Goal: Task Accomplishment & Management: Use online tool/utility

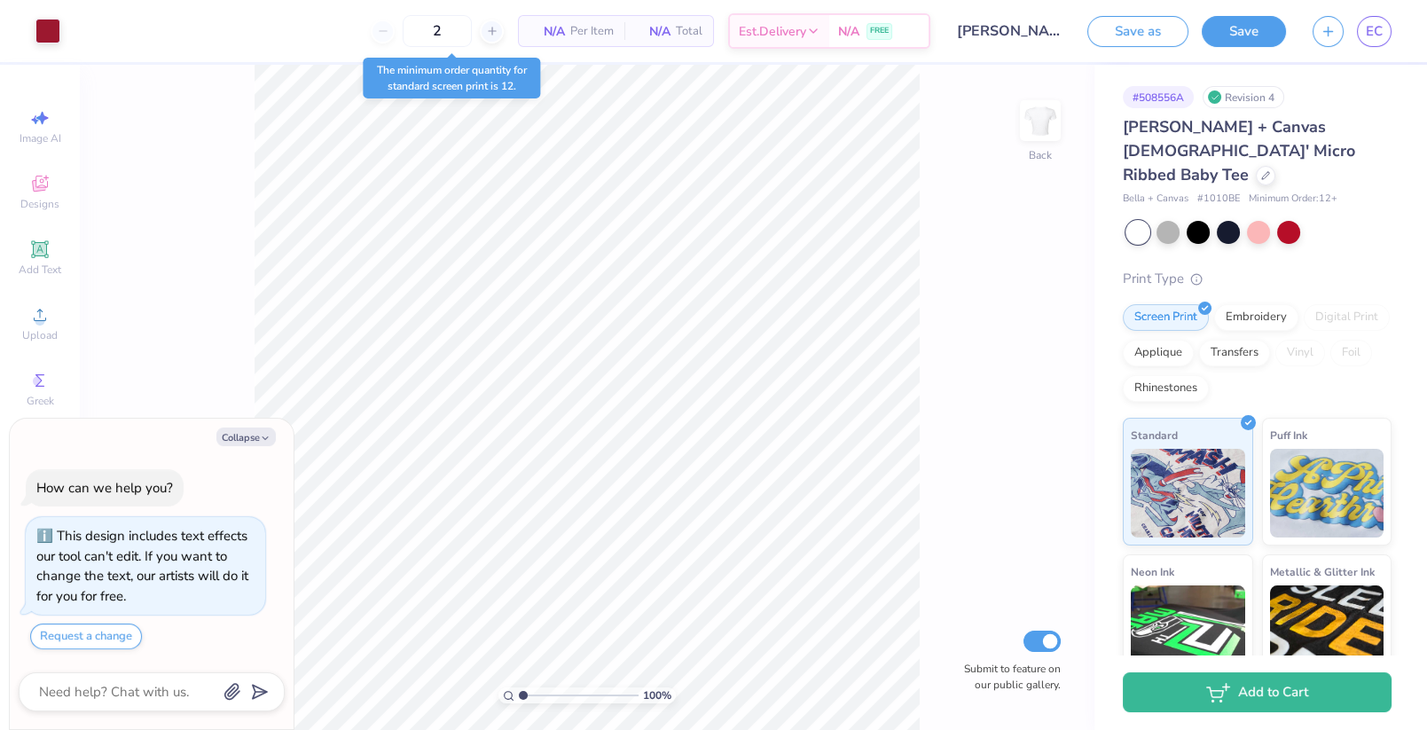
scroll to position [35, 0]
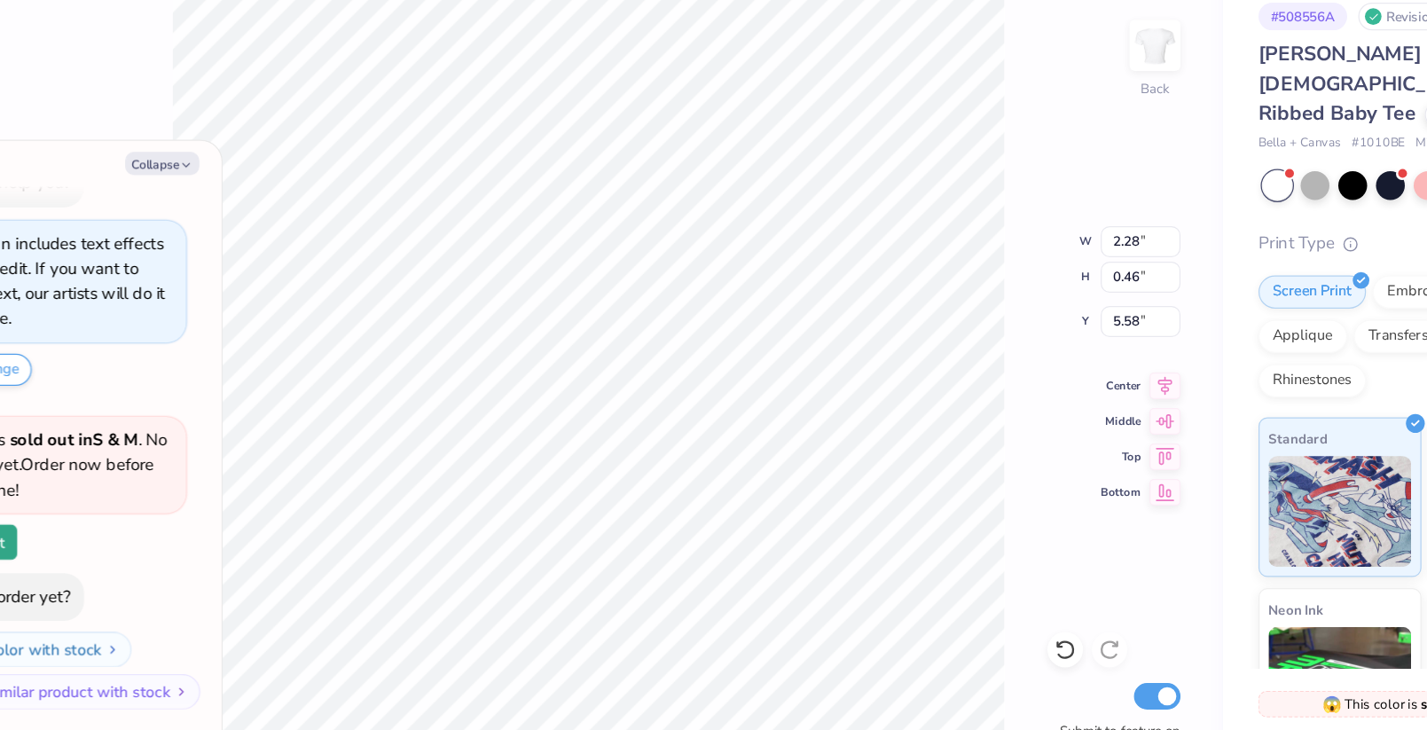
type textarea "x"
type input "2.69"
type input "0.54"
click at [1045, 393] on icon at bounding box center [1049, 389] width 12 height 15
type textarea "x"
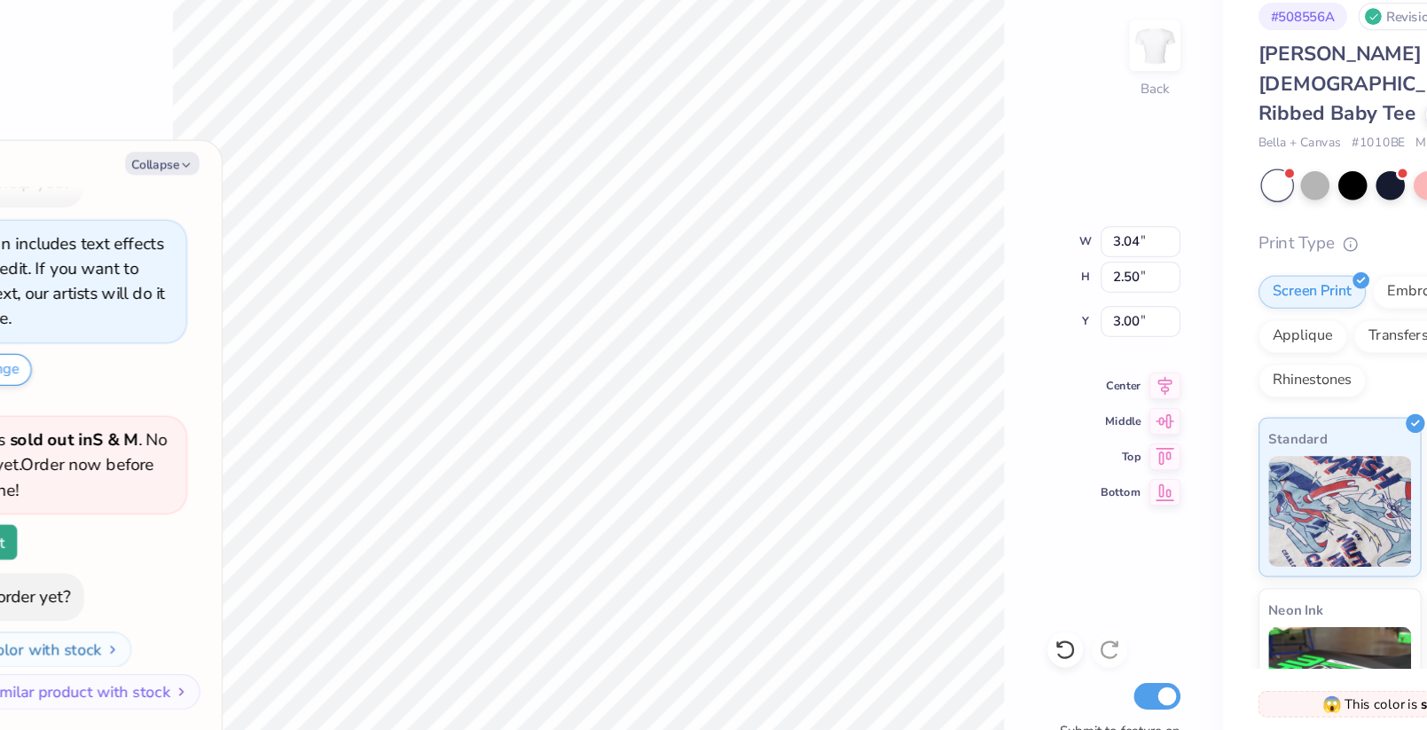
type input "3.31"
type input "2.72"
type input "2.78"
click at [1052, 385] on icon at bounding box center [1048, 390] width 25 height 21
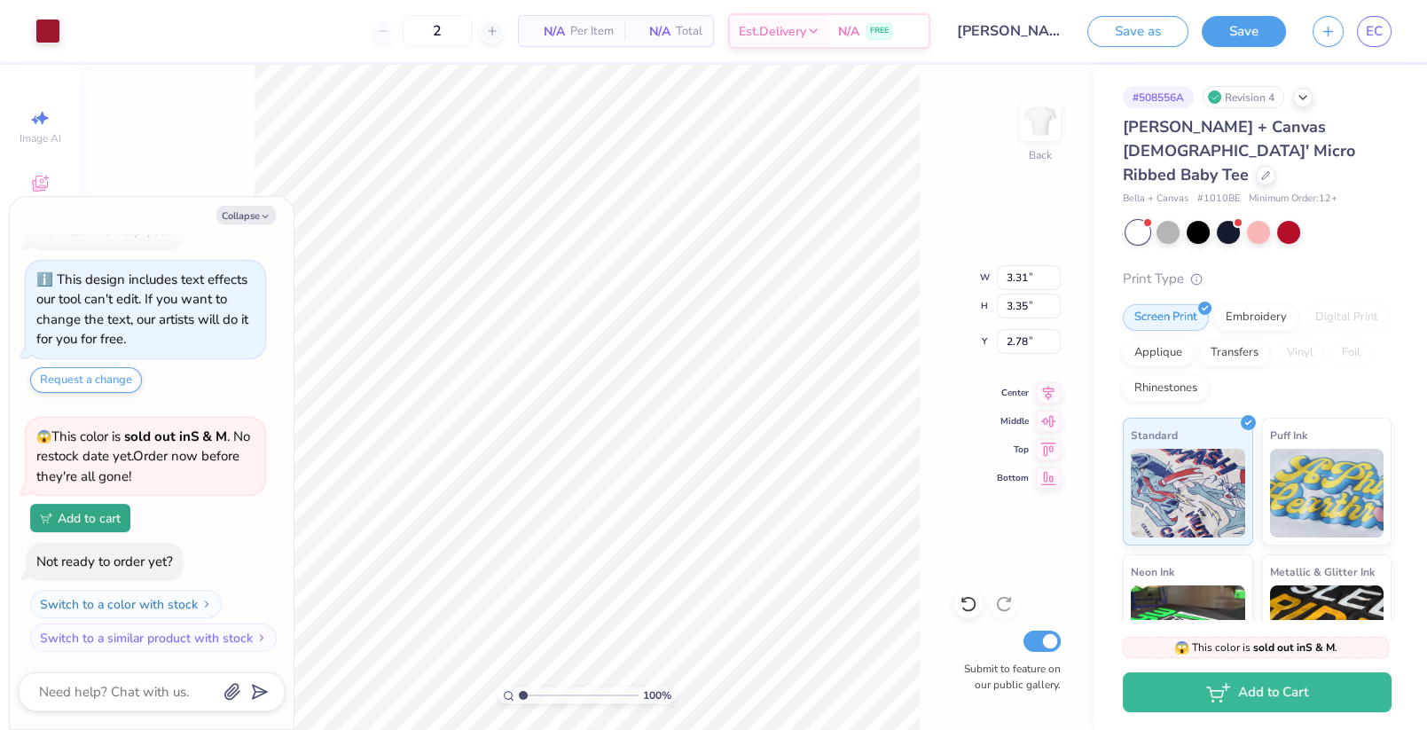
type textarea "x"
type input "2.74"
type textarea "x"
click at [448, 32] on input "2" at bounding box center [437, 31] width 69 height 32
type input "24"
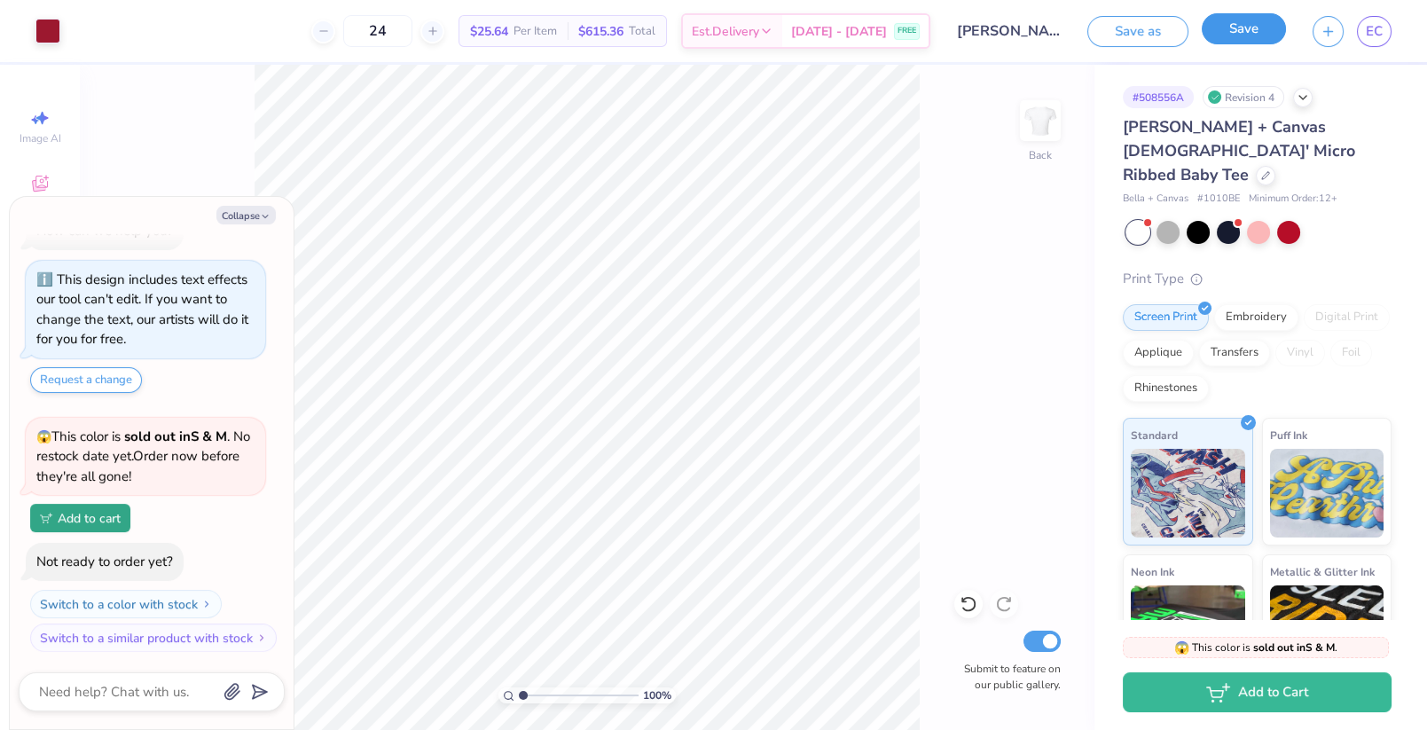
click at [1251, 30] on button "Save" at bounding box center [1244, 28] width 84 height 31
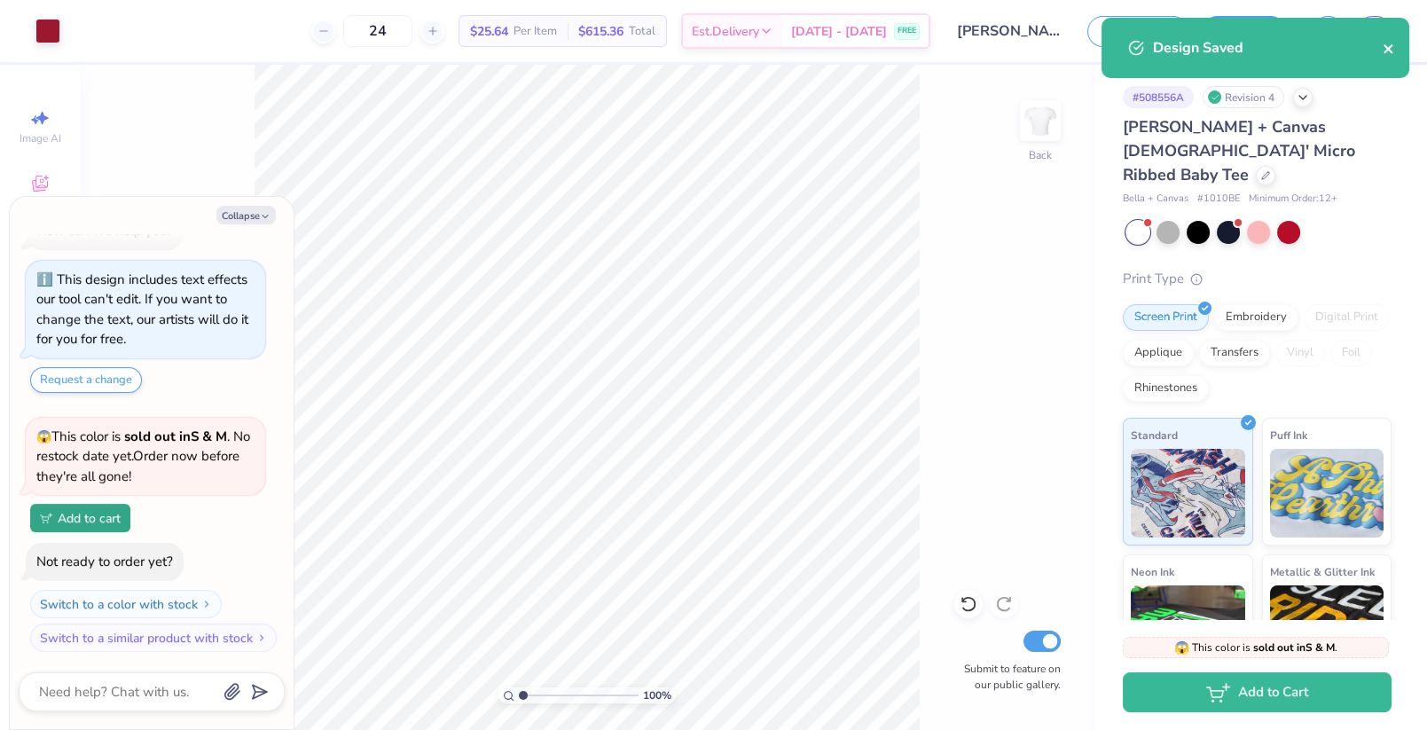
click at [1383, 49] on icon "close" at bounding box center [1389, 49] width 12 height 14
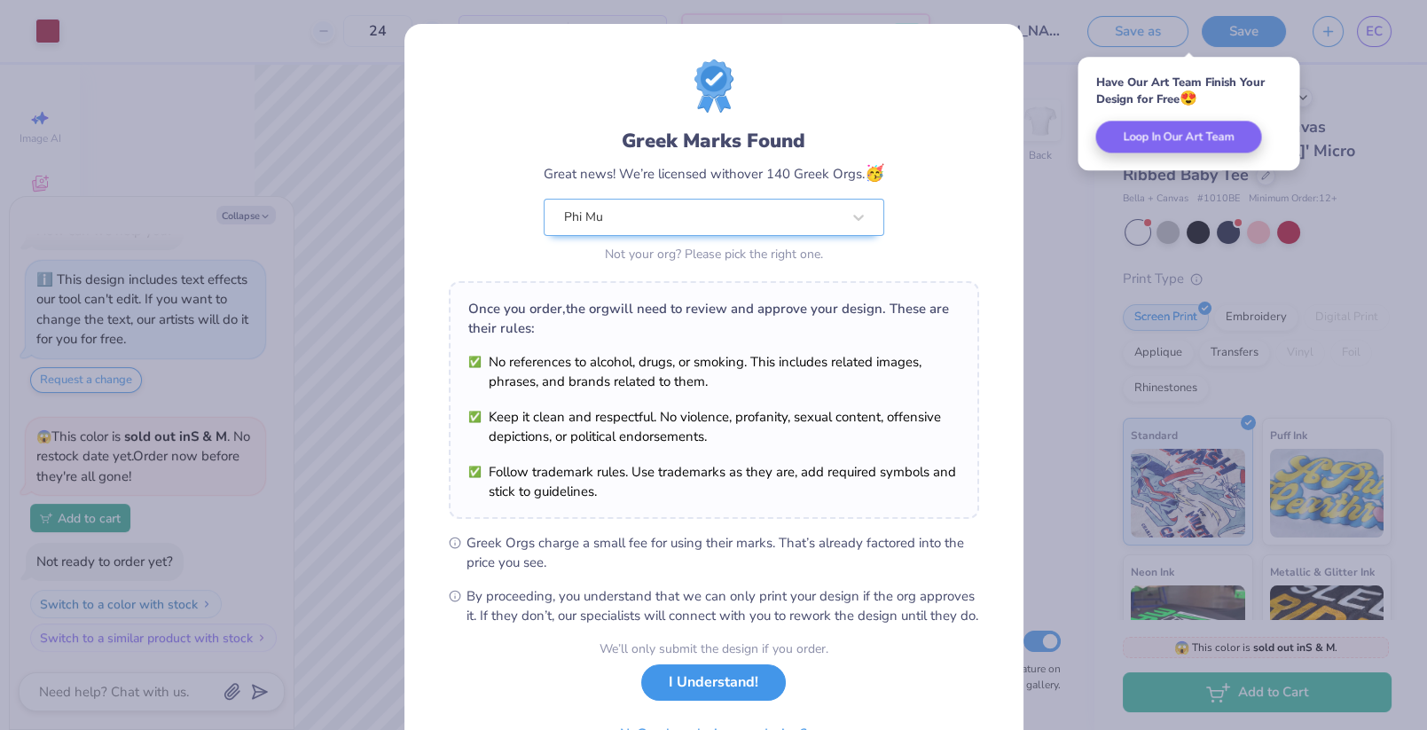
click at [702, 699] on button "I Understand!" at bounding box center [713, 682] width 145 height 36
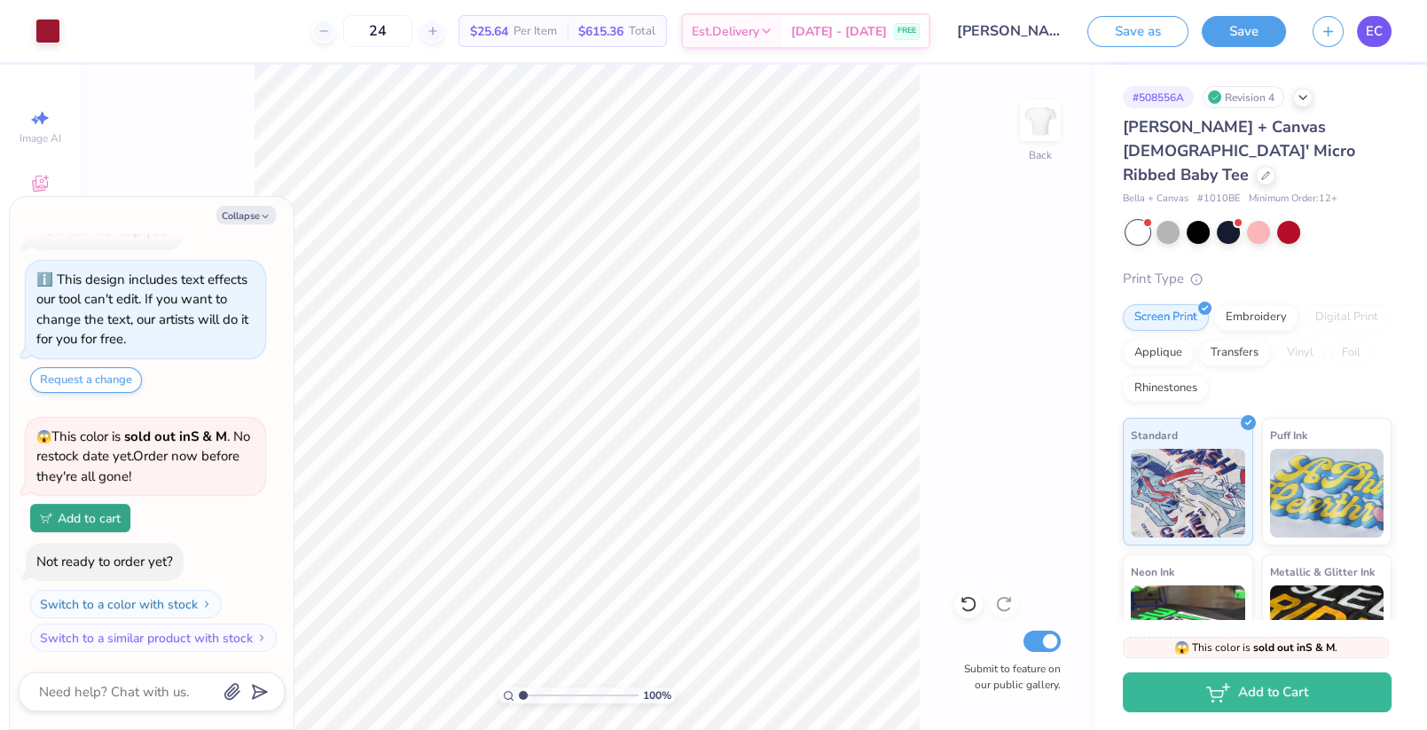
click at [1375, 35] on span "EC" at bounding box center [1374, 31] width 17 height 20
click at [1235, 39] on button "Save" at bounding box center [1244, 28] width 84 height 31
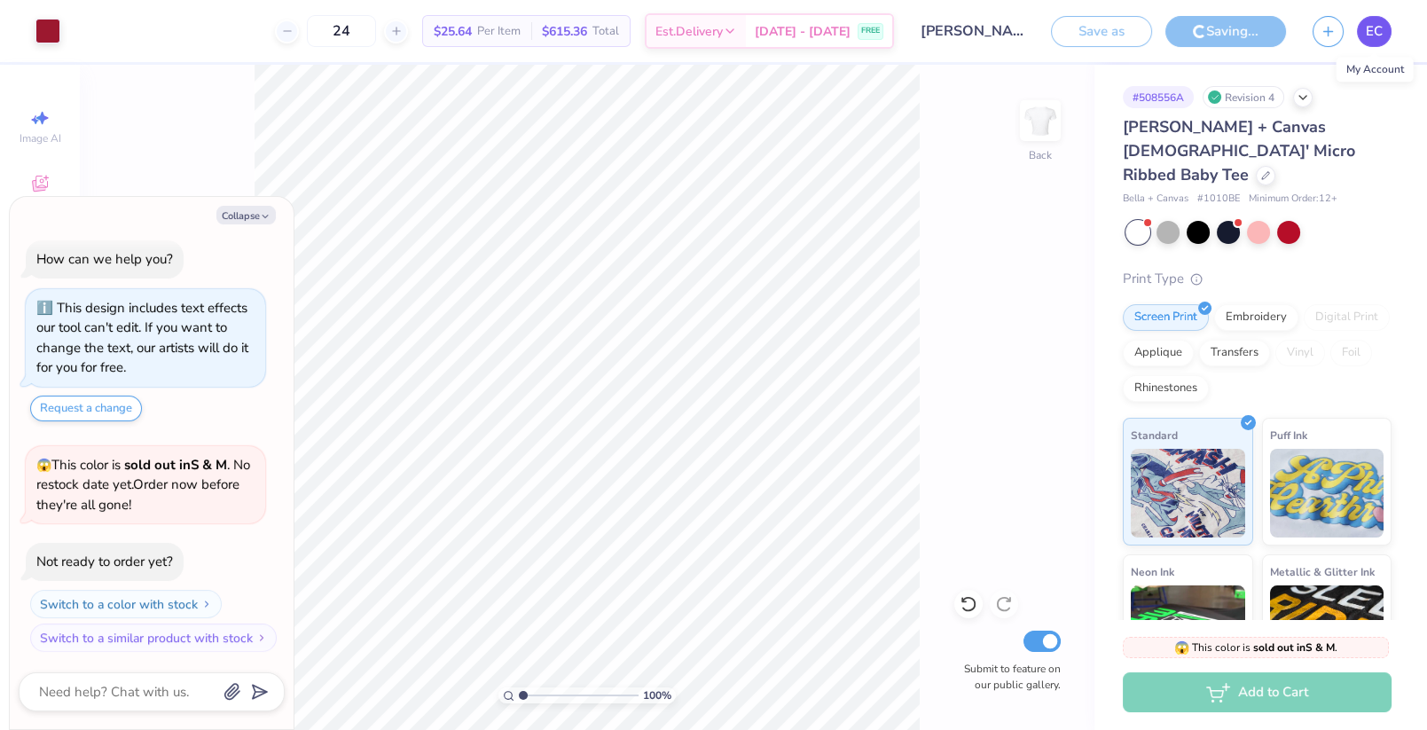
click at [1362, 39] on link "EC" at bounding box center [1374, 31] width 35 height 31
type textarea "x"
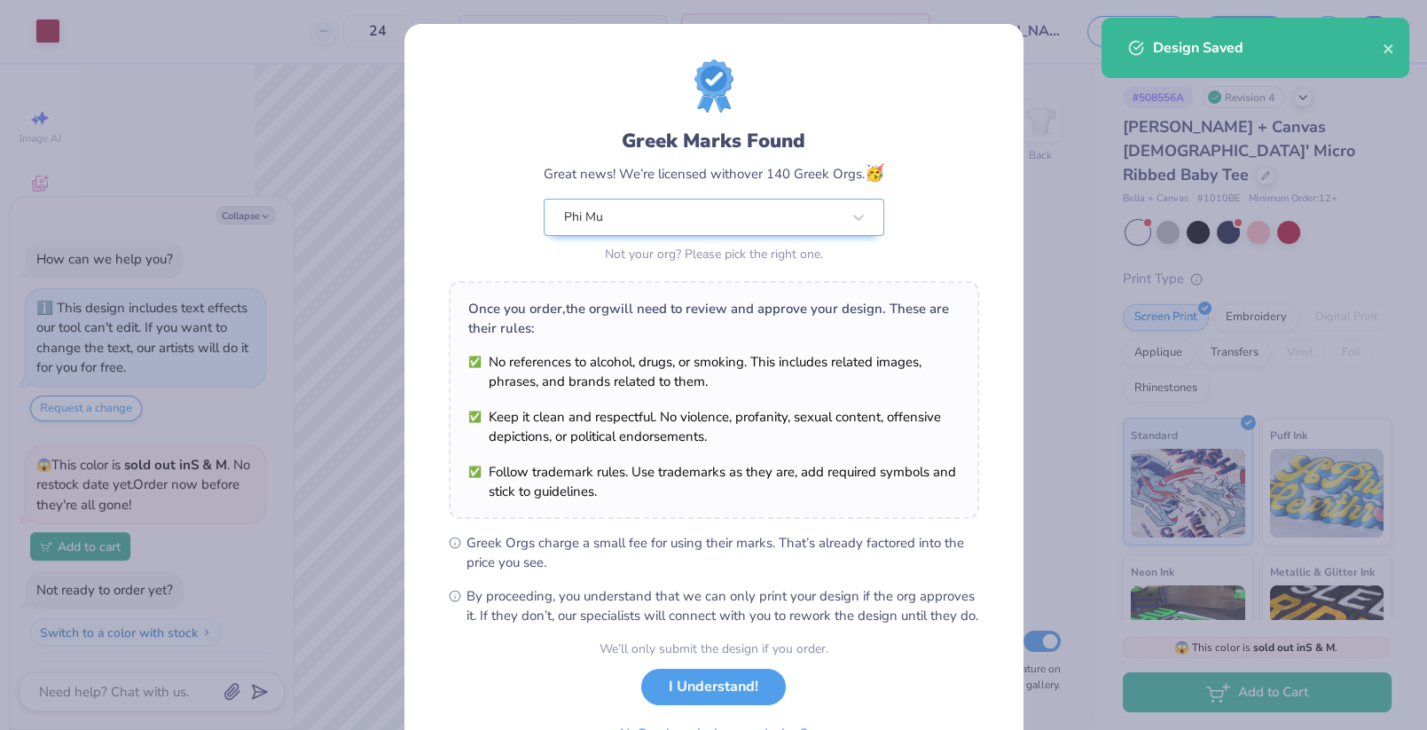
scroll to position [35, 0]
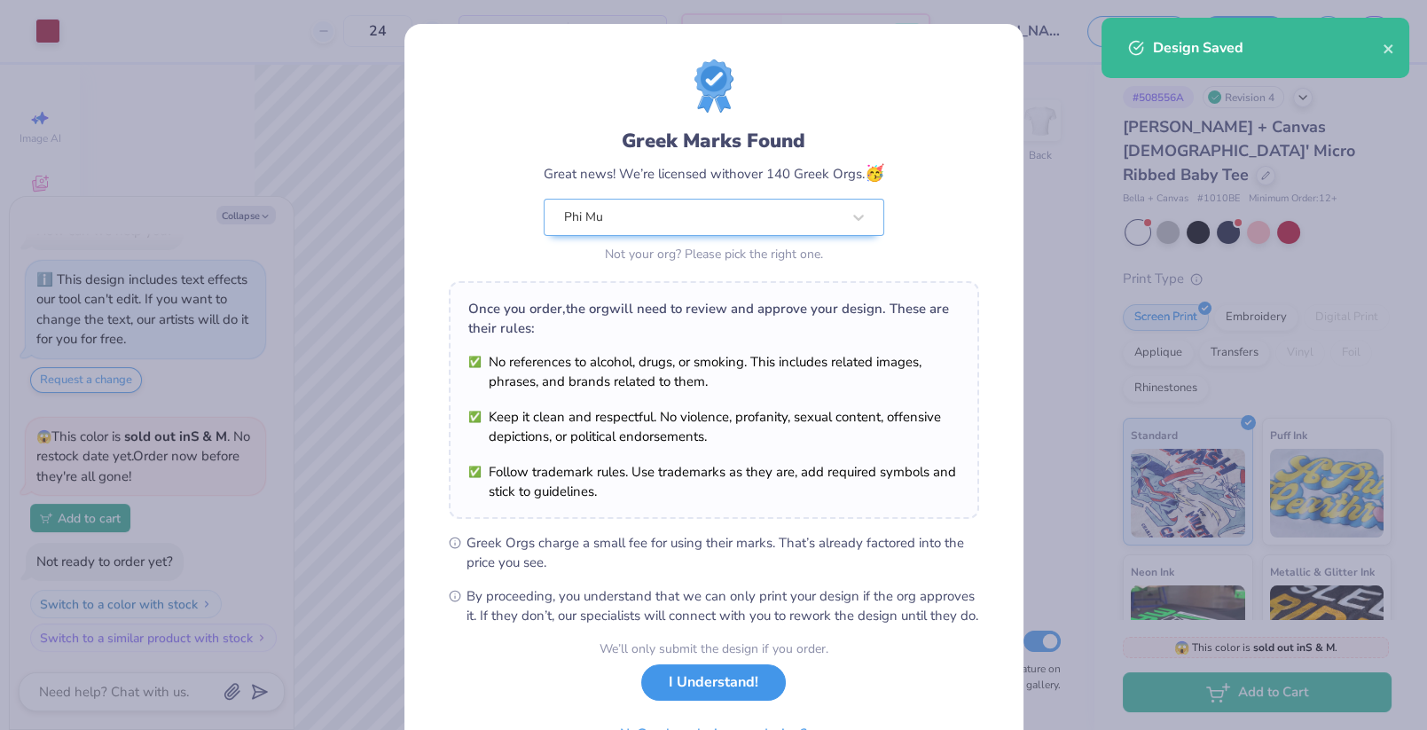
click at [684, 701] on button "I Understand!" at bounding box center [713, 682] width 145 height 36
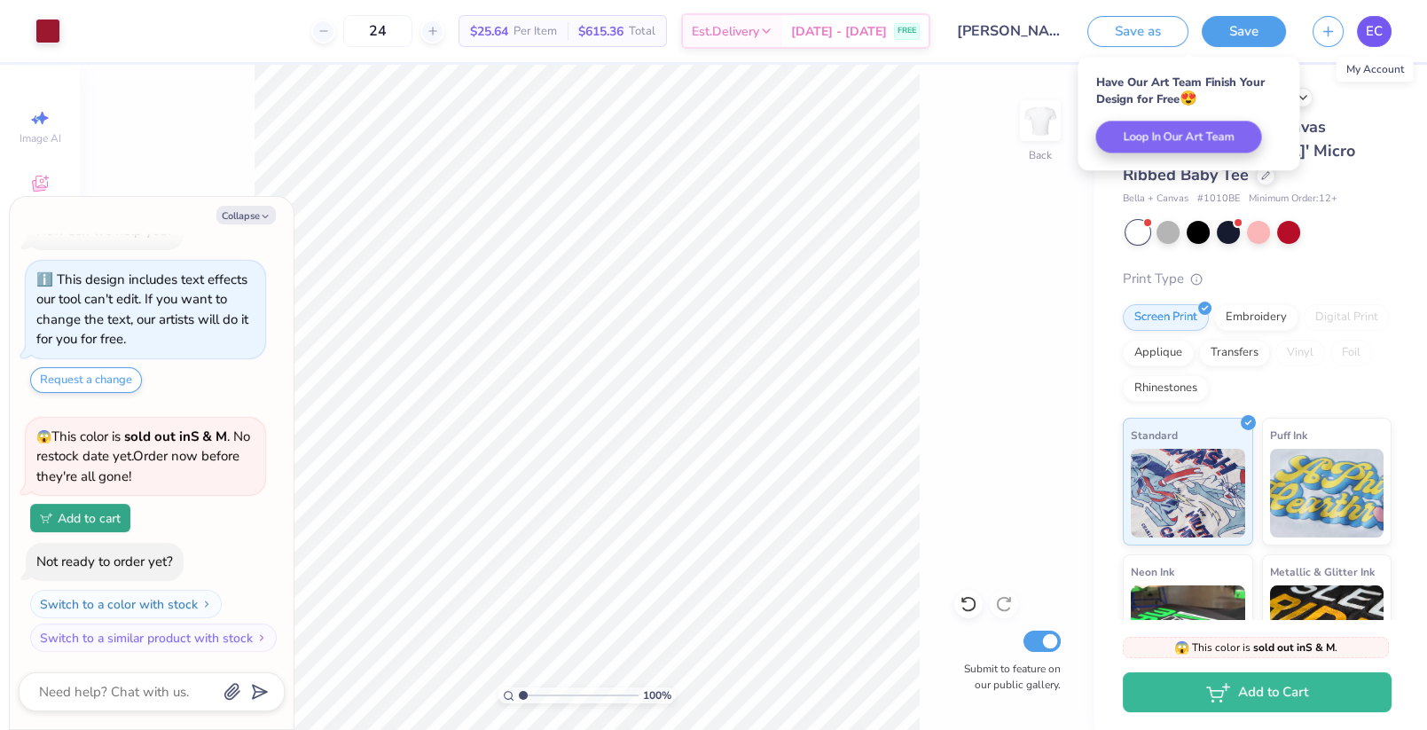
click at [1370, 34] on span "EC" at bounding box center [1374, 31] width 17 height 20
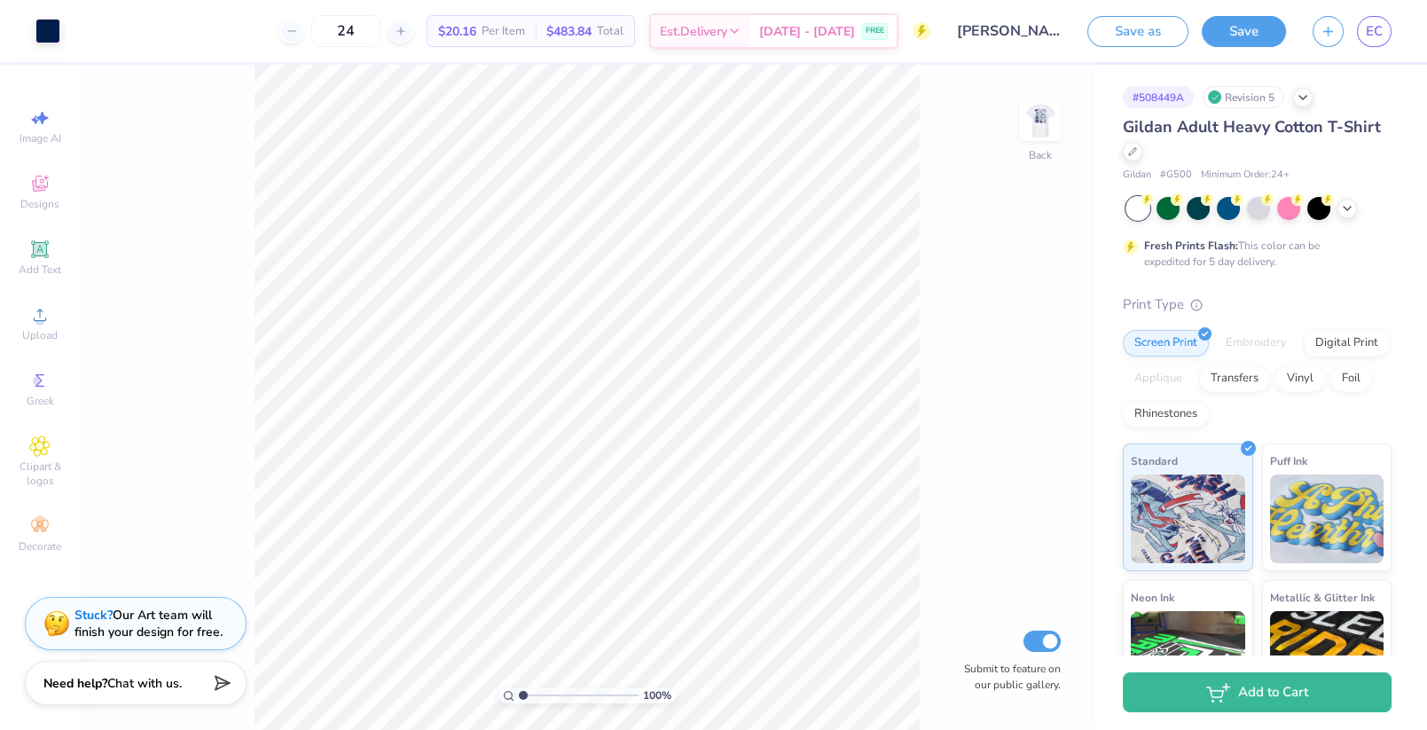
click at [1143, 152] on div "Gildan Adult Heavy Cotton T-Shirt" at bounding box center [1257, 139] width 269 height 48
click at [1132, 152] on icon at bounding box center [1132, 149] width 7 height 7
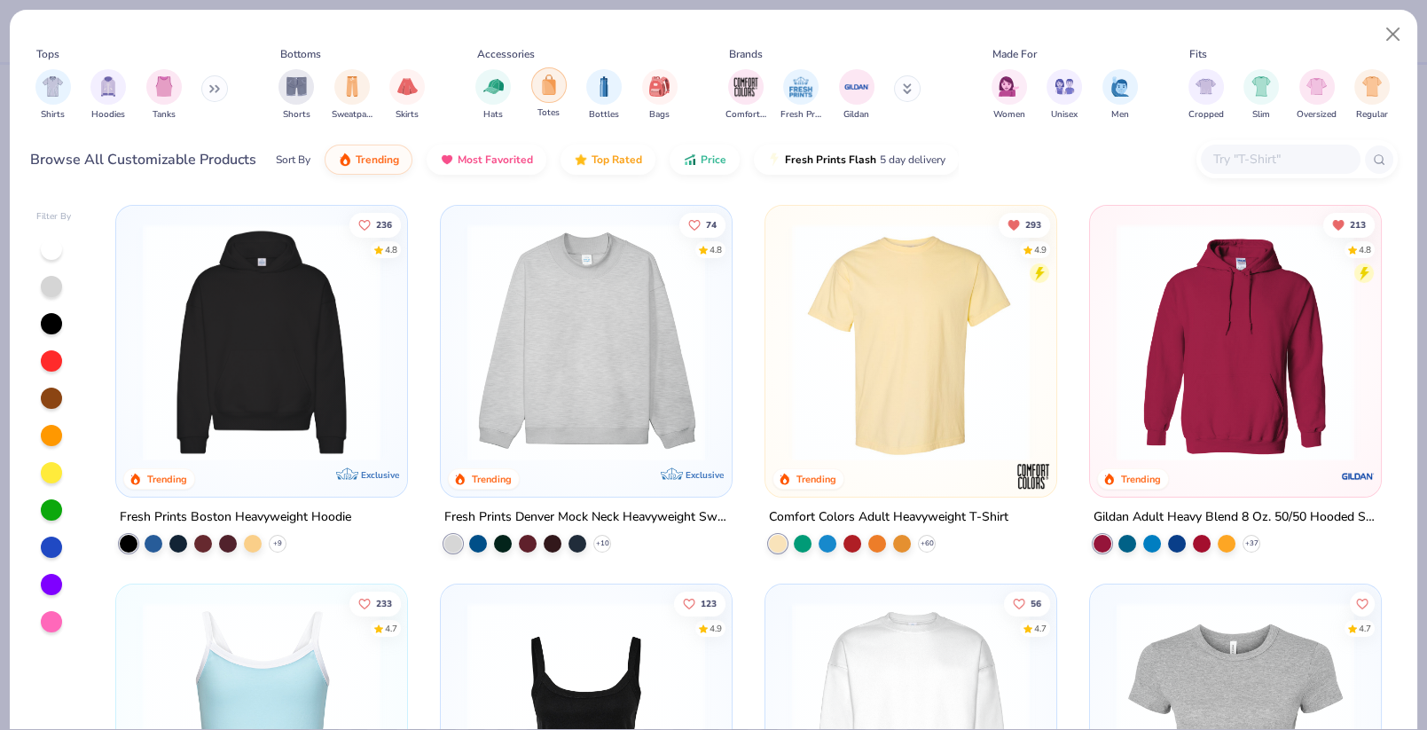
click at [551, 91] on img "filter for Totes" at bounding box center [549, 84] width 20 height 20
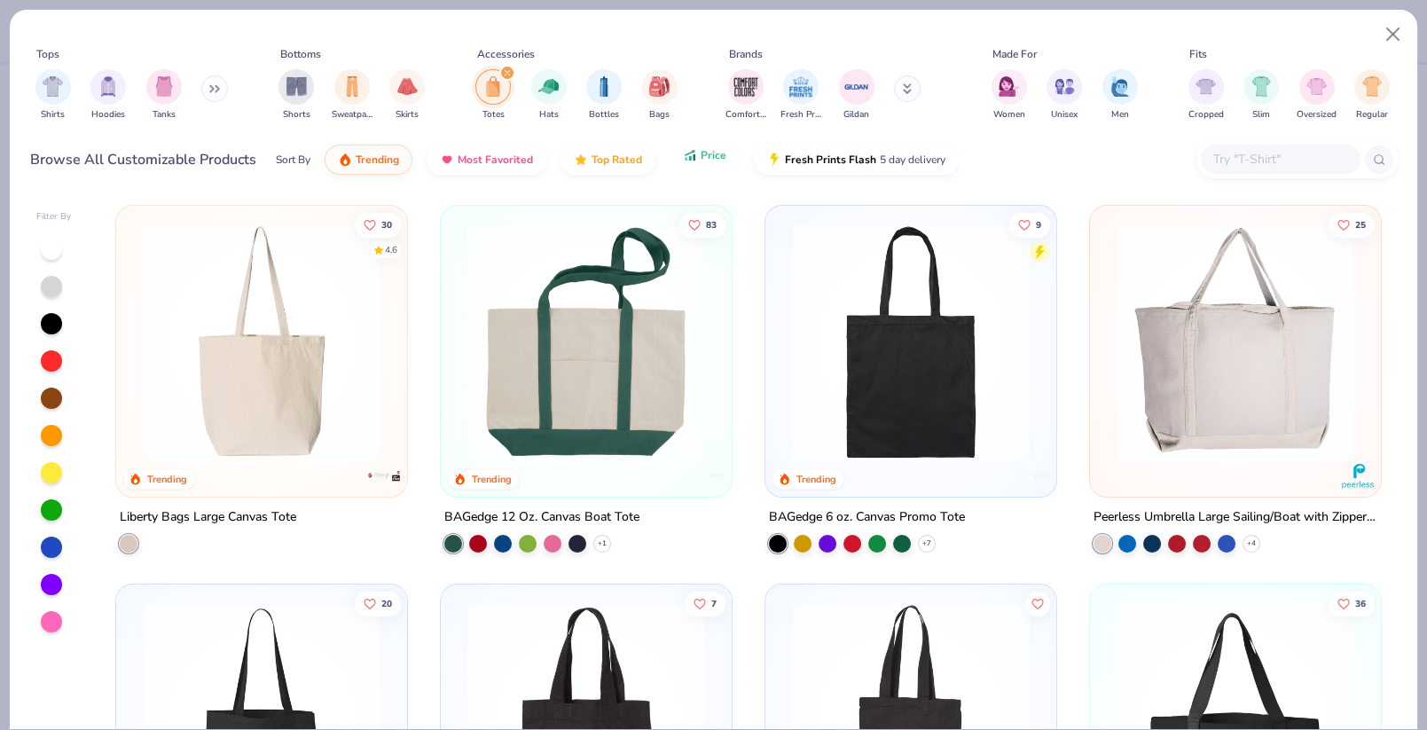
click at [711, 165] on button "Price" at bounding box center [705, 155] width 70 height 30
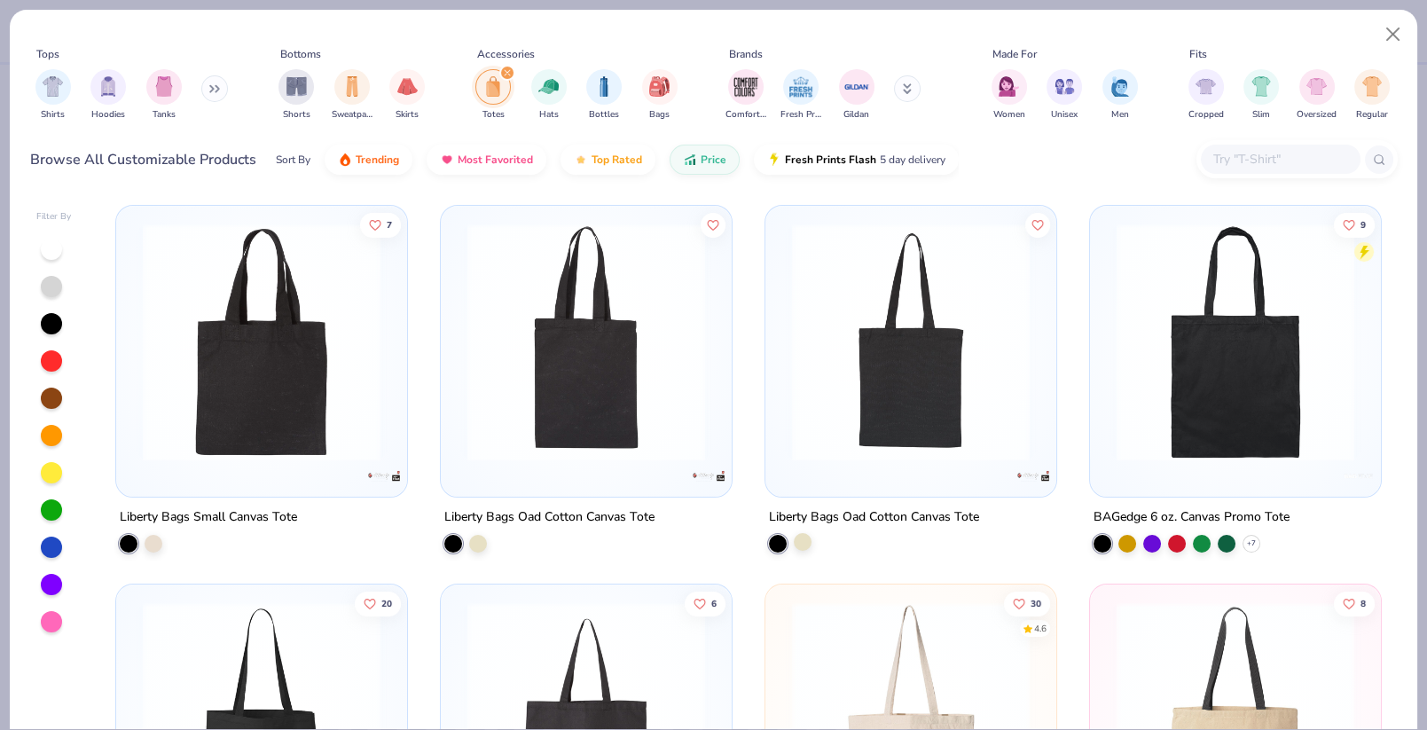
click at [804, 545] on div at bounding box center [803, 542] width 18 height 18
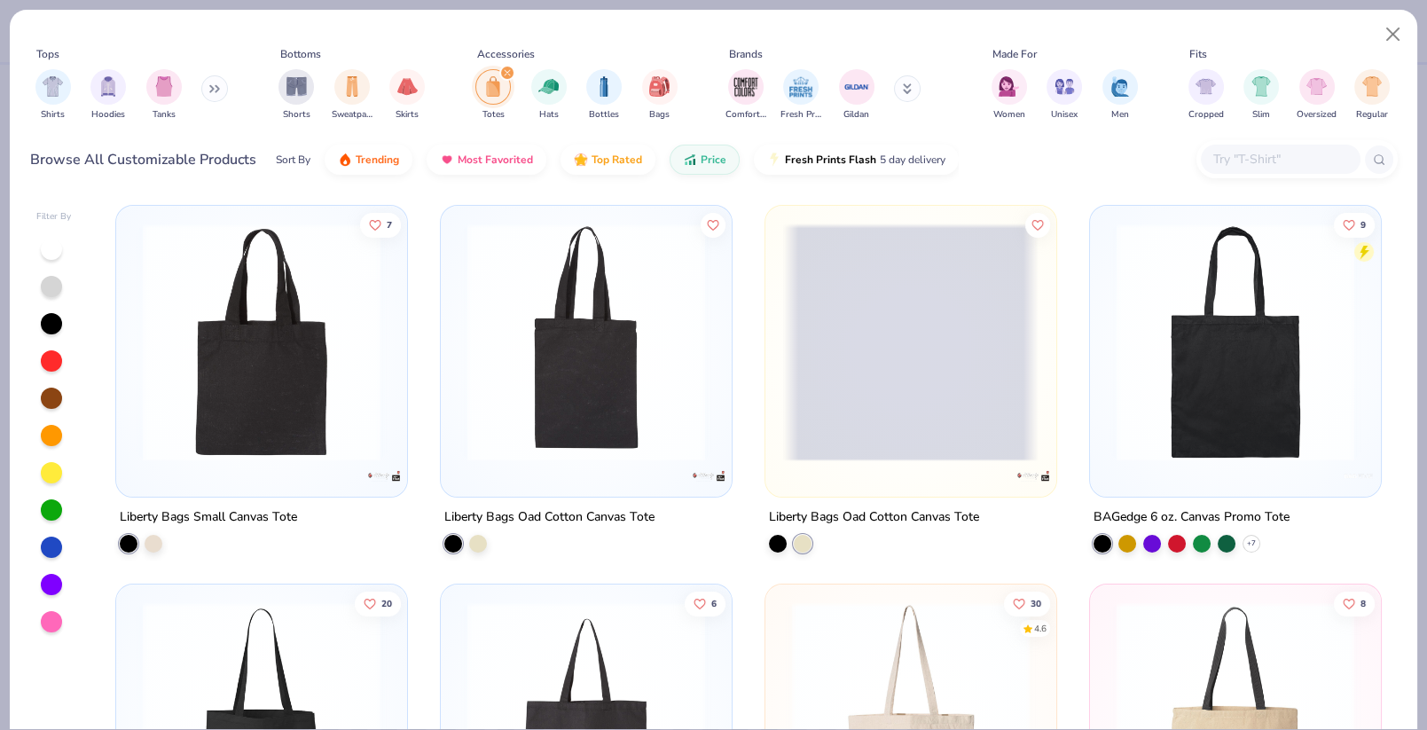
click at [938, 390] on span at bounding box center [910, 342] width 255 height 238
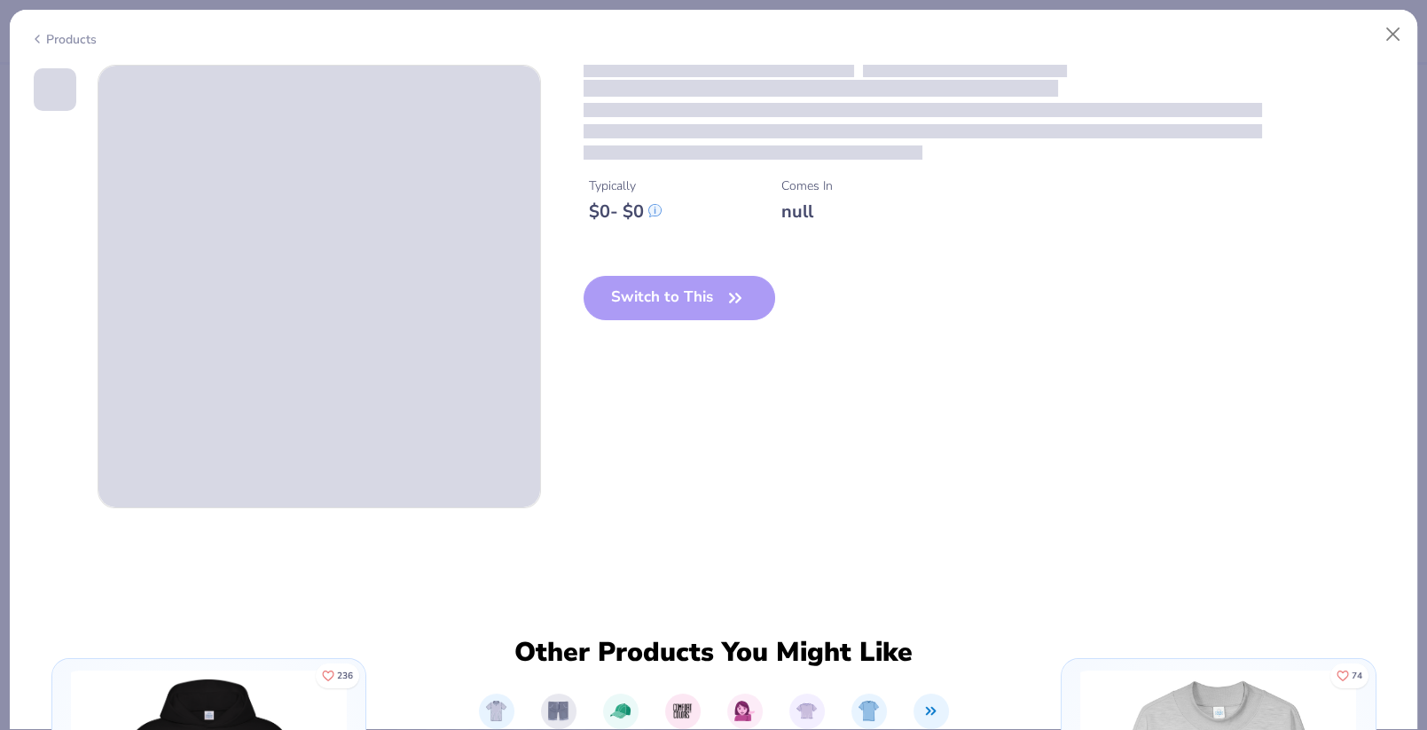
click at [673, 298] on div "Switch to This" at bounding box center [680, 312] width 192 height 73
click at [715, 302] on div "Switch to This" at bounding box center [680, 312] width 192 height 73
click at [704, 307] on div "Switch to This" at bounding box center [680, 312] width 192 height 73
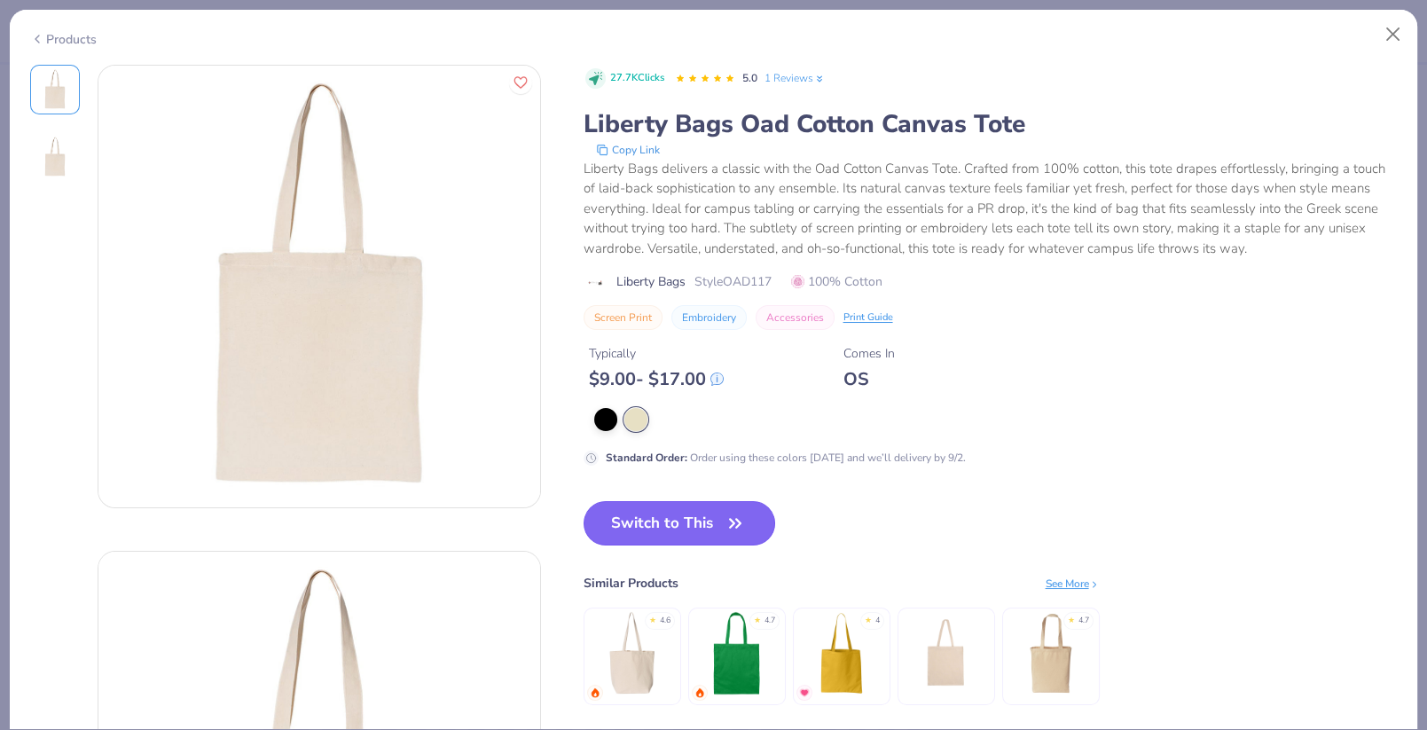
click at [676, 511] on button "Switch to This" at bounding box center [680, 523] width 192 height 44
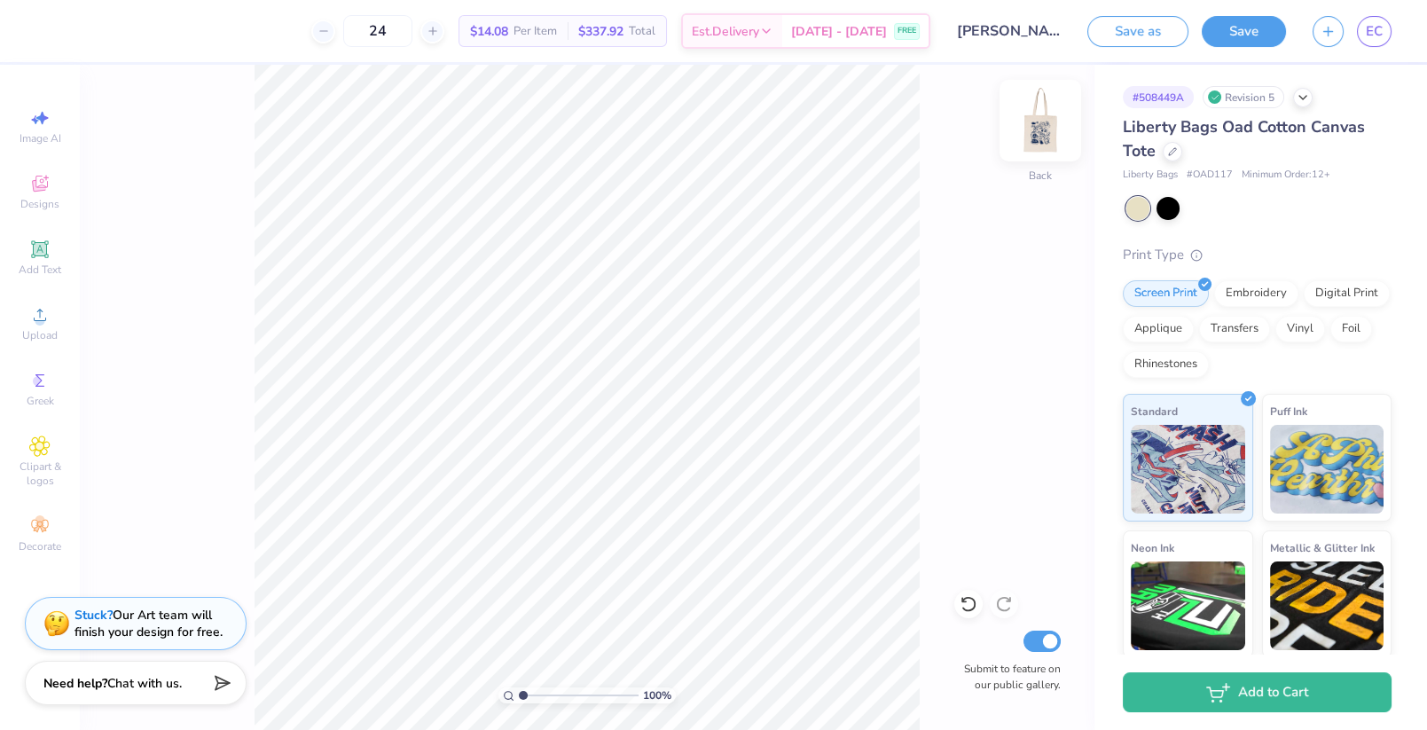
click at [1038, 129] on img at bounding box center [1040, 120] width 71 height 71
click at [1052, 408] on icon at bounding box center [1048, 406] width 25 height 21
click at [1050, 415] on icon at bounding box center [1048, 417] width 15 height 12
click at [1244, 27] on button "Save" at bounding box center [1244, 28] width 84 height 31
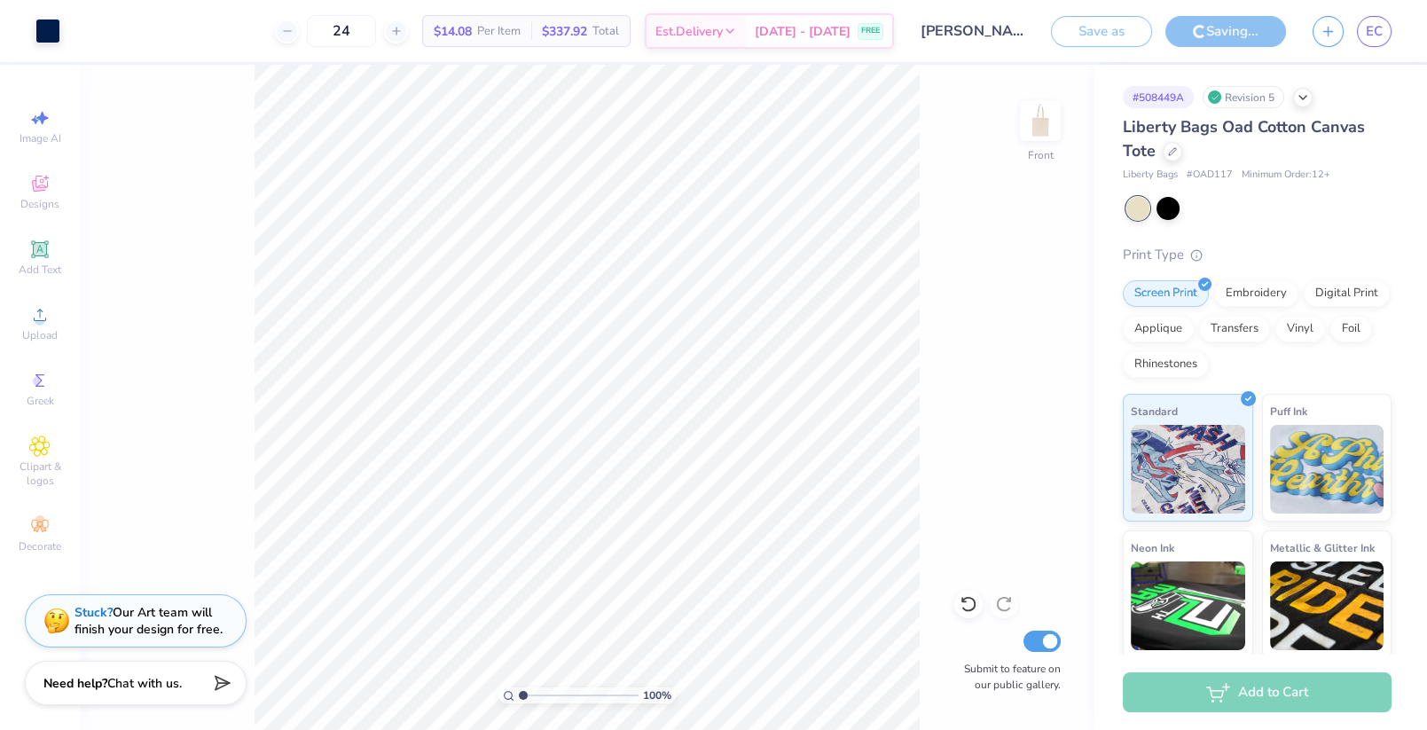
click at [91, 613] on strong "Stuck?" at bounding box center [93, 612] width 38 height 17
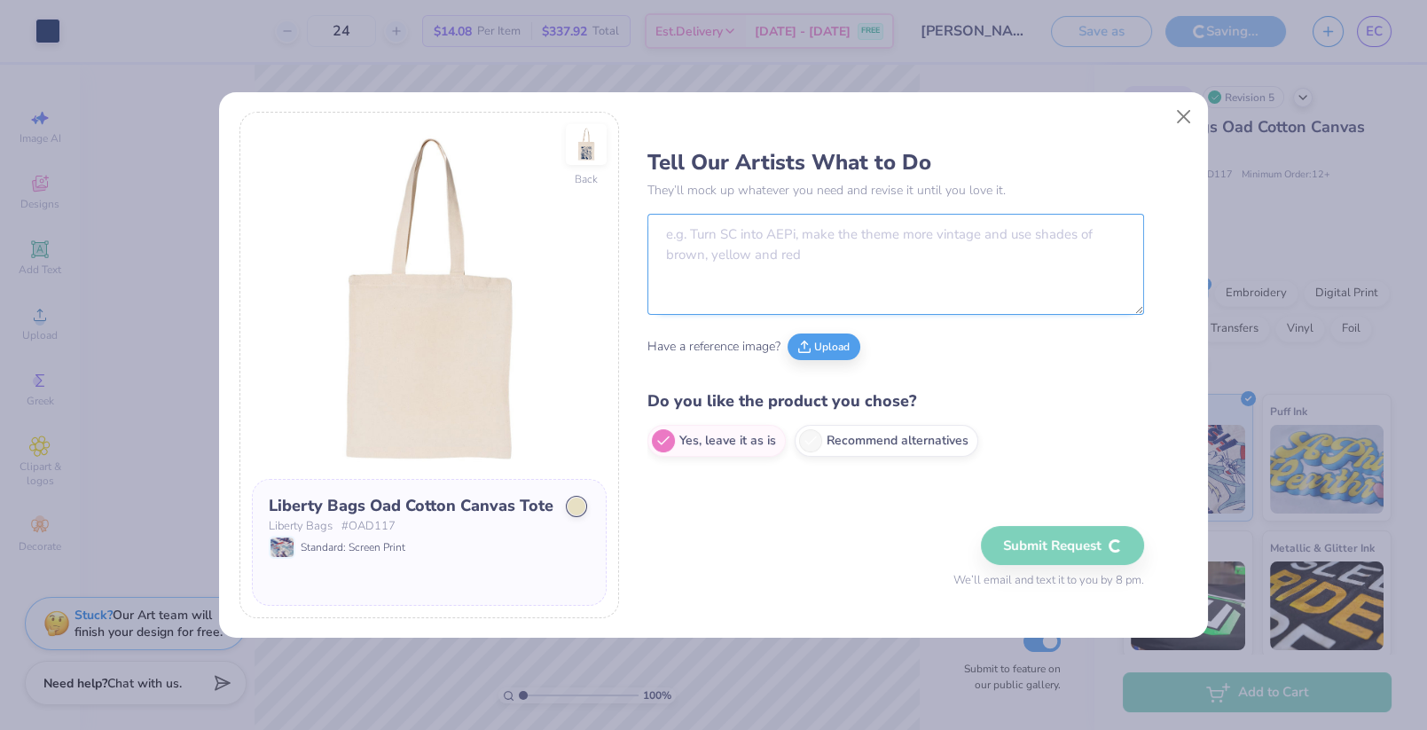
click at [820, 257] on textarea at bounding box center [895, 264] width 497 height 101
click at [583, 154] on img at bounding box center [586, 145] width 82 height 82
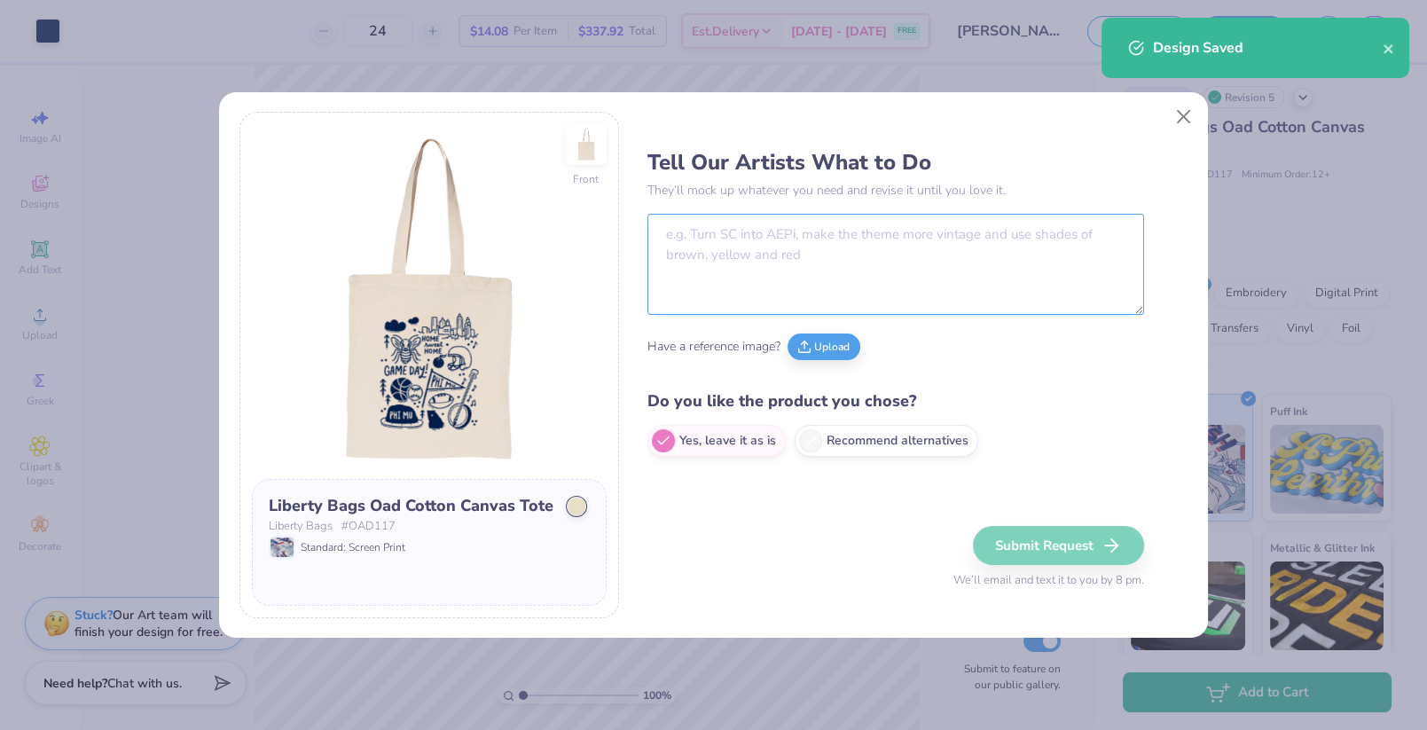
click at [767, 279] on textarea at bounding box center [895, 264] width 497 height 101
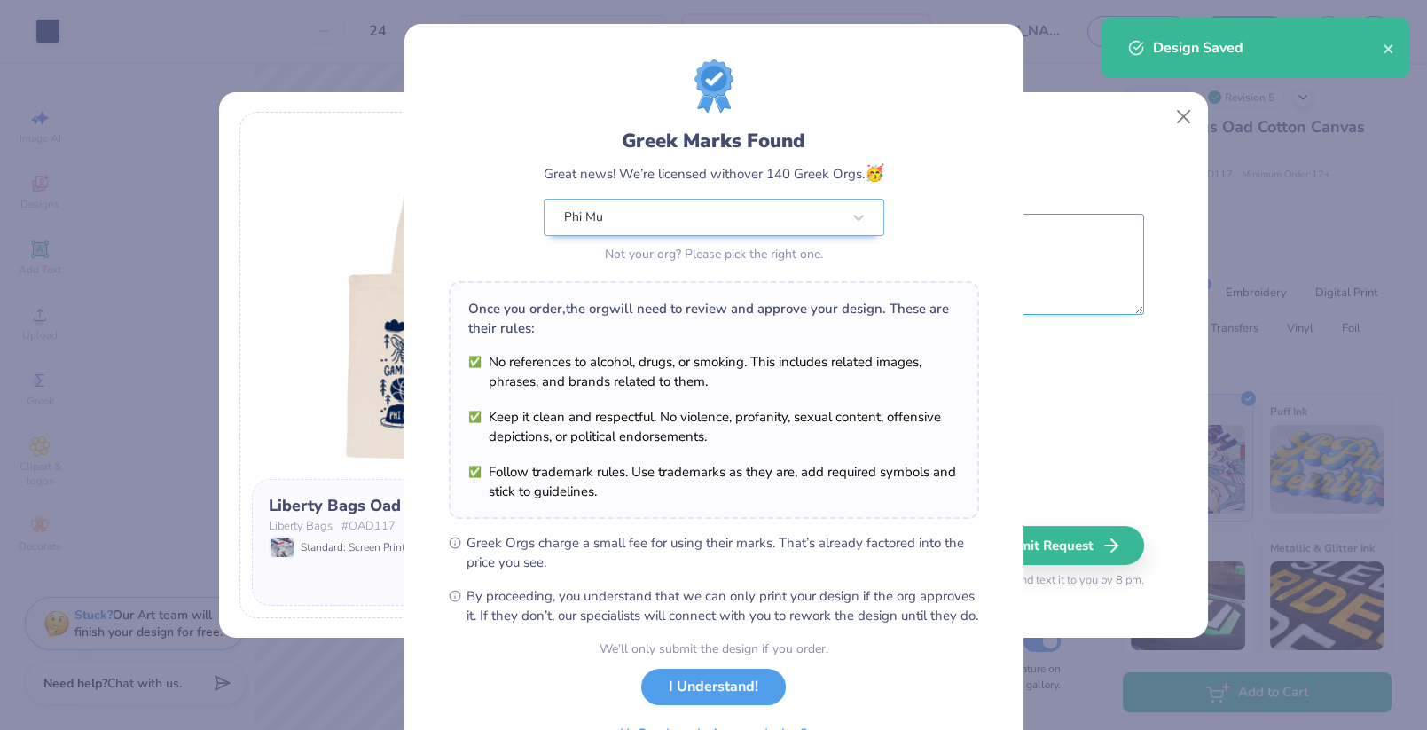
scroll to position [20, 0]
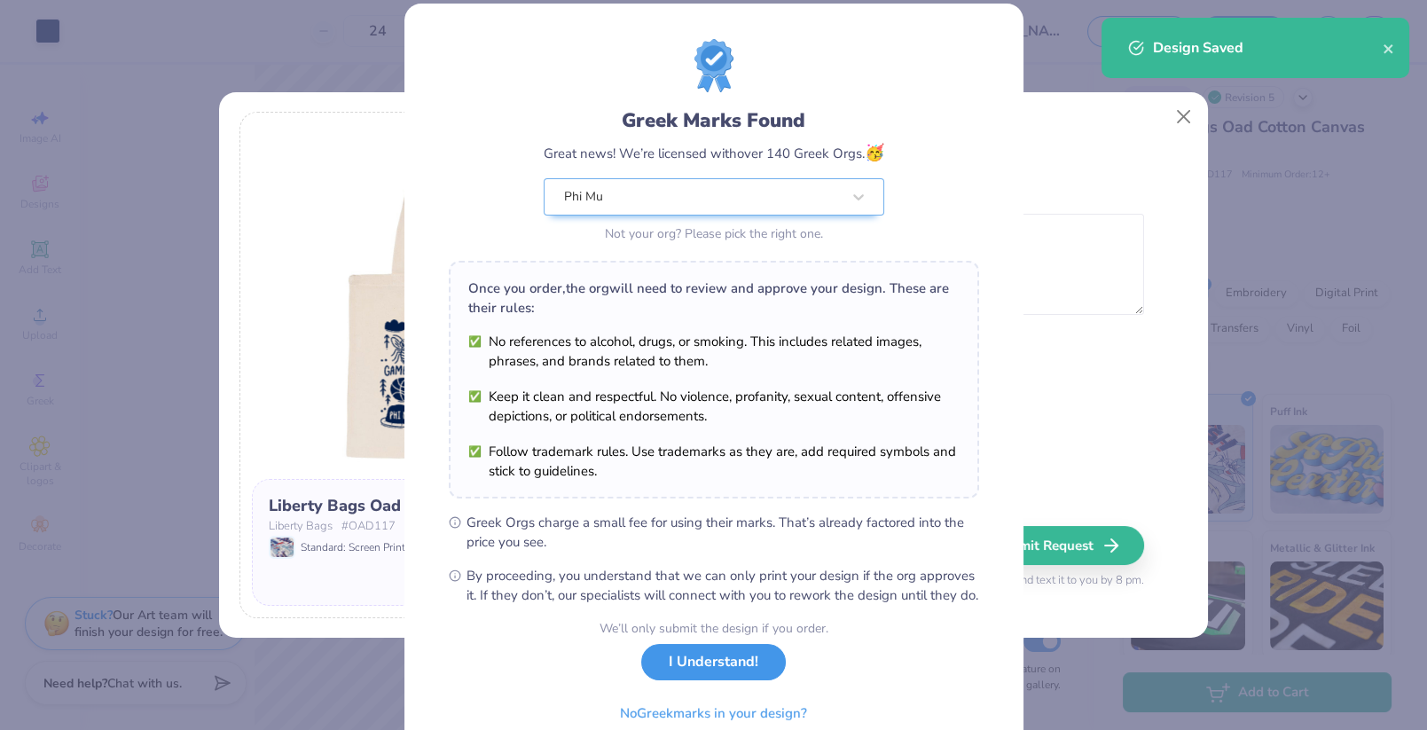
click at [707, 674] on button "I Understand!" at bounding box center [713, 662] width 145 height 36
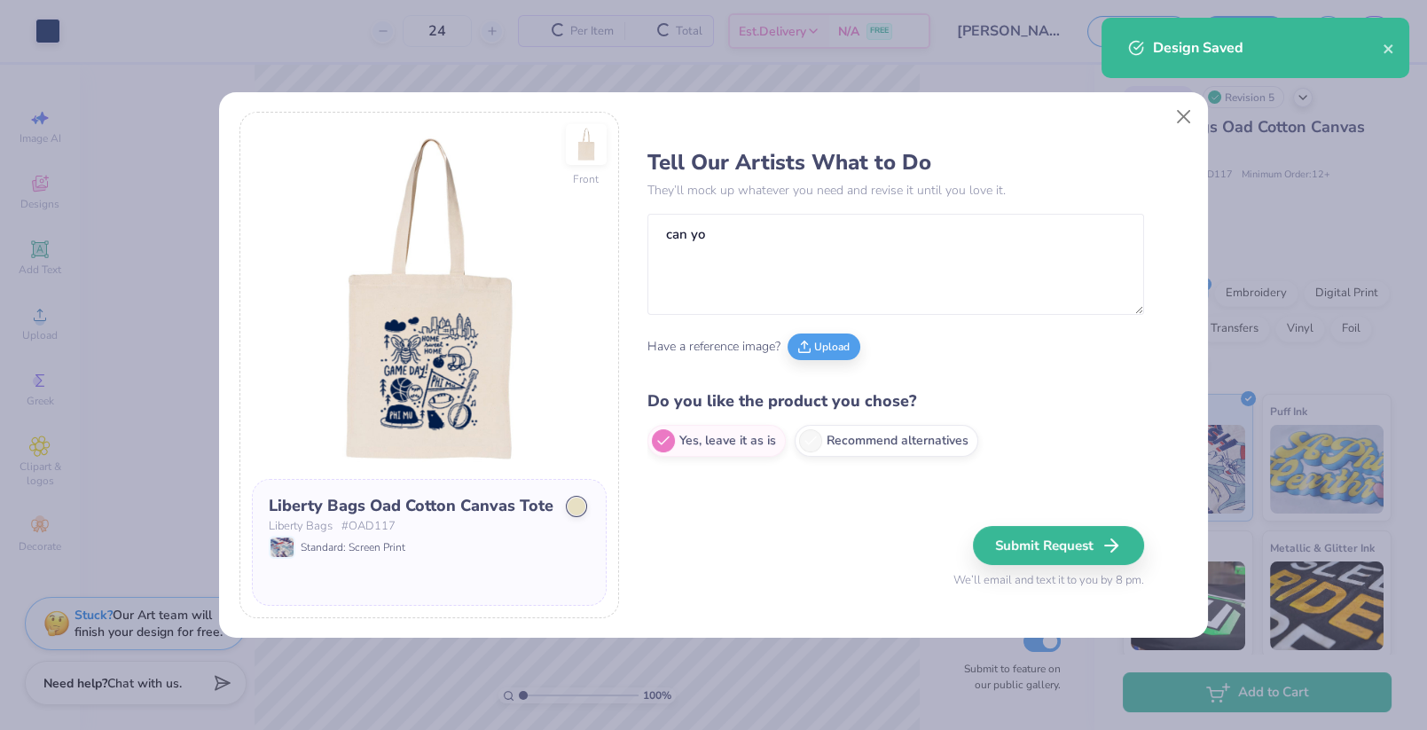
scroll to position [0, 0]
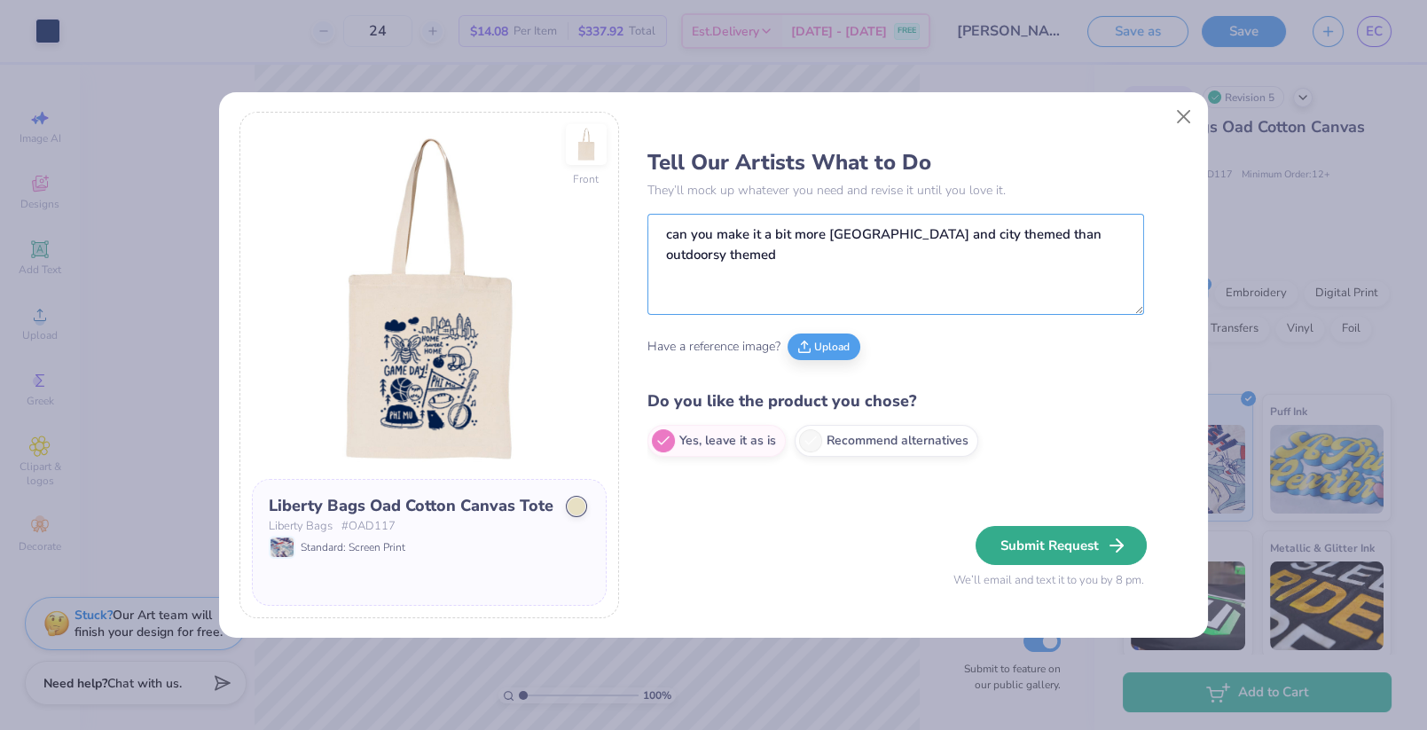
type textarea "can you make it a bit more atlanta and city themed than outdoorsy themed"
click at [995, 546] on button "Submit Request" at bounding box center [1060, 545] width 171 height 39
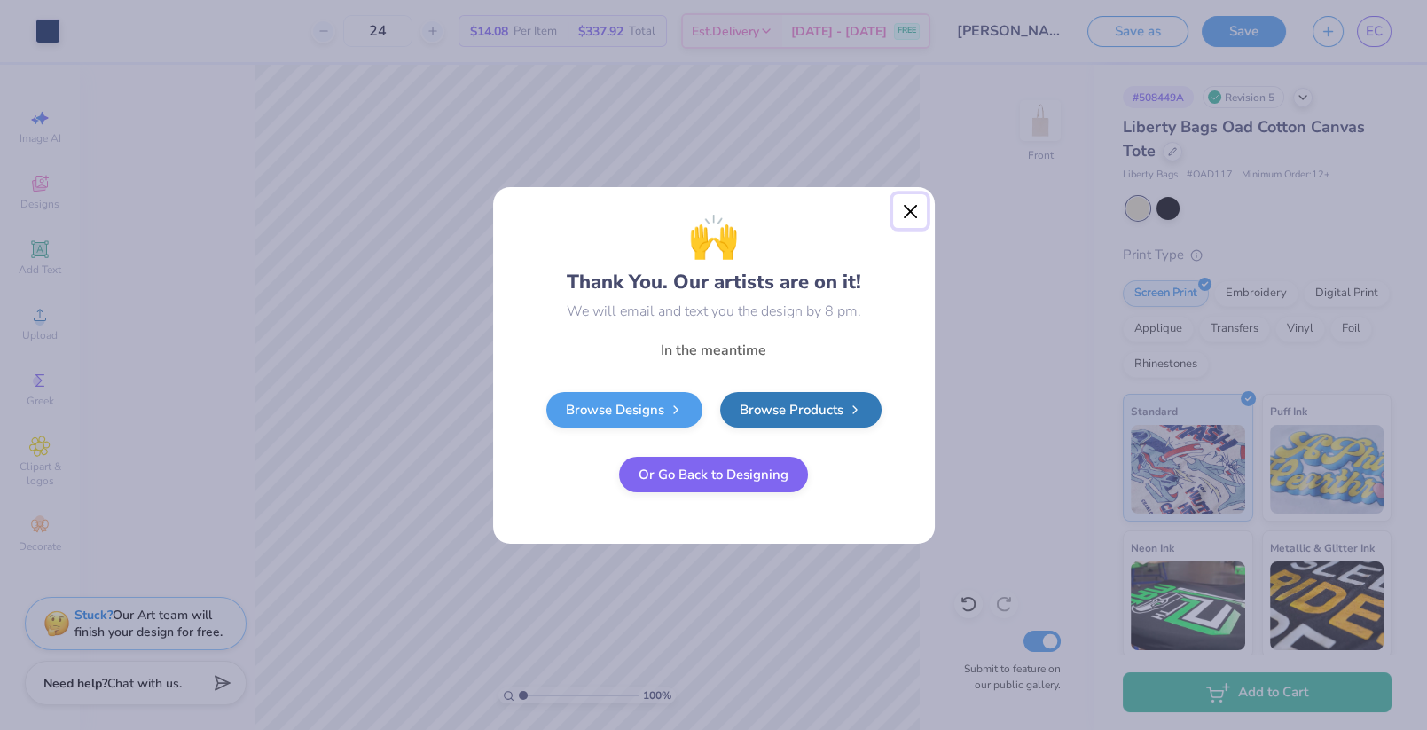
click at [910, 208] on button "Close" at bounding box center [910, 211] width 34 height 34
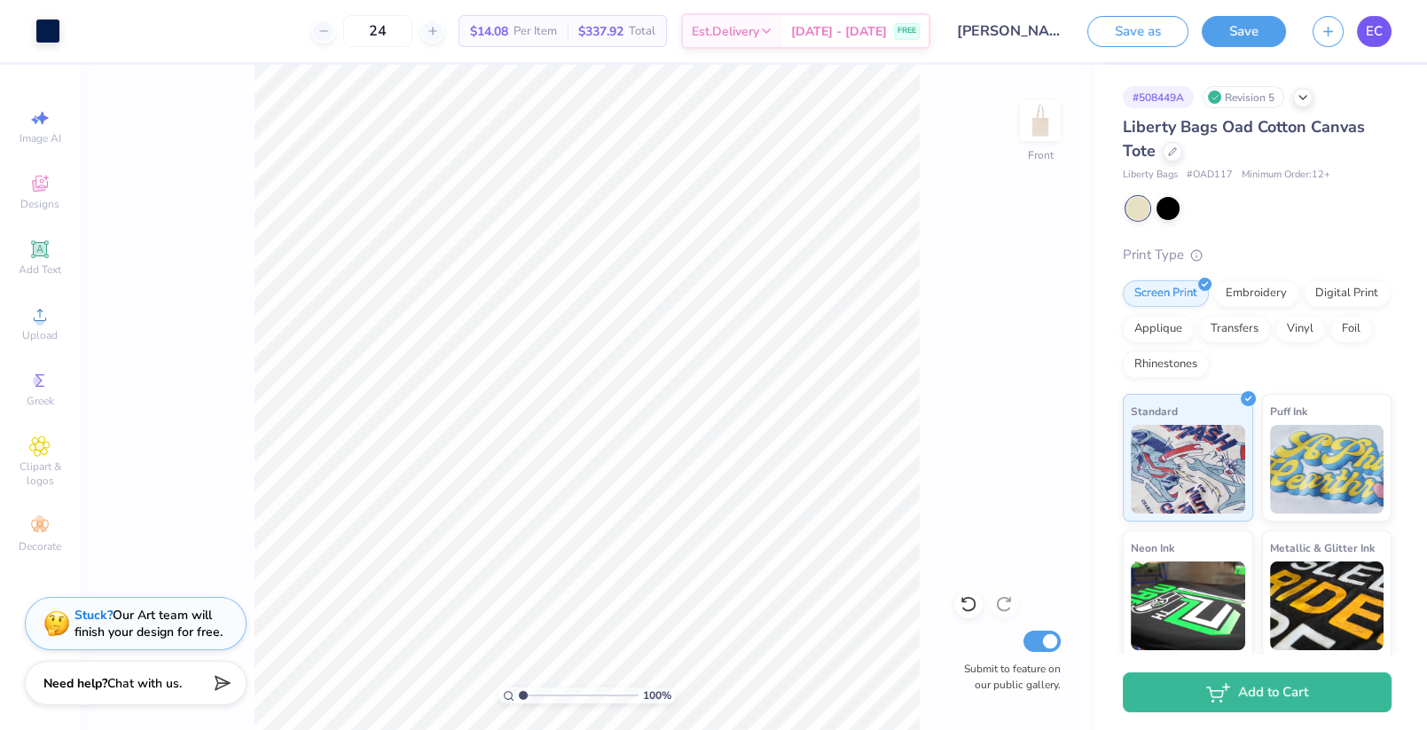
click at [1359, 27] on link "EC" at bounding box center [1374, 31] width 35 height 31
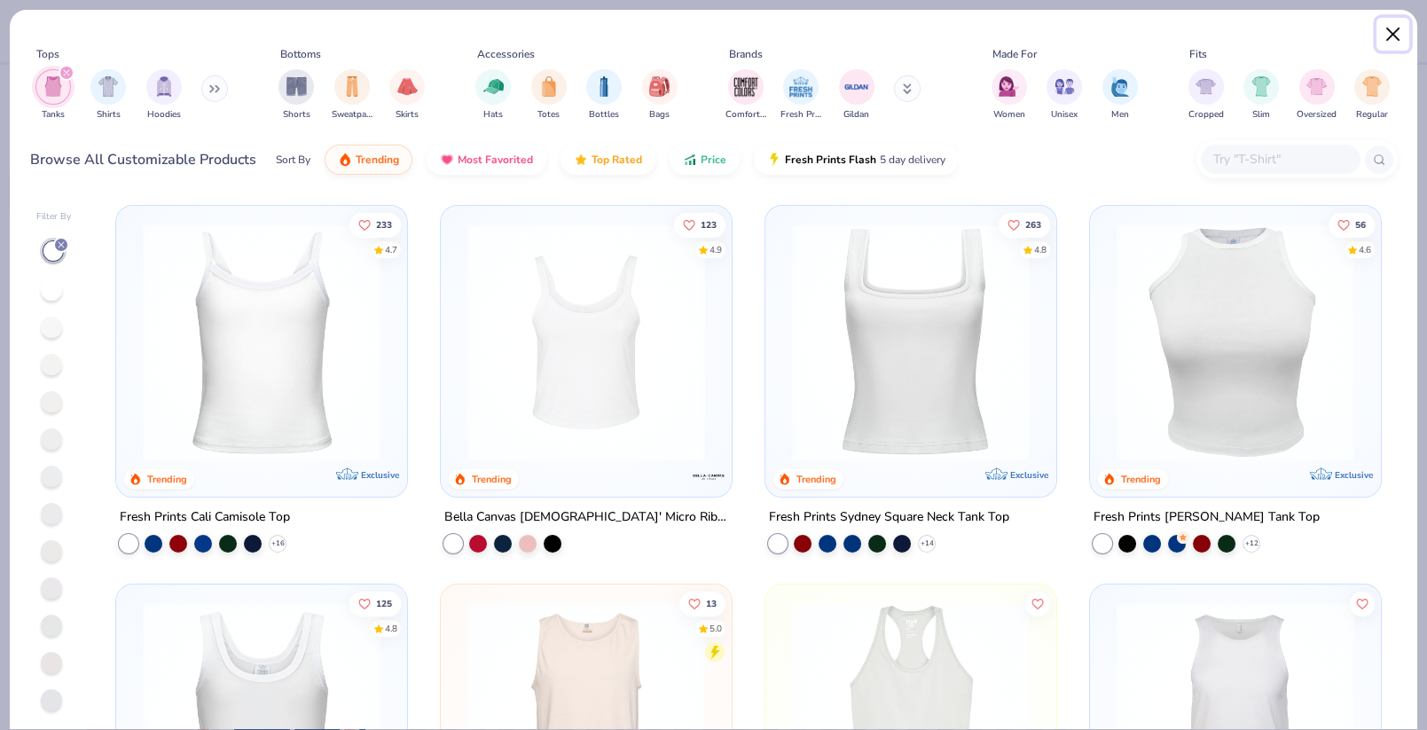
click at [1395, 39] on button "Close" at bounding box center [1393, 35] width 34 height 34
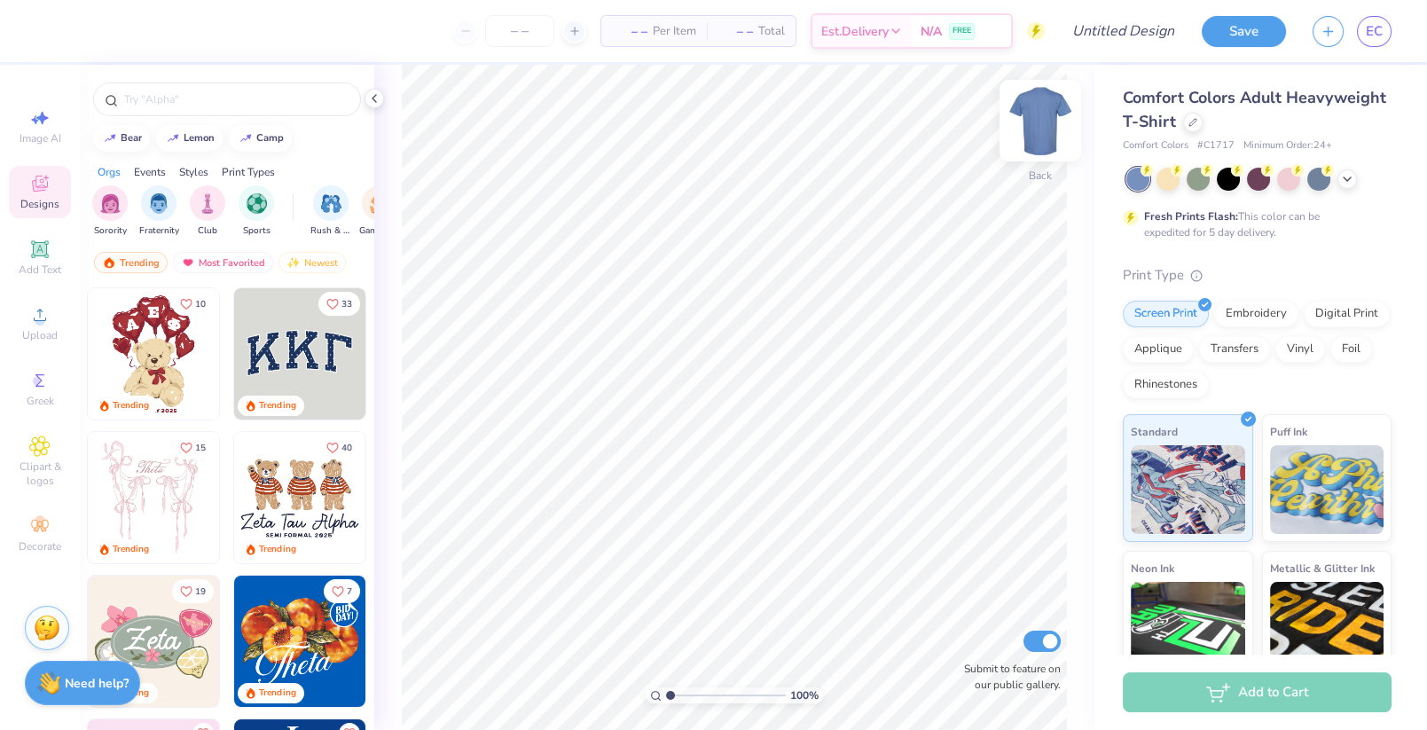
click at [1039, 121] on img at bounding box center [1040, 120] width 71 height 71
click at [1041, 121] on img at bounding box center [1040, 120] width 71 height 71
click at [1037, 116] on img at bounding box center [1039, 120] width 35 height 35
click at [1378, 30] on span "EC" at bounding box center [1374, 31] width 17 height 20
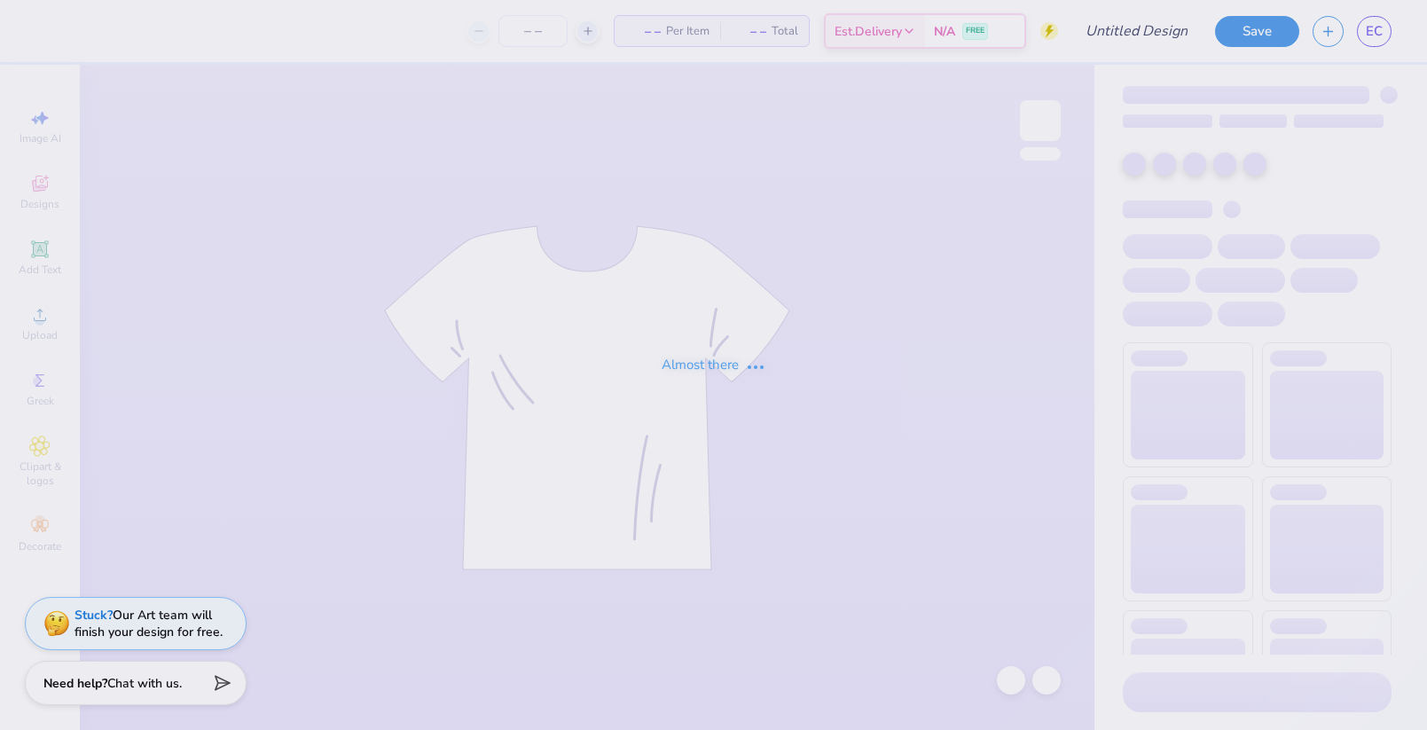
type input "Estelle Cole : Georgia Institute of Technology"
type input "24"
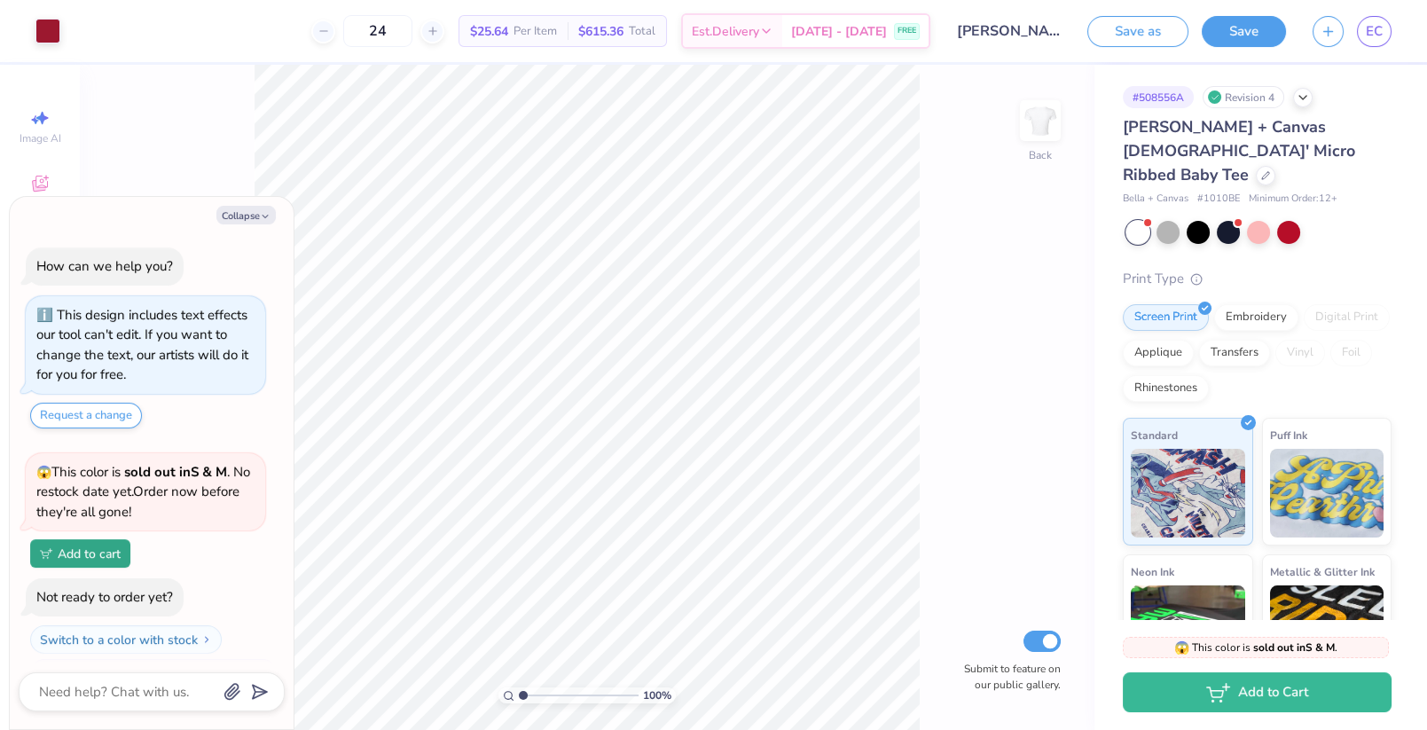
scroll to position [35, 0]
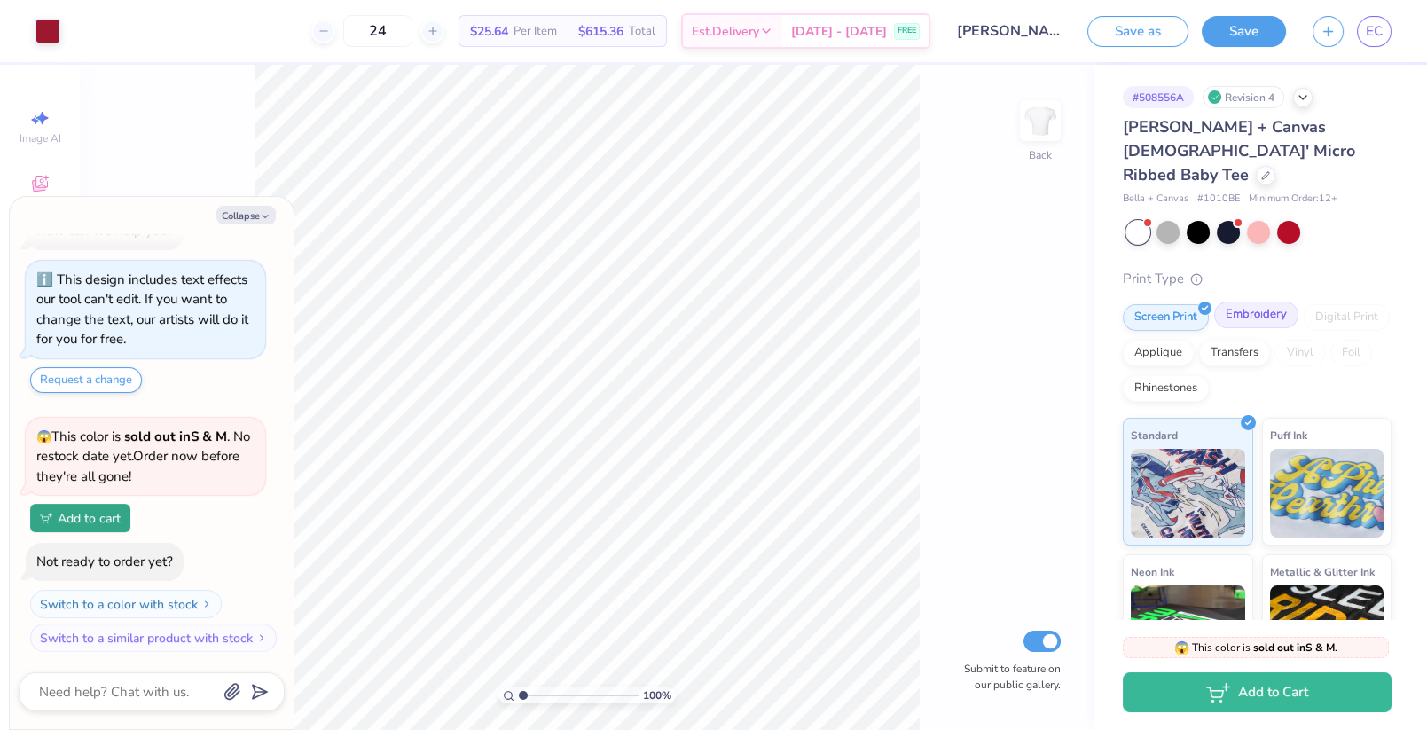
click at [1218, 302] on div "Embroidery" at bounding box center [1256, 315] width 84 height 27
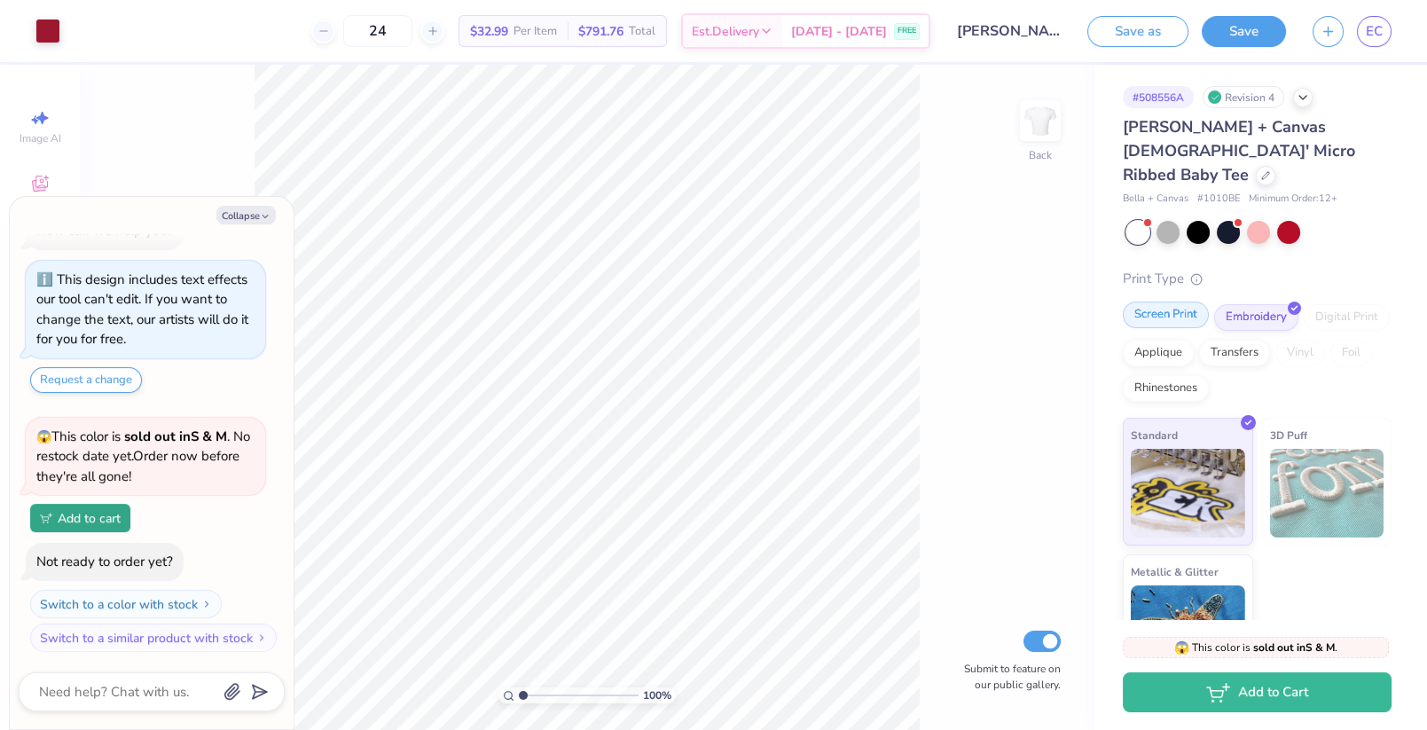
click at [1191, 302] on div "Screen Print" at bounding box center [1166, 315] width 86 height 27
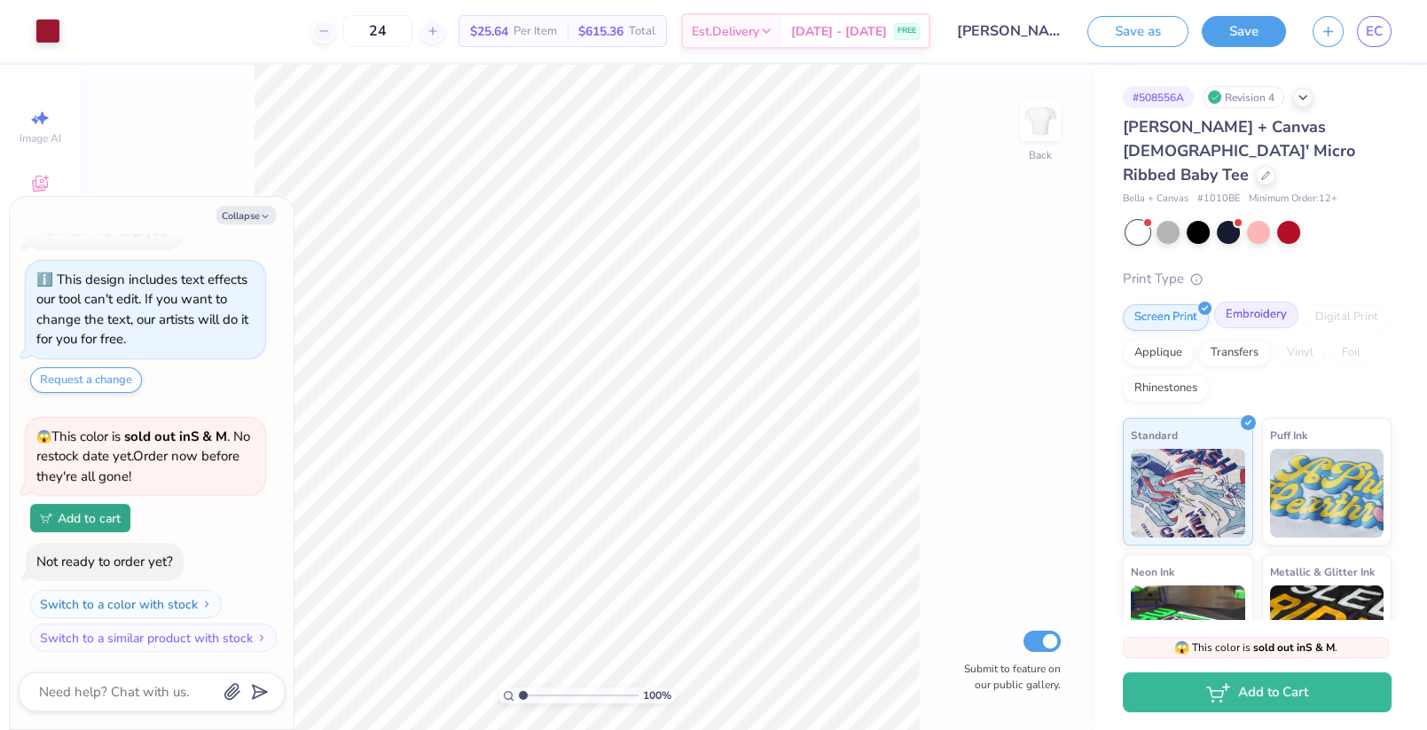
click at [1241, 302] on div "Embroidery" at bounding box center [1256, 315] width 84 height 27
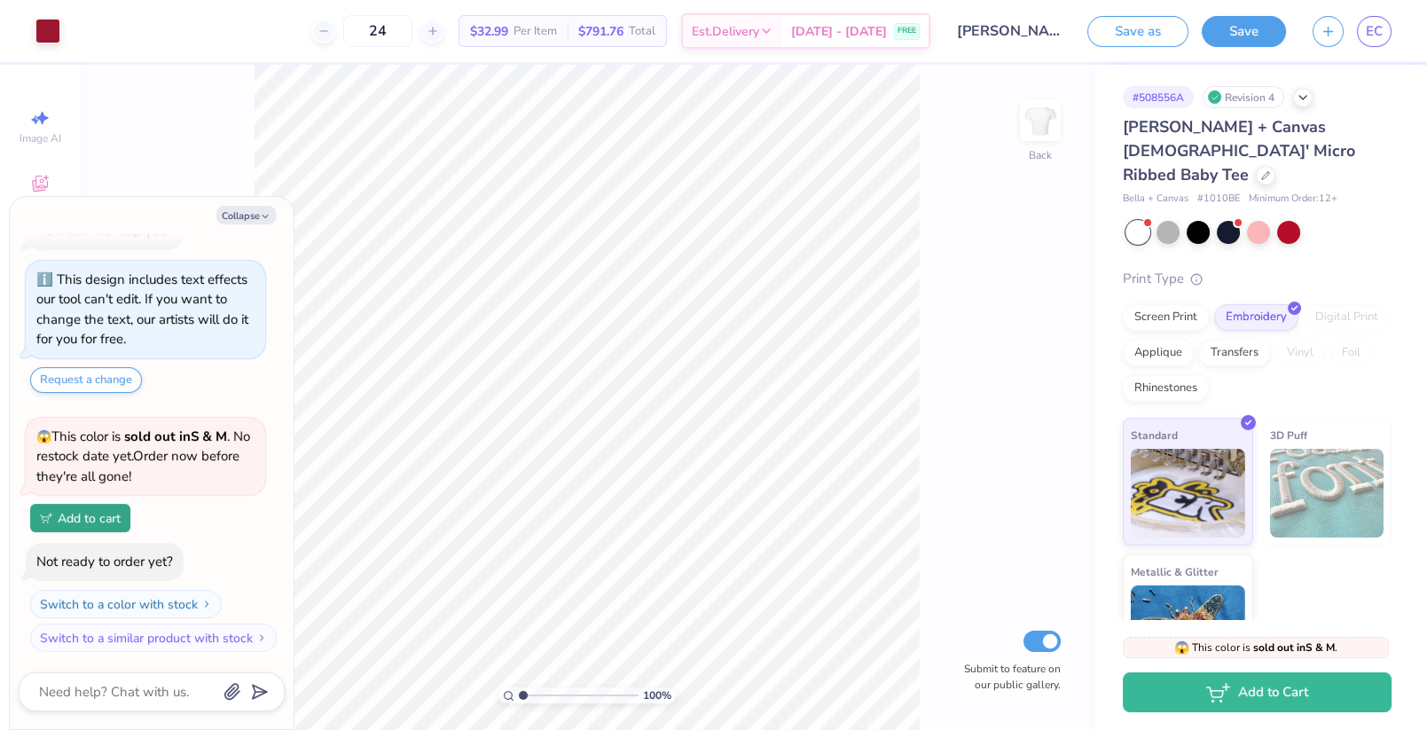
drag, startPoint x: 402, startPoint y: 29, endPoint x: 316, endPoint y: 28, distance: 86.0
click at [316, 28] on div "24" at bounding box center [377, 31] width 133 height 32
click at [1213, 165] on div "Bella + Canvas Ladies' Micro Ribbed Baby Tee Bella + Canvas # 1010BE Minimum Or…" at bounding box center [1257, 160] width 269 height 91
click at [1256, 164] on div at bounding box center [1266, 174] width 20 height 20
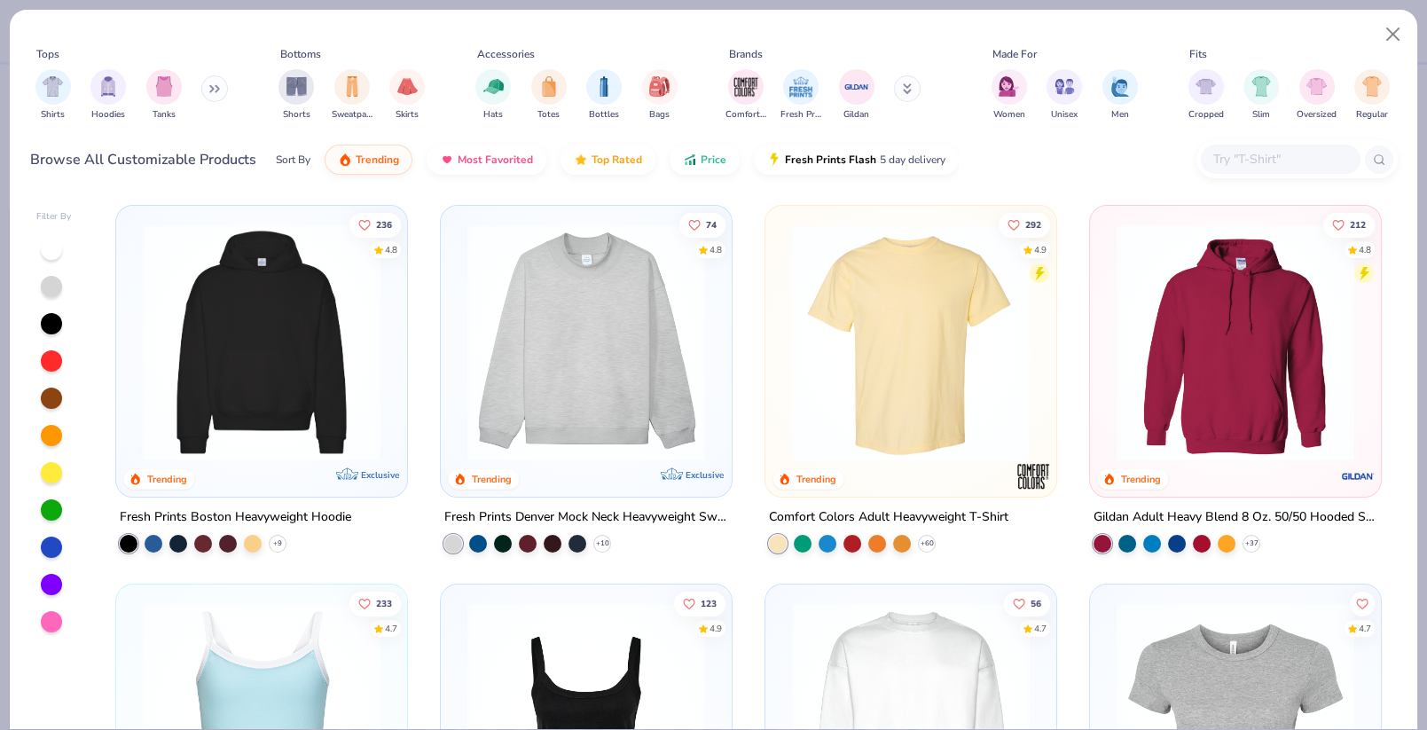
type textarea "x"
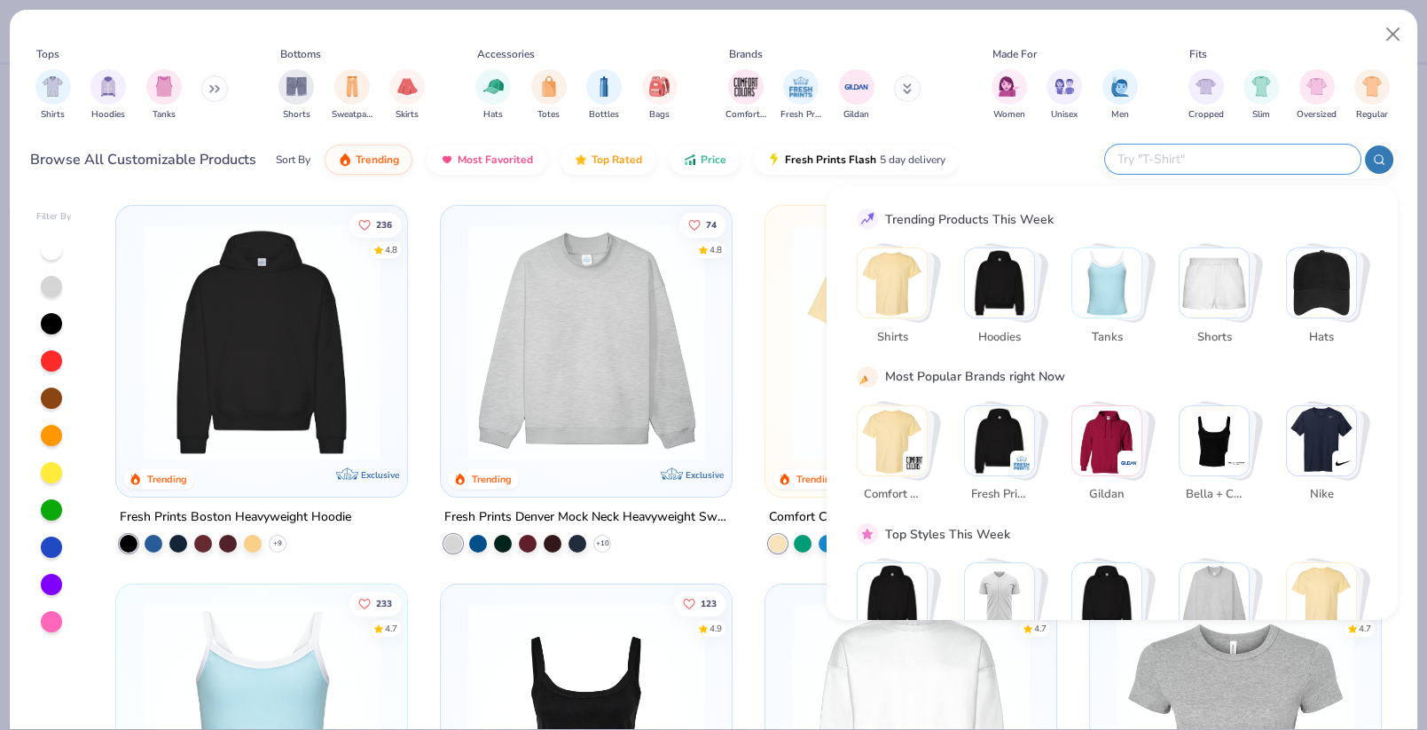
click at [1311, 159] on input "text" at bounding box center [1232, 159] width 232 height 20
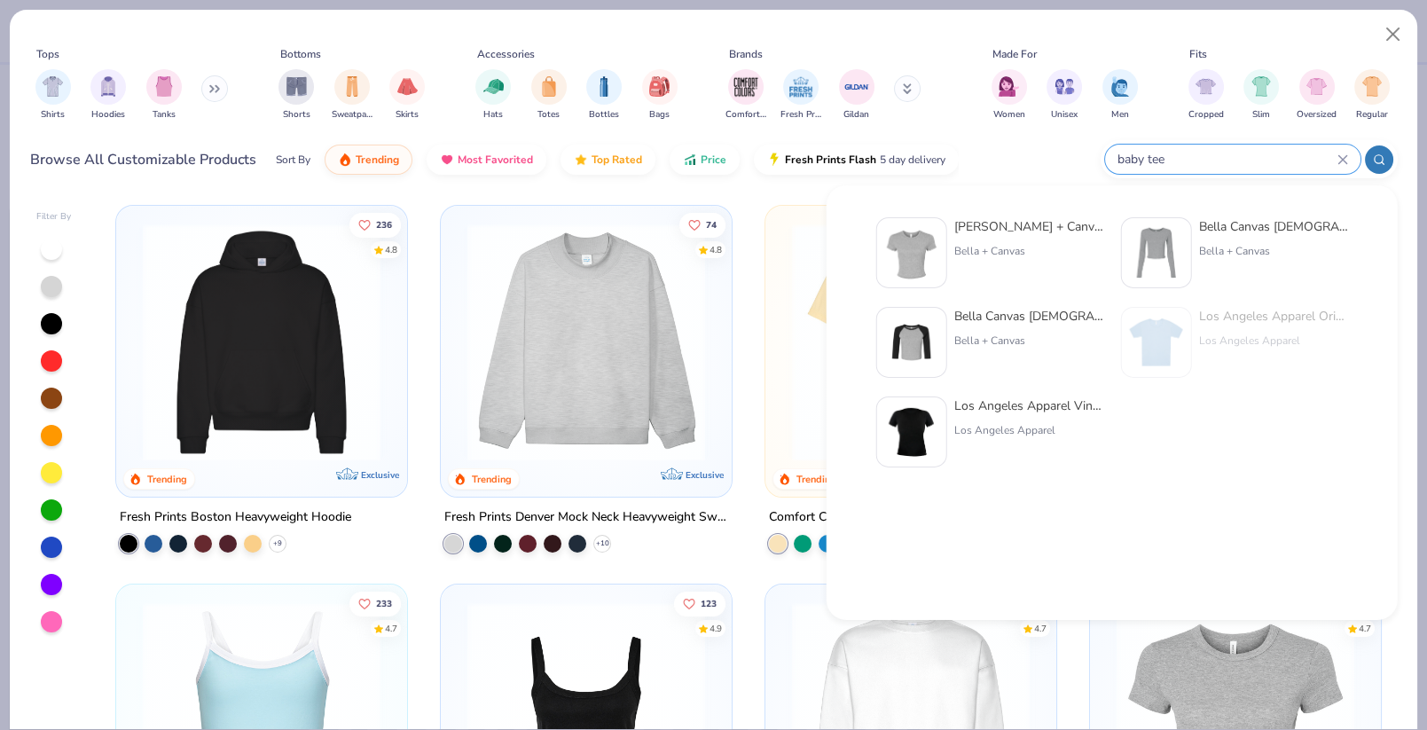
type input "baby tee"
click at [964, 455] on div "Los Angeles Apparel Vintage Baby Rib Tee Los Angeles Apparel" at bounding box center [1028, 431] width 149 height 71
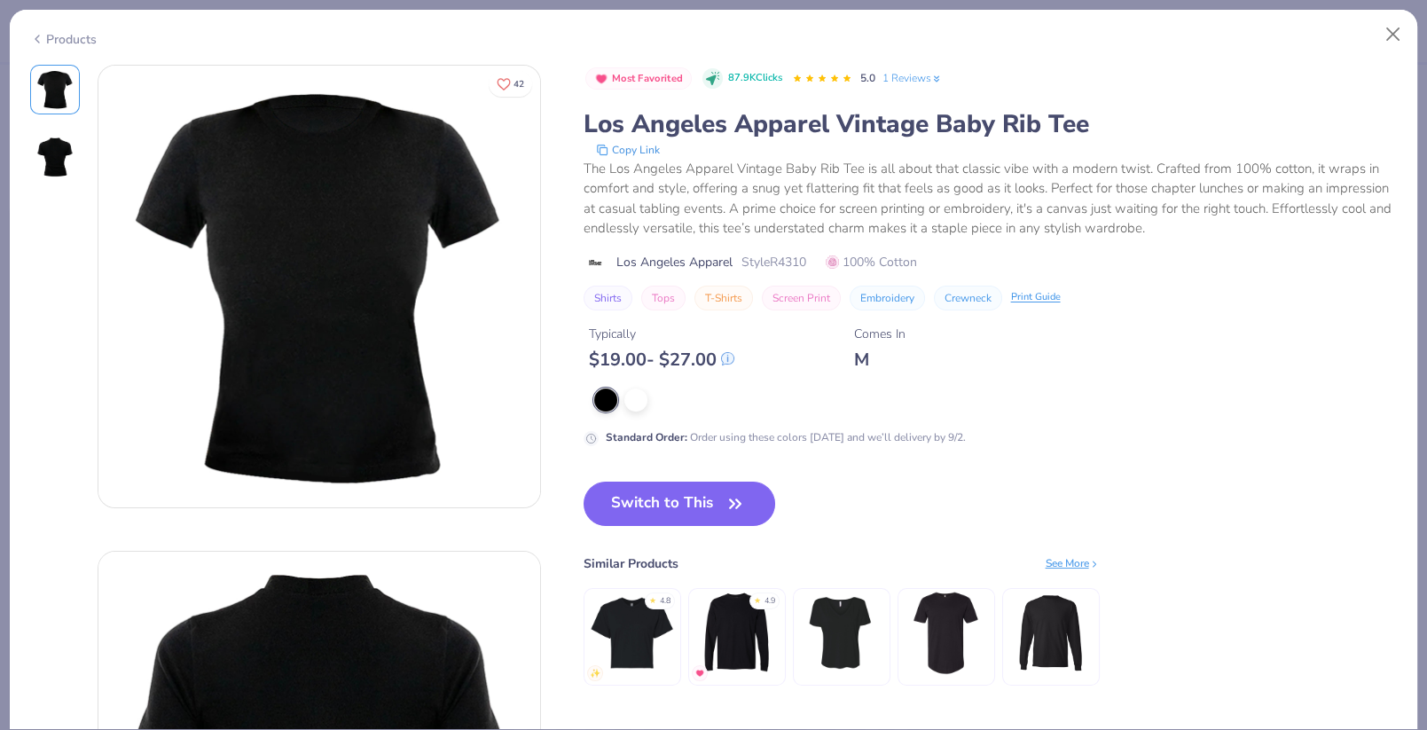
drag, startPoint x: 663, startPoint y: 487, endPoint x: 636, endPoint y: 418, distance: 74.4
click at [636, 418] on div "Most Favorited 87.9K Clicks 5.0 1 Reviews Los Angeles Apparel Vintage Baby Rib …" at bounding box center [991, 393] width 814 height 656
click at [636, 407] on div at bounding box center [635, 398] width 23 height 23
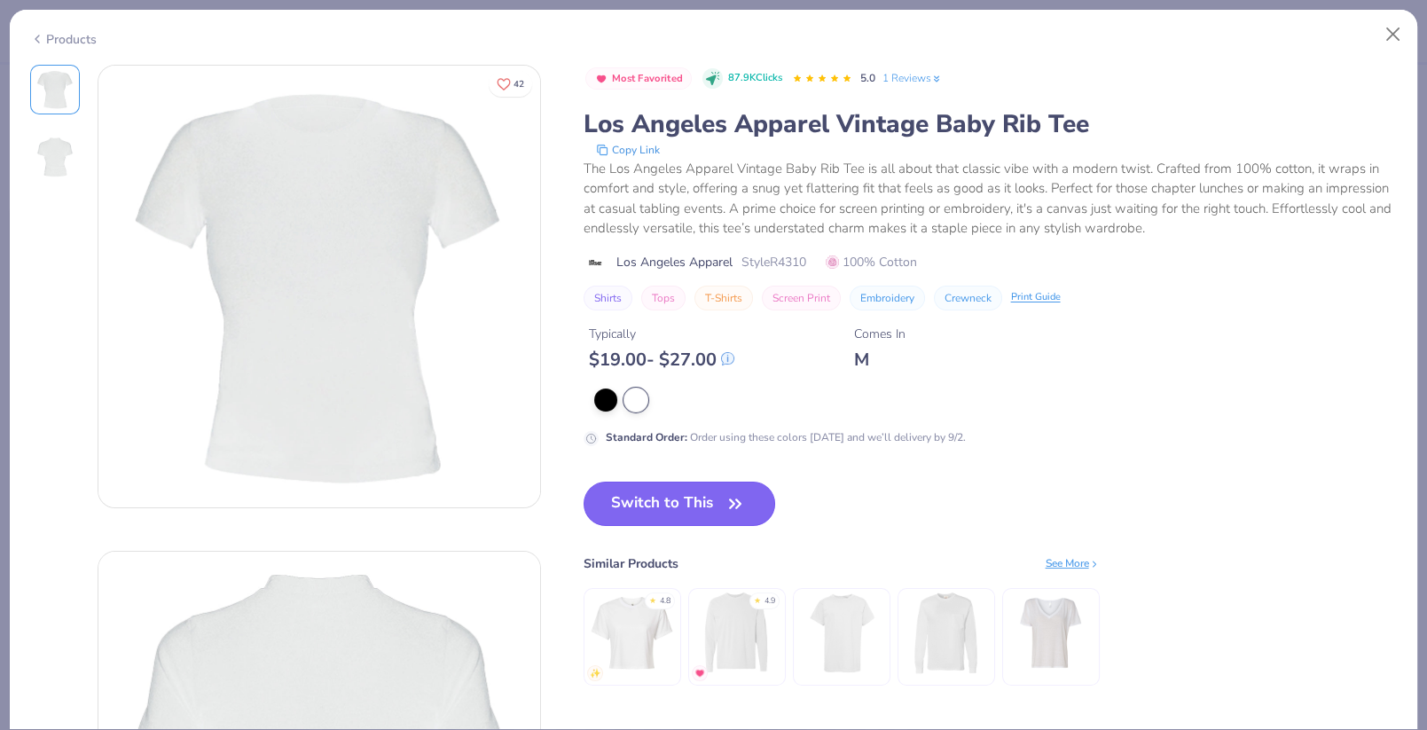
click at [640, 510] on button "Switch to This" at bounding box center [680, 504] width 192 height 44
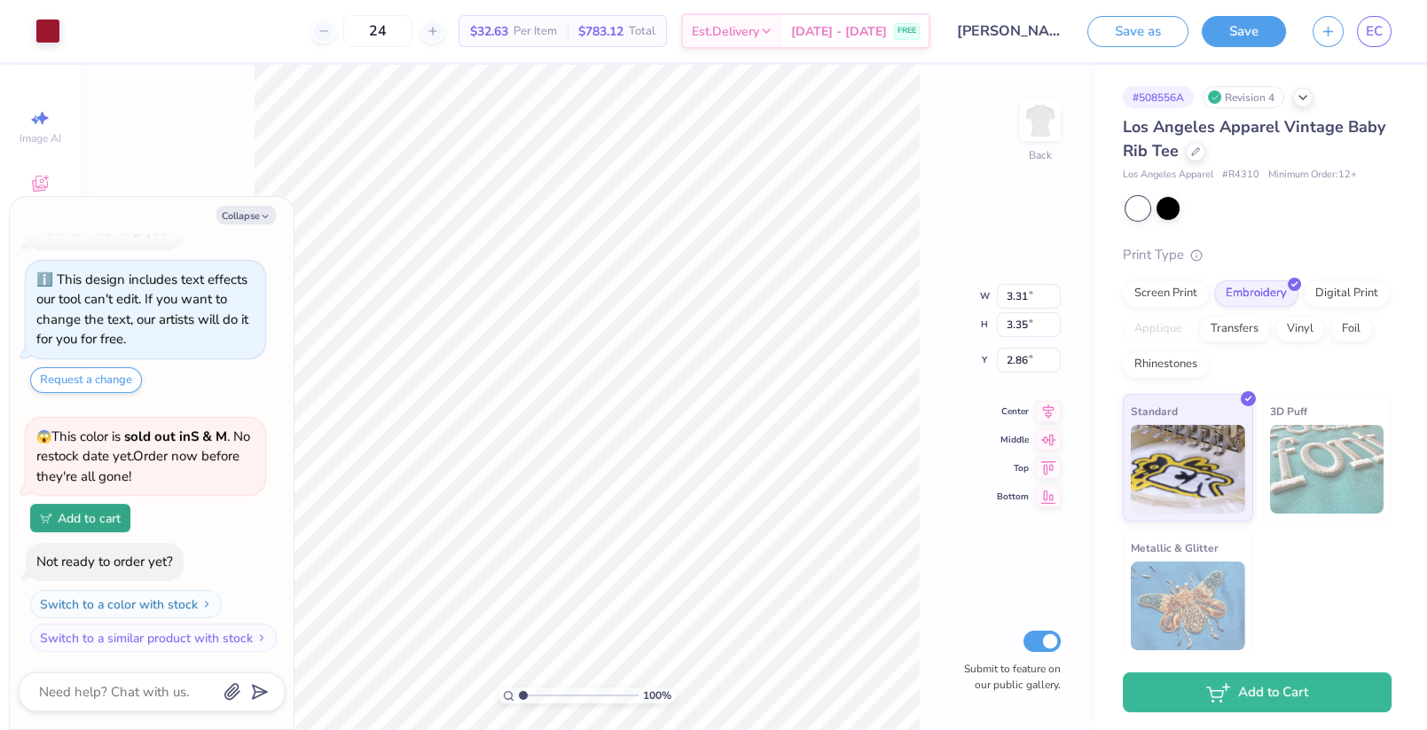
type textarea "x"
type input "2.53"
click at [1196, 159] on div at bounding box center [1196, 150] width 20 height 20
type textarea "x"
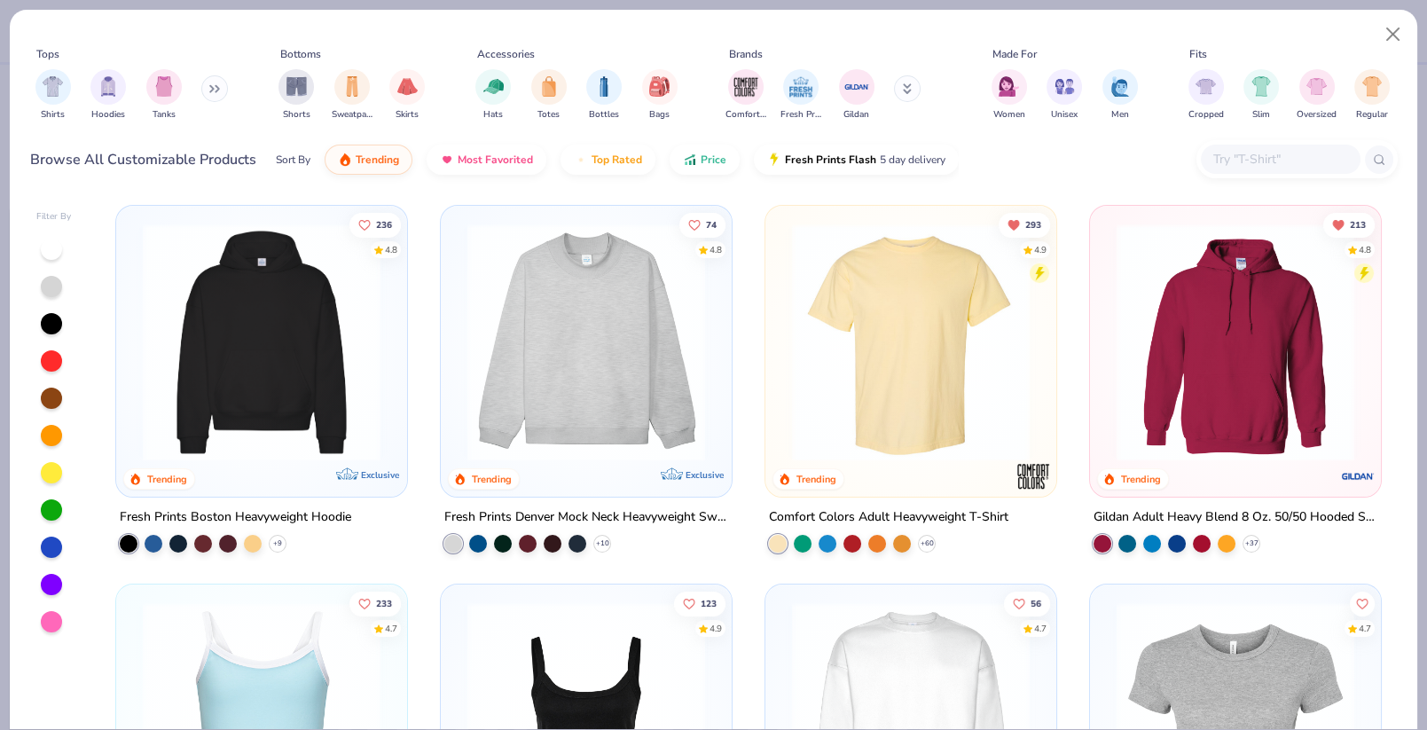
click at [1233, 160] on input "text" at bounding box center [1279, 159] width 137 height 20
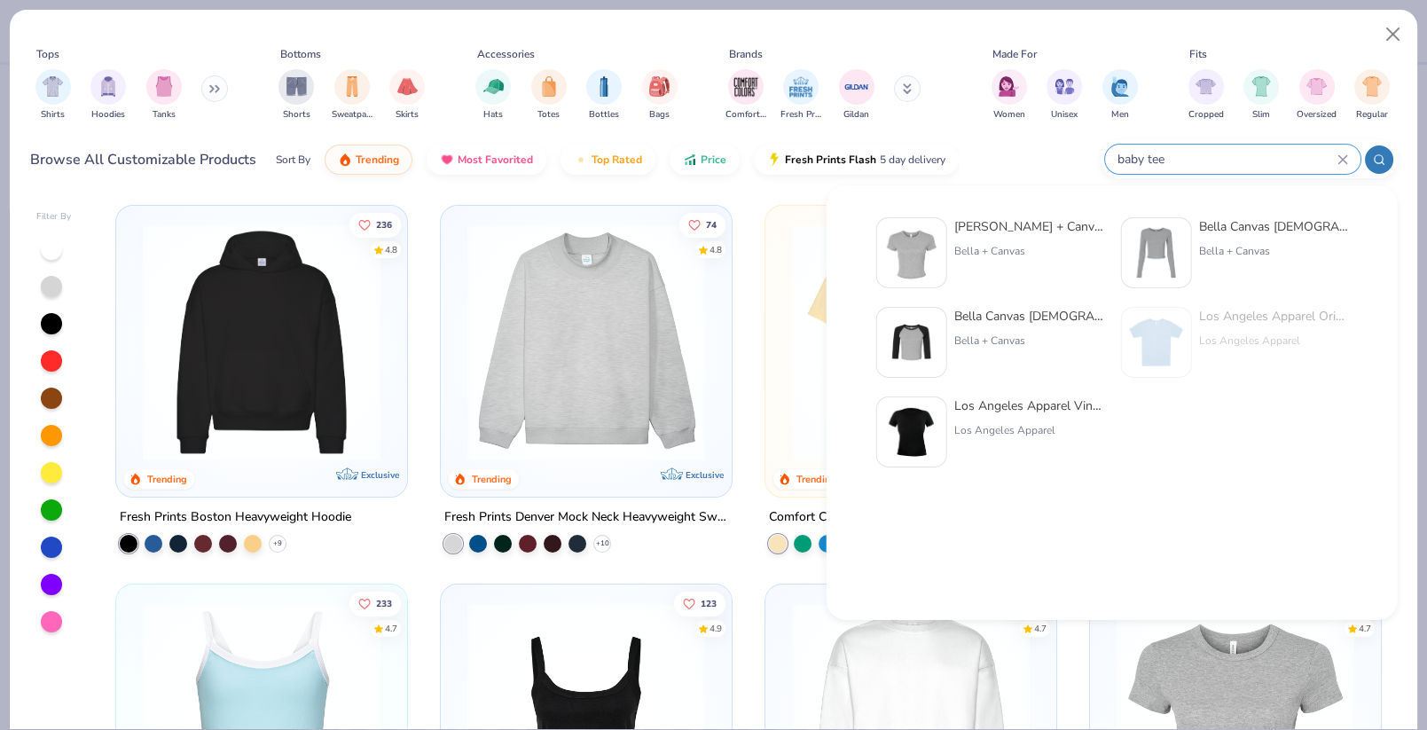
type input "baby tee"
click at [911, 239] on img at bounding box center [911, 252] width 55 height 55
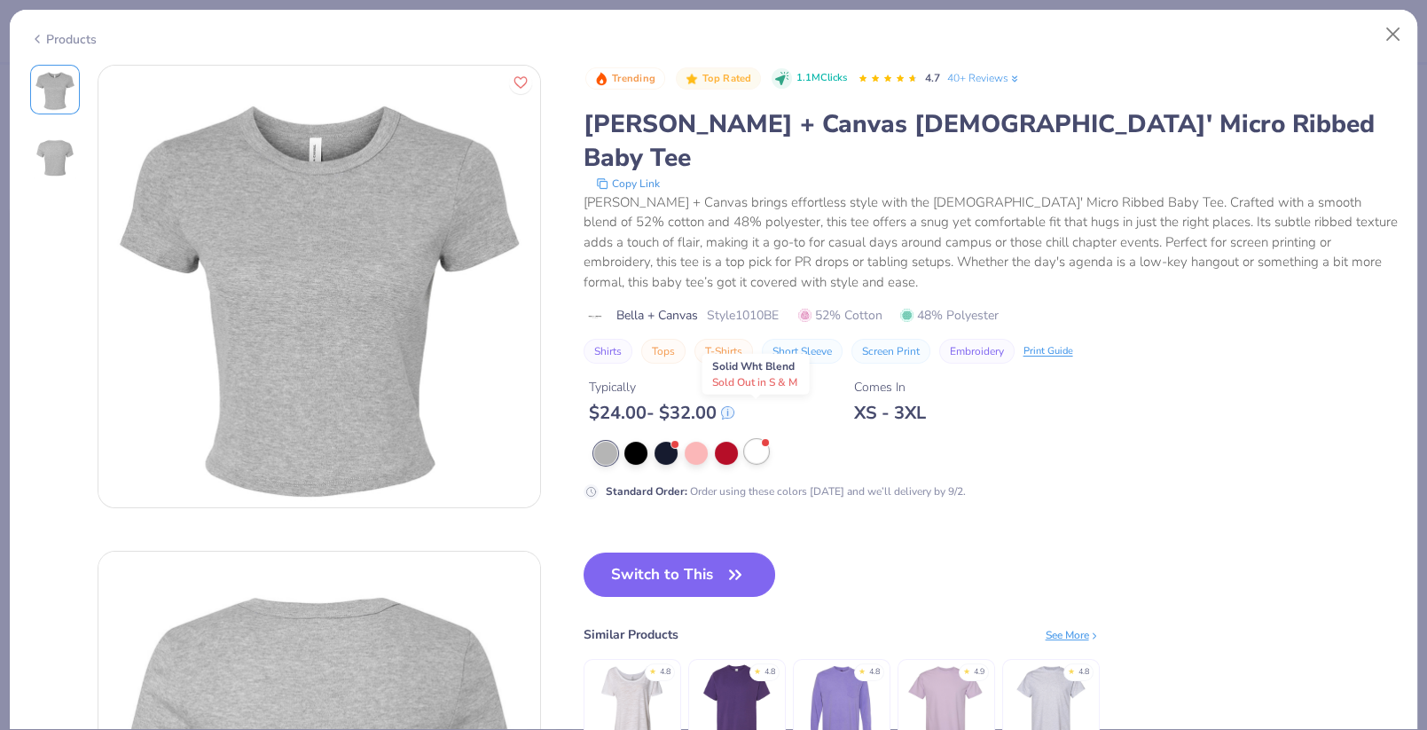
click at [759, 440] on div at bounding box center [756, 451] width 23 height 23
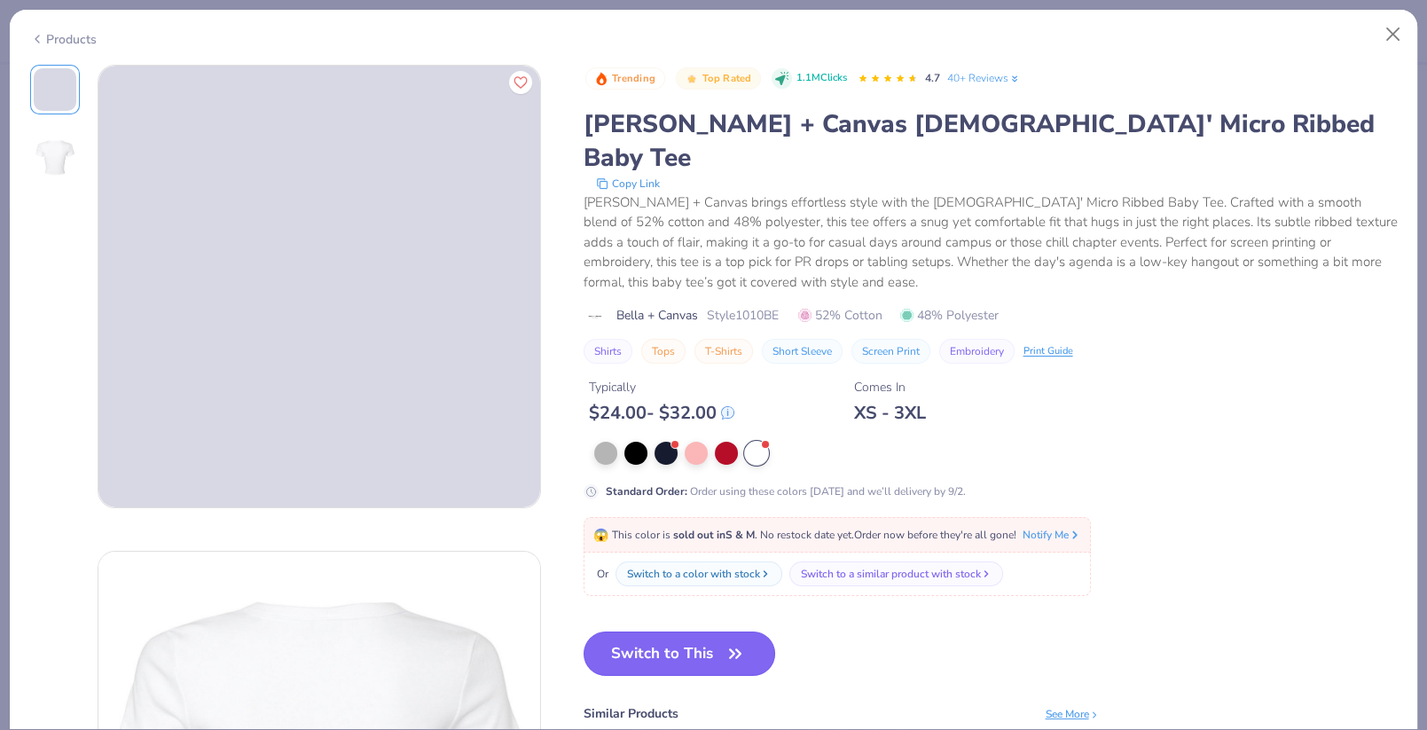
click at [681, 631] on button "Switch to This" at bounding box center [680, 653] width 192 height 44
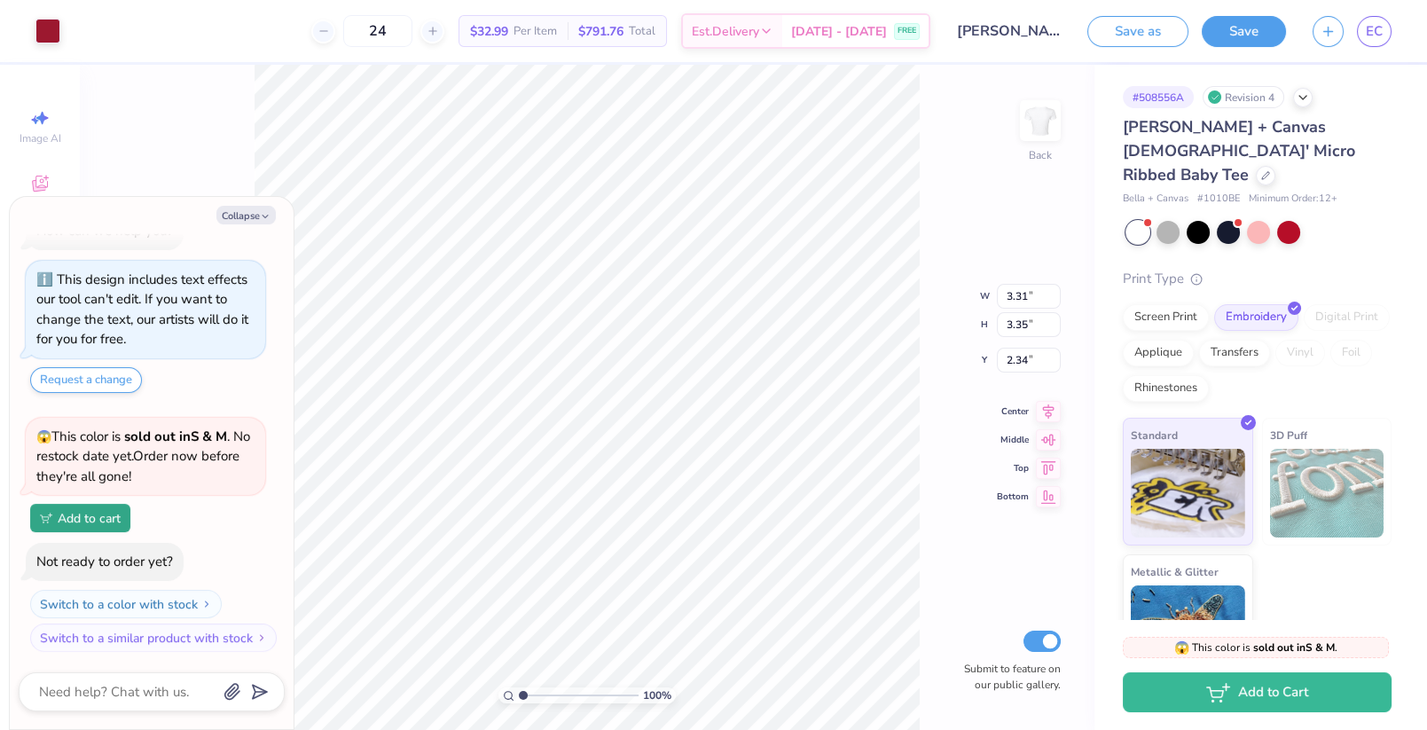
type textarea "x"
type input "2.72"
type input "2.75"
click at [1051, 398] on icon at bounding box center [1048, 390] width 25 height 21
type textarea "x"
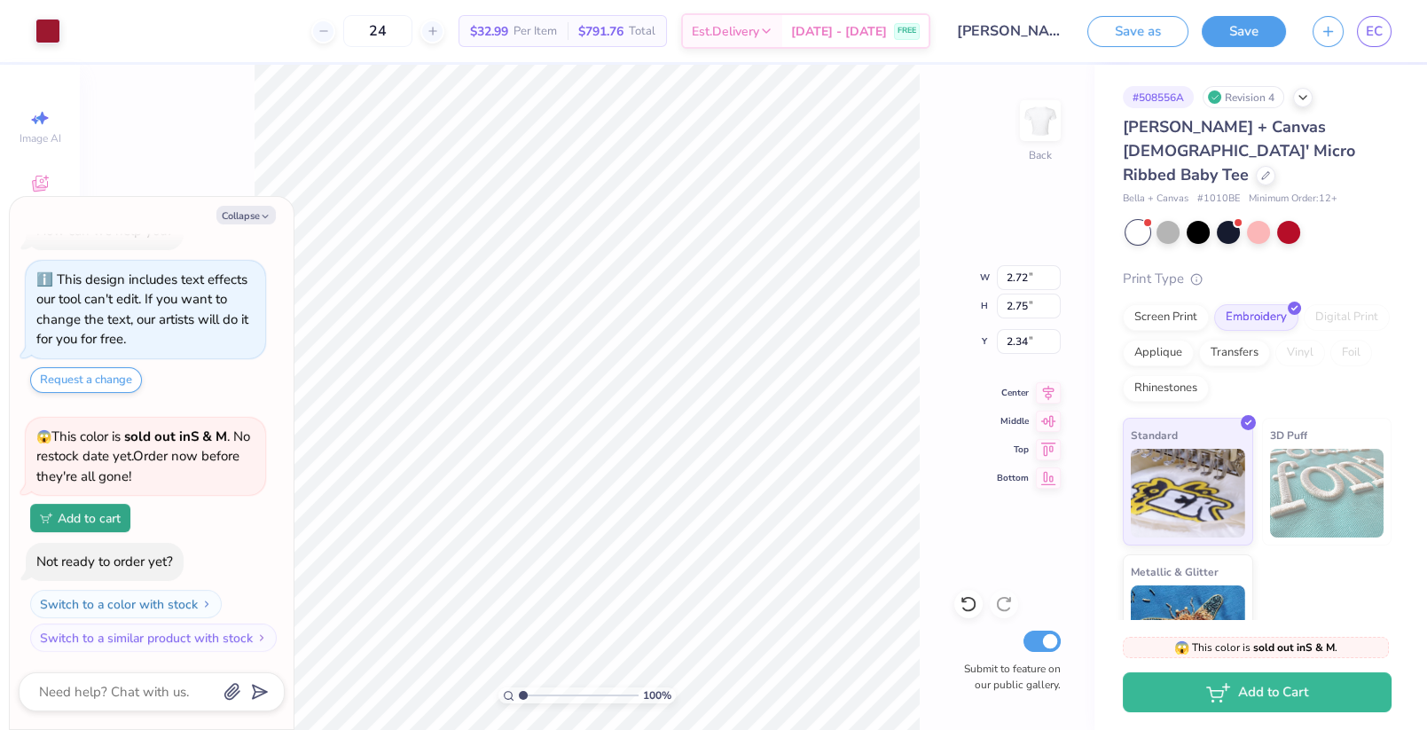
type input "2.74"
click at [1252, 30] on button "Save" at bounding box center [1244, 28] width 84 height 31
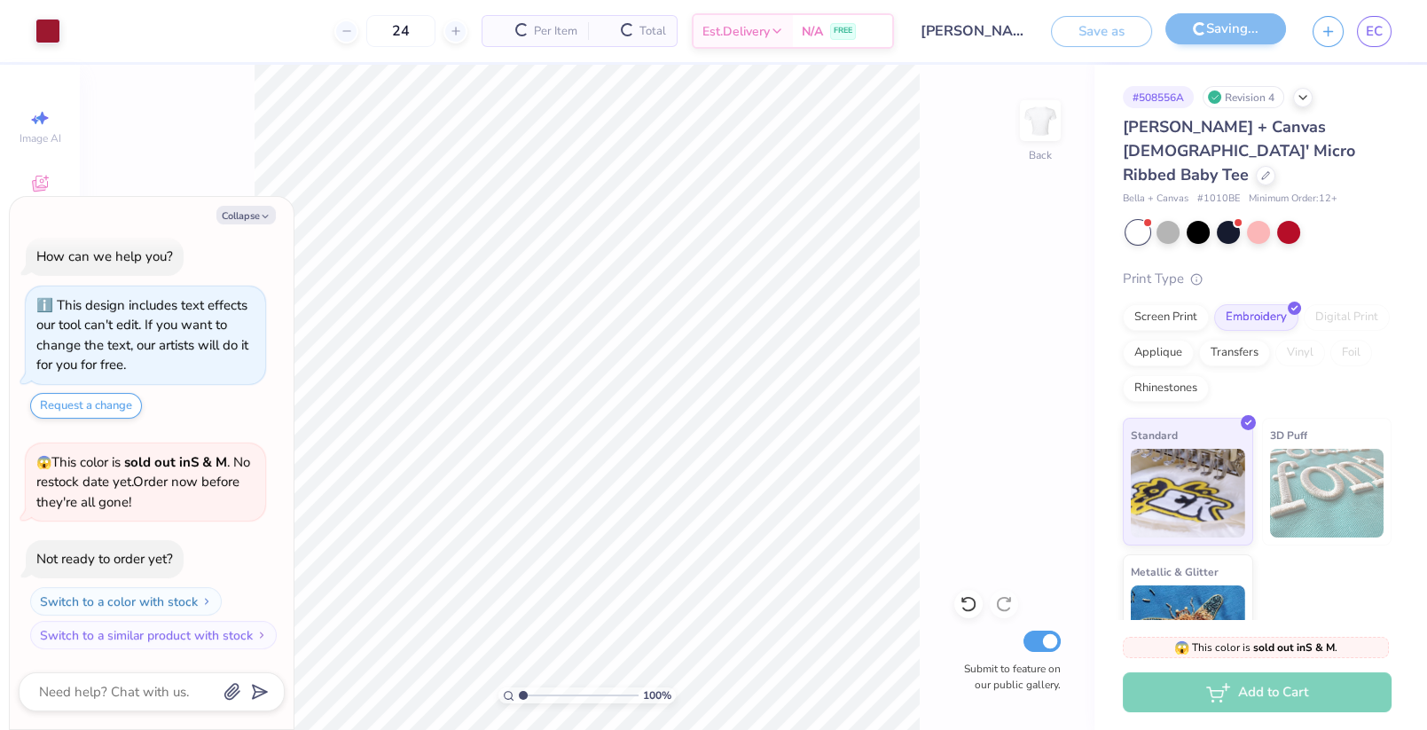
scroll to position [7, 0]
type textarea "x"
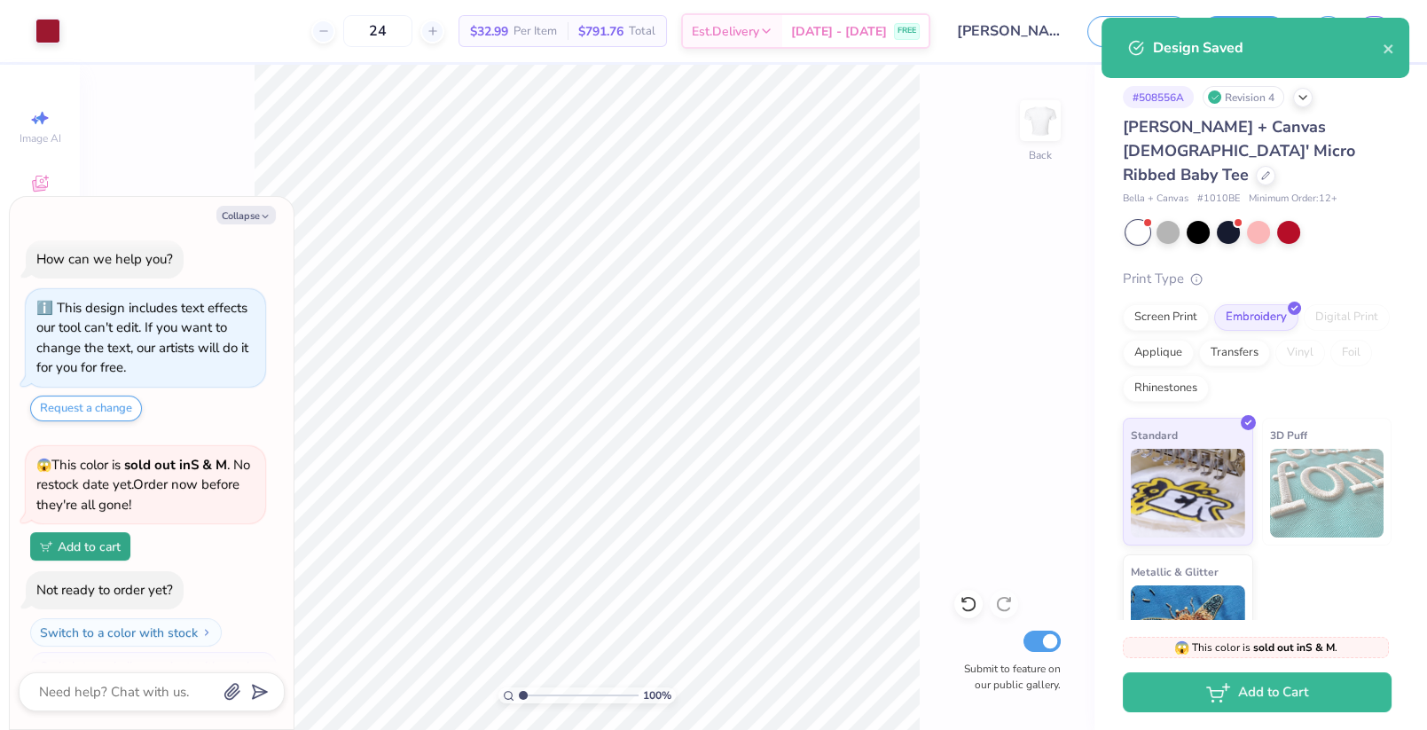
scroll to position [35, 0]
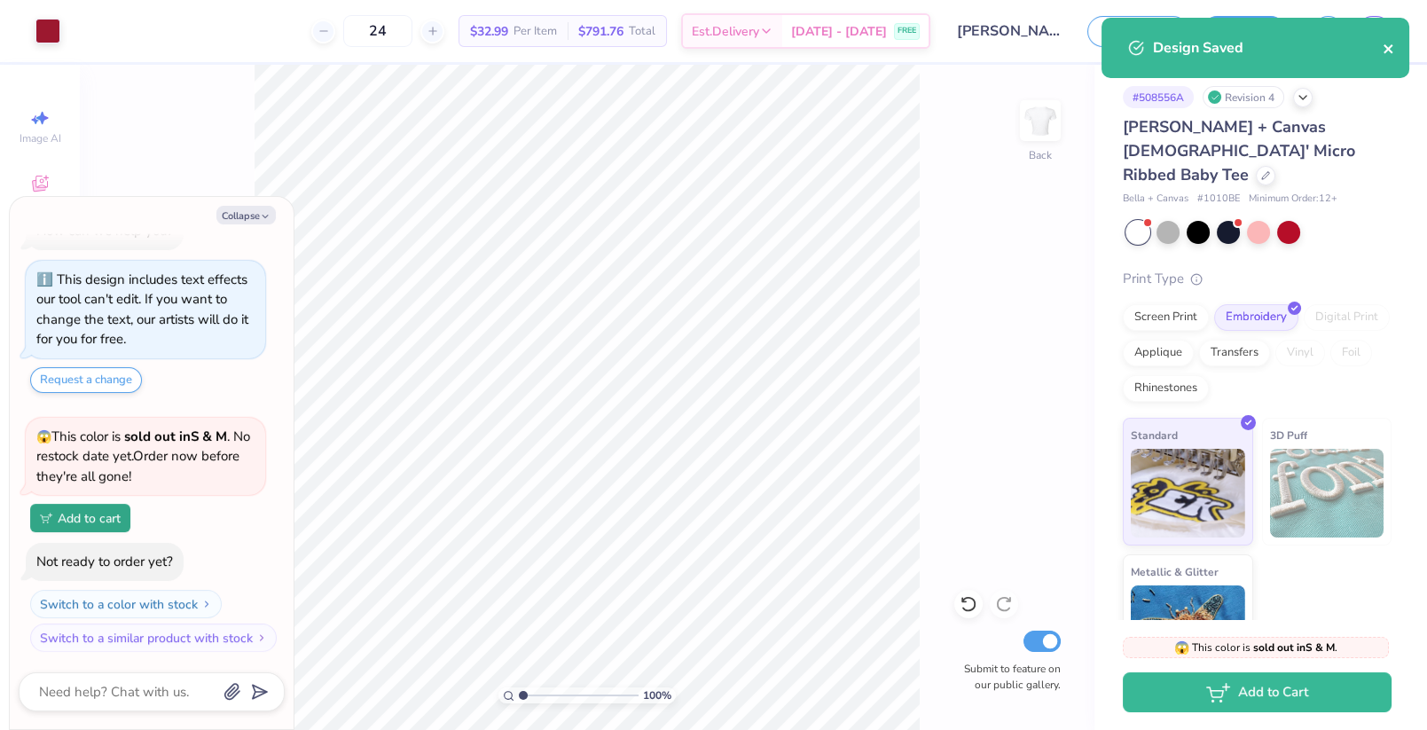
click at [1388, 55] on icon "close" at bounding box center [1389, 49] width 12 height 14
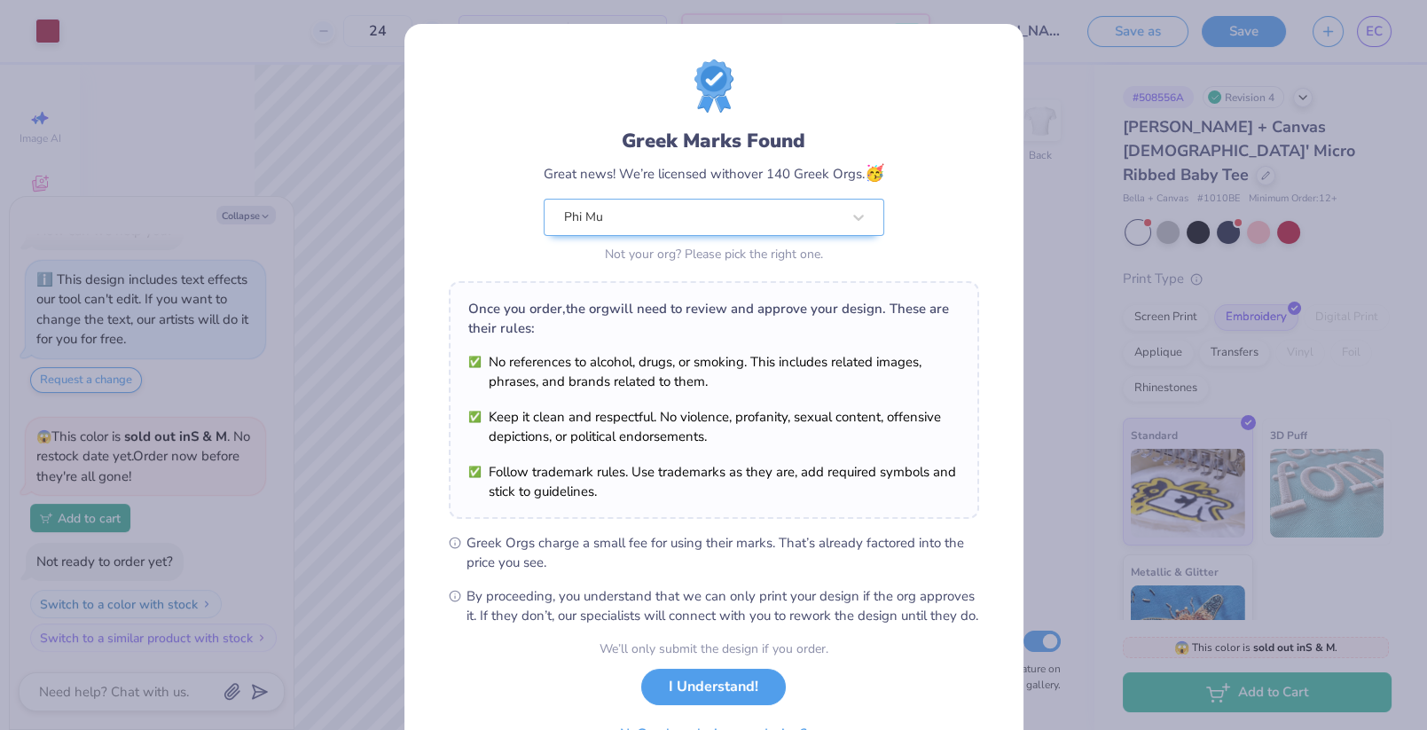
click at [1379, 39] on body "Art colors 24 $32.99 Per Item $791.76 Total Est. Delivery Aug 31 - Sep 3 FREE D…" at bounding box center [713, 365] width 1427 height 730
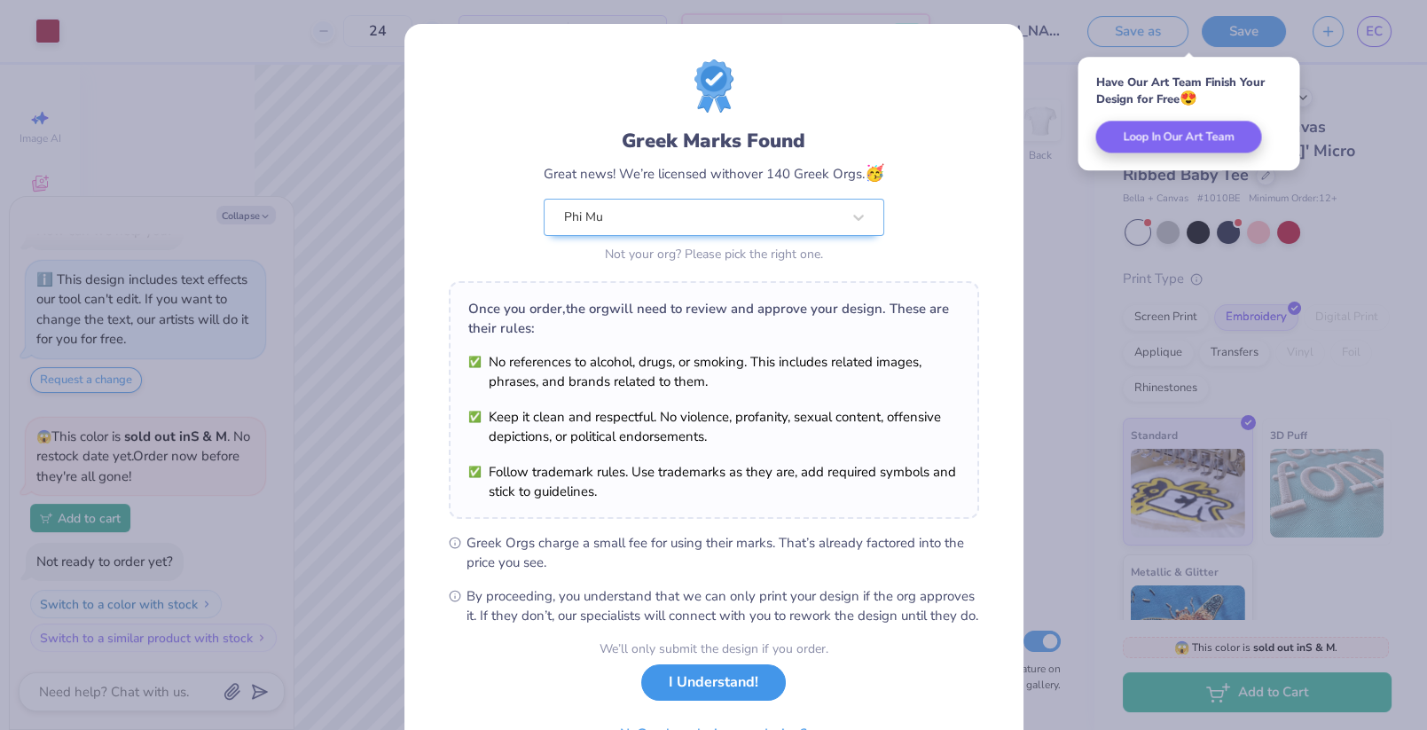
click at [742, 688] on button "I Understand!" at bounding box center [713, 682] width 145 height 36
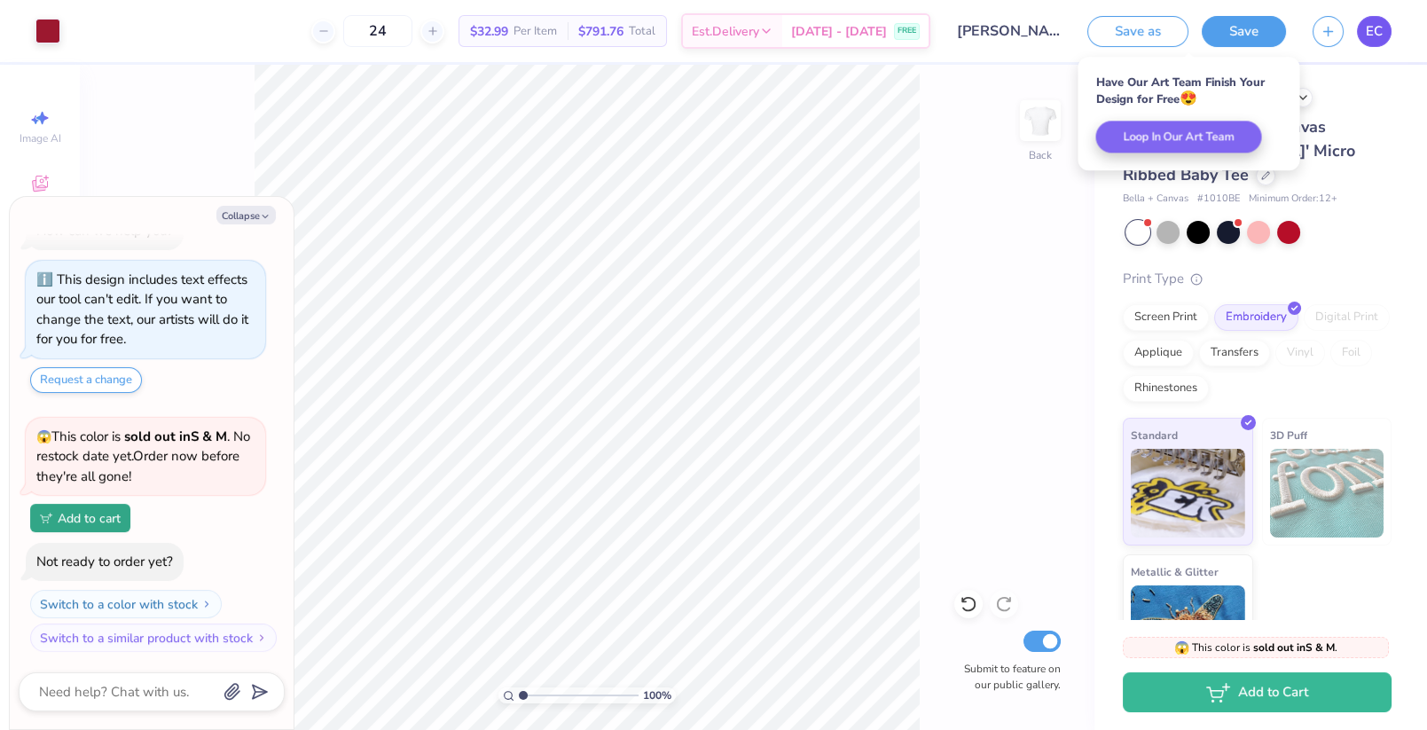
click at [1370, 30] on span "EC" at bounding box center [1374, 31] width 17 height 20
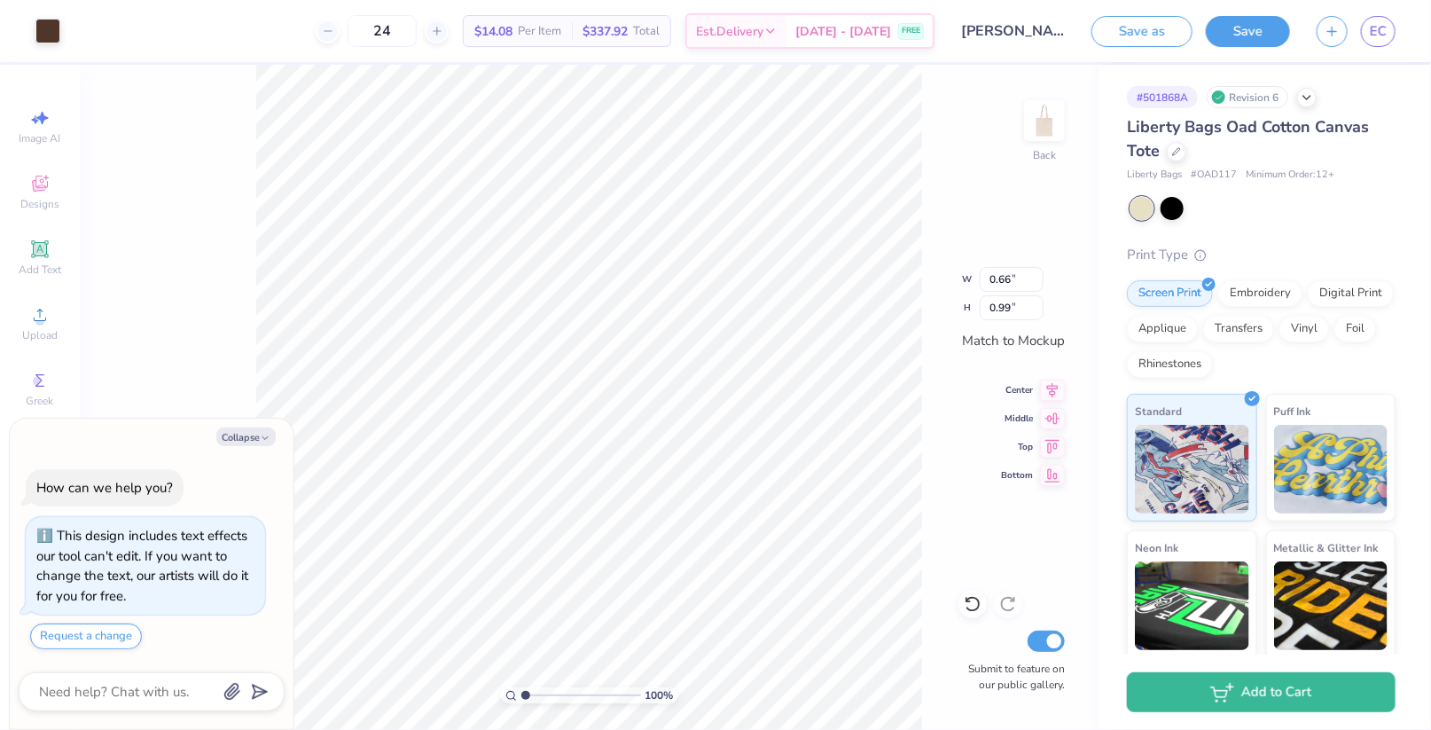
type textarea "x"
type input "0.65"
type input "1.00"
type textarea "x"
type input "0.79"
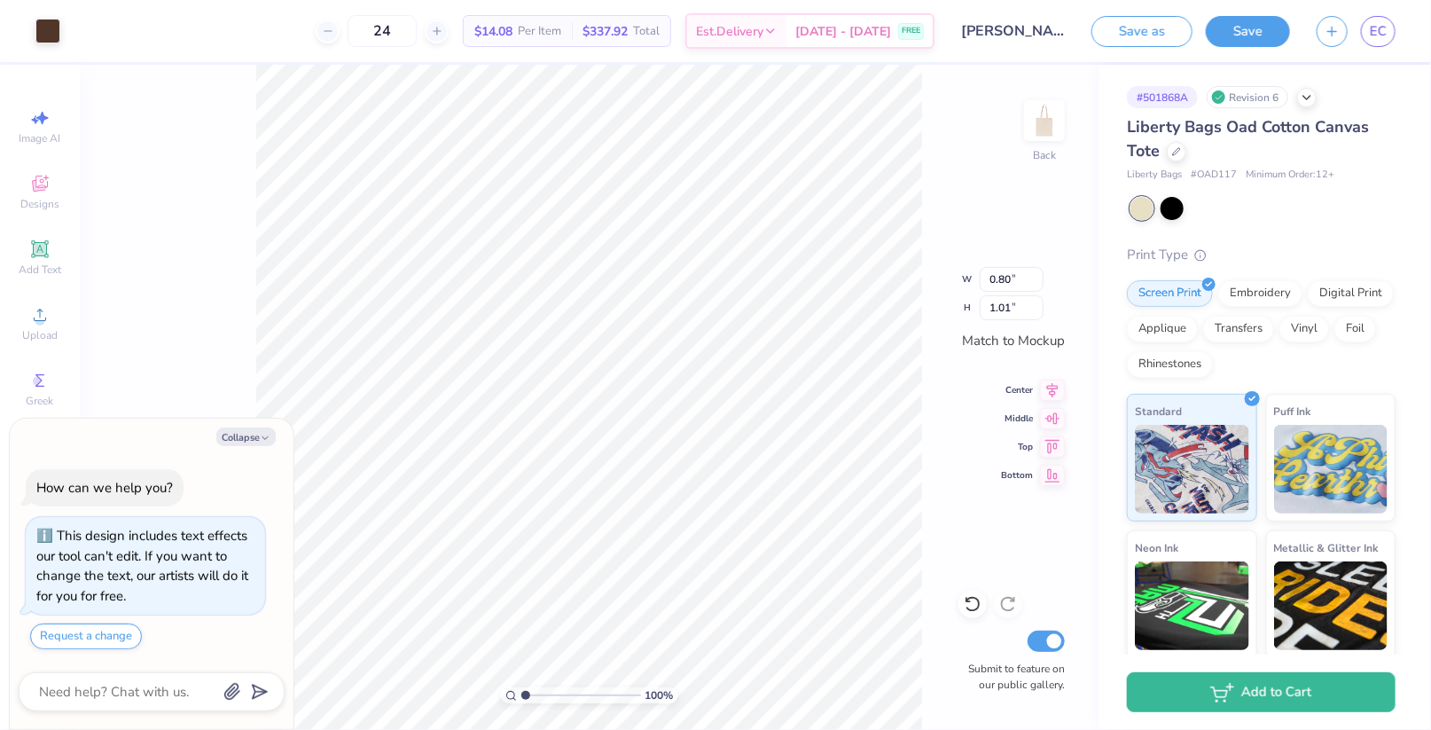
type textarea "x"
type input "0.77"
type input "1.00"
type textarea "x"
type input "0.82"
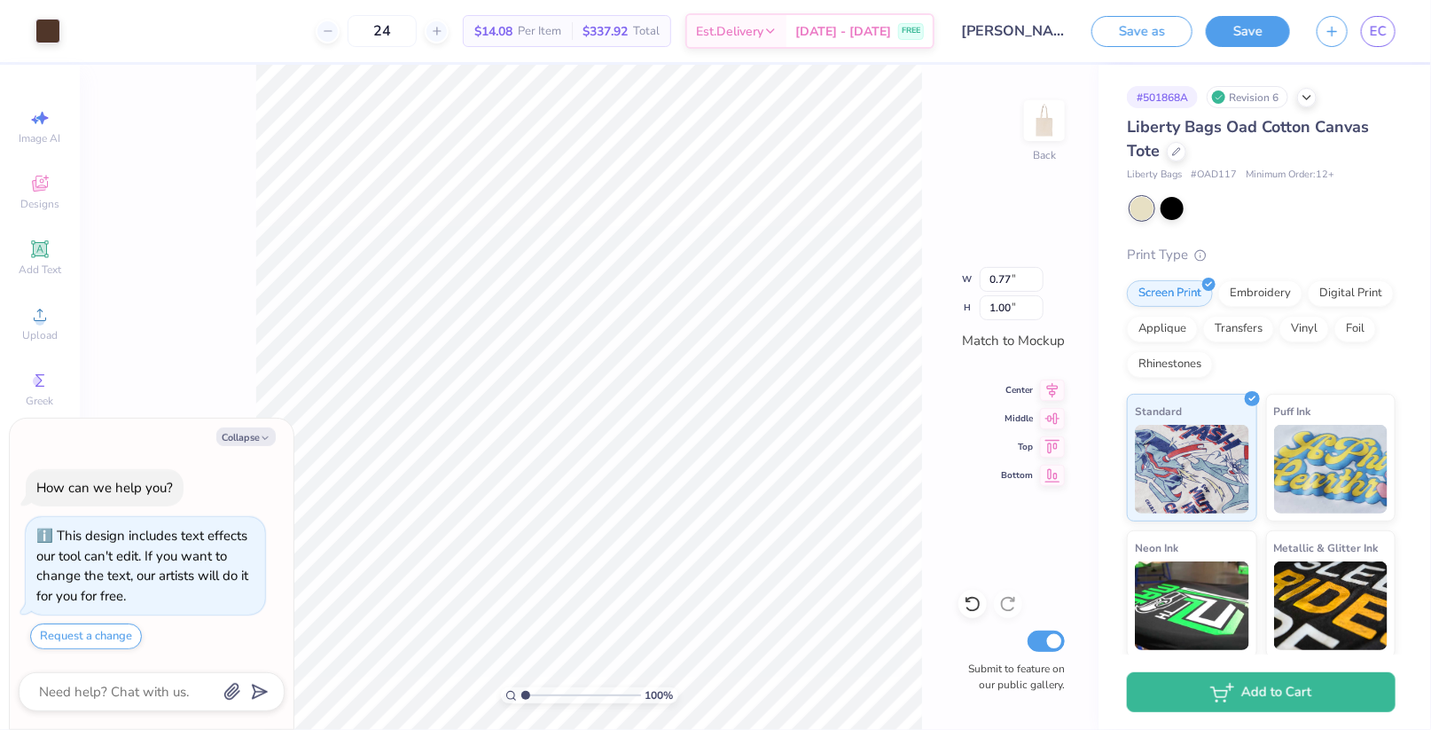
type input "1.02"
type textarea "x"
type input "1.65"
type input "1.14"
type textarea "x"
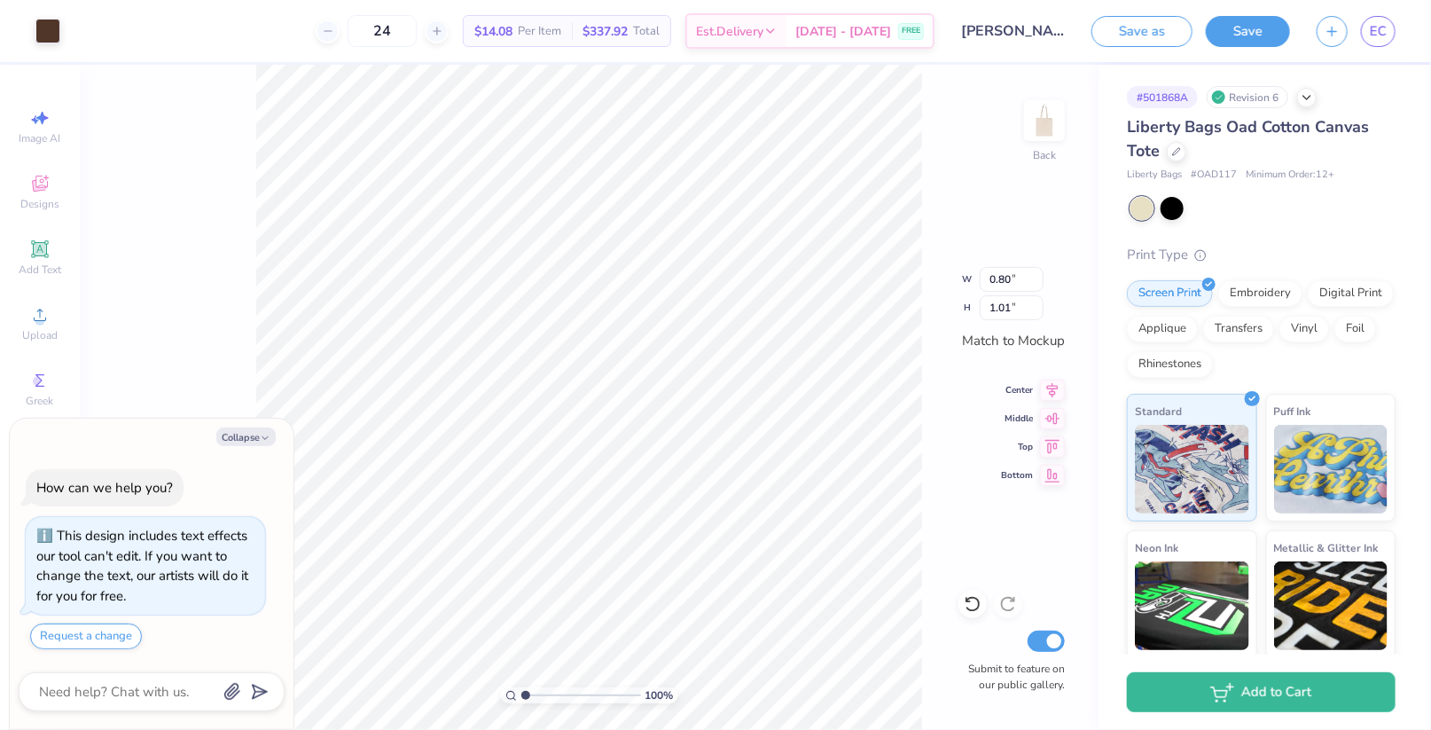
type input "1.84"
type input "1.41"
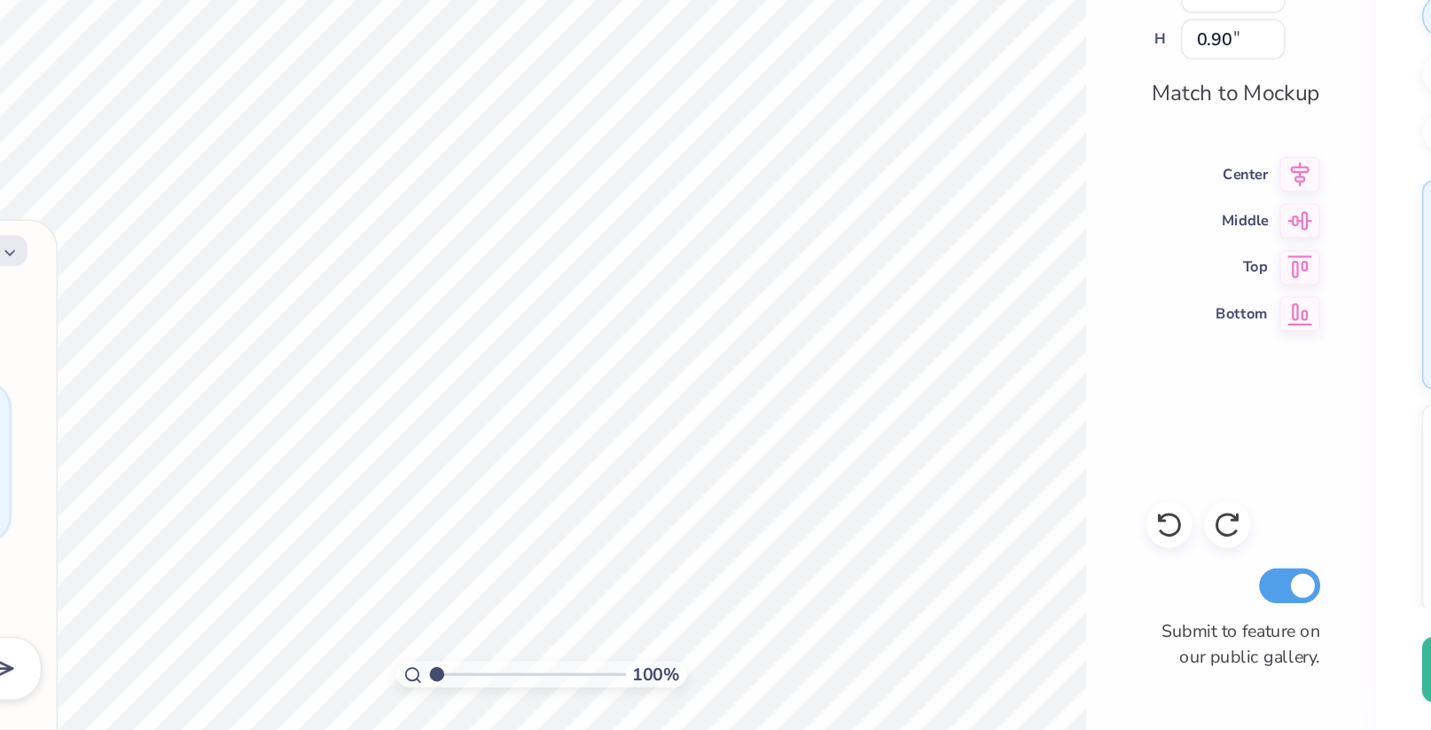
type textarea "x"
type input "1.65"
type input "1.14"
type textarea "x"
type input "6.96"
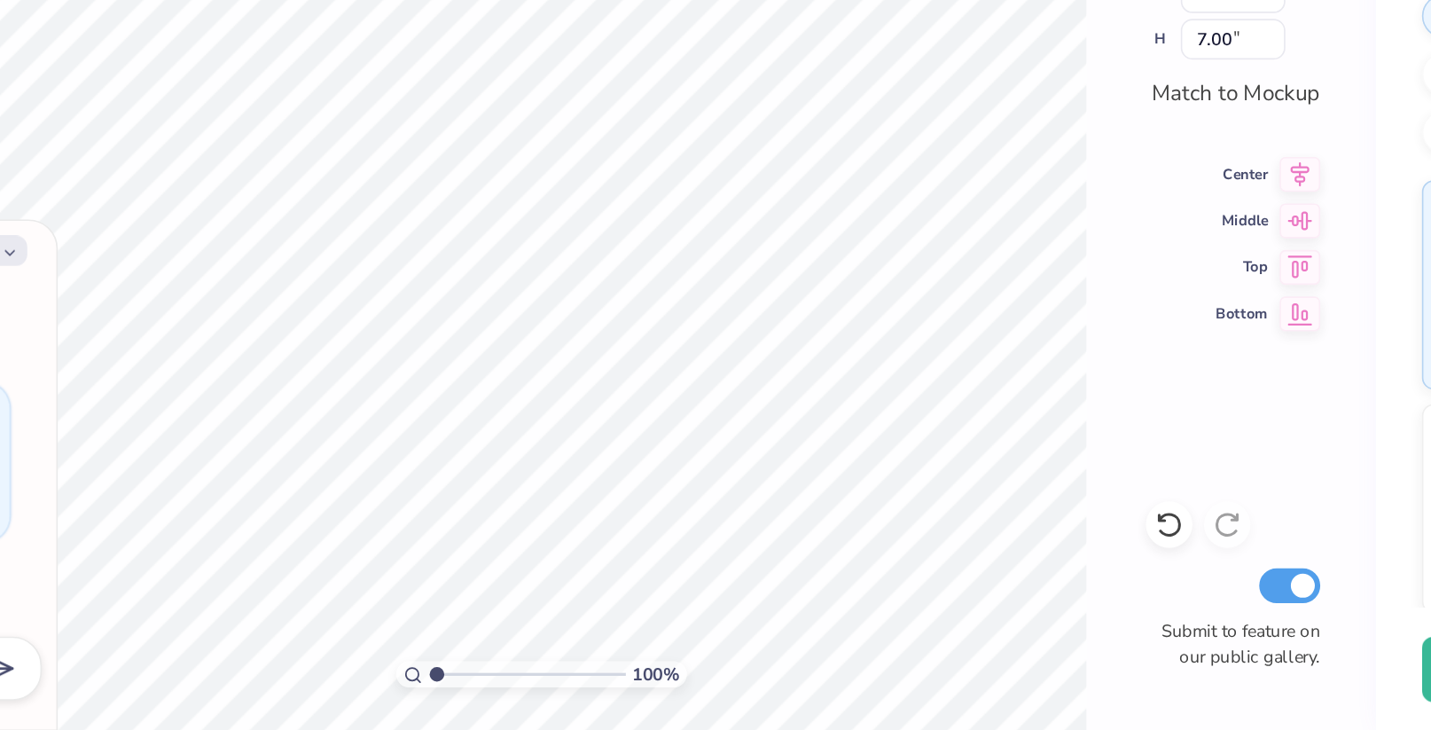
type input "6.97"
type textarea "x"
type input "6.97"
type input "7.00"
type textarea "x"
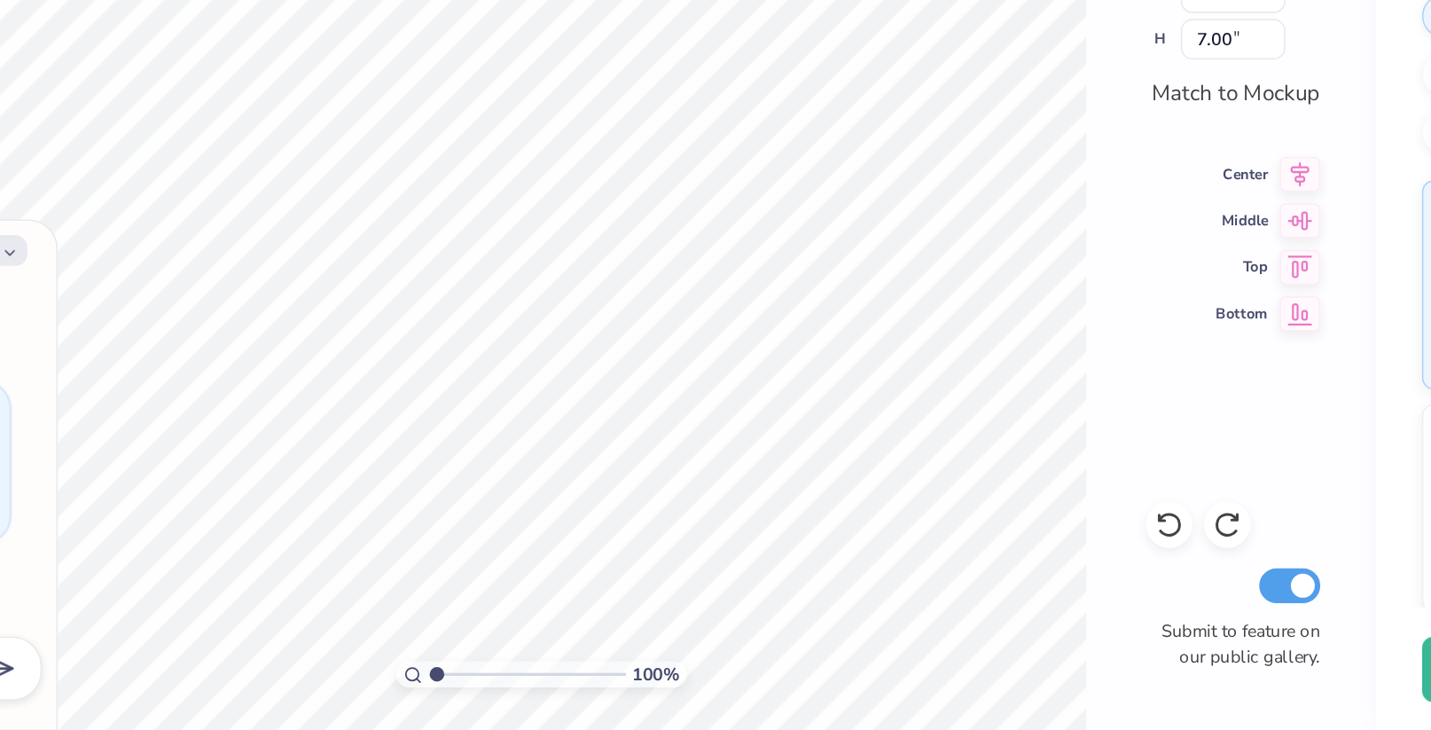
type input "3.68"
type input "1.66"
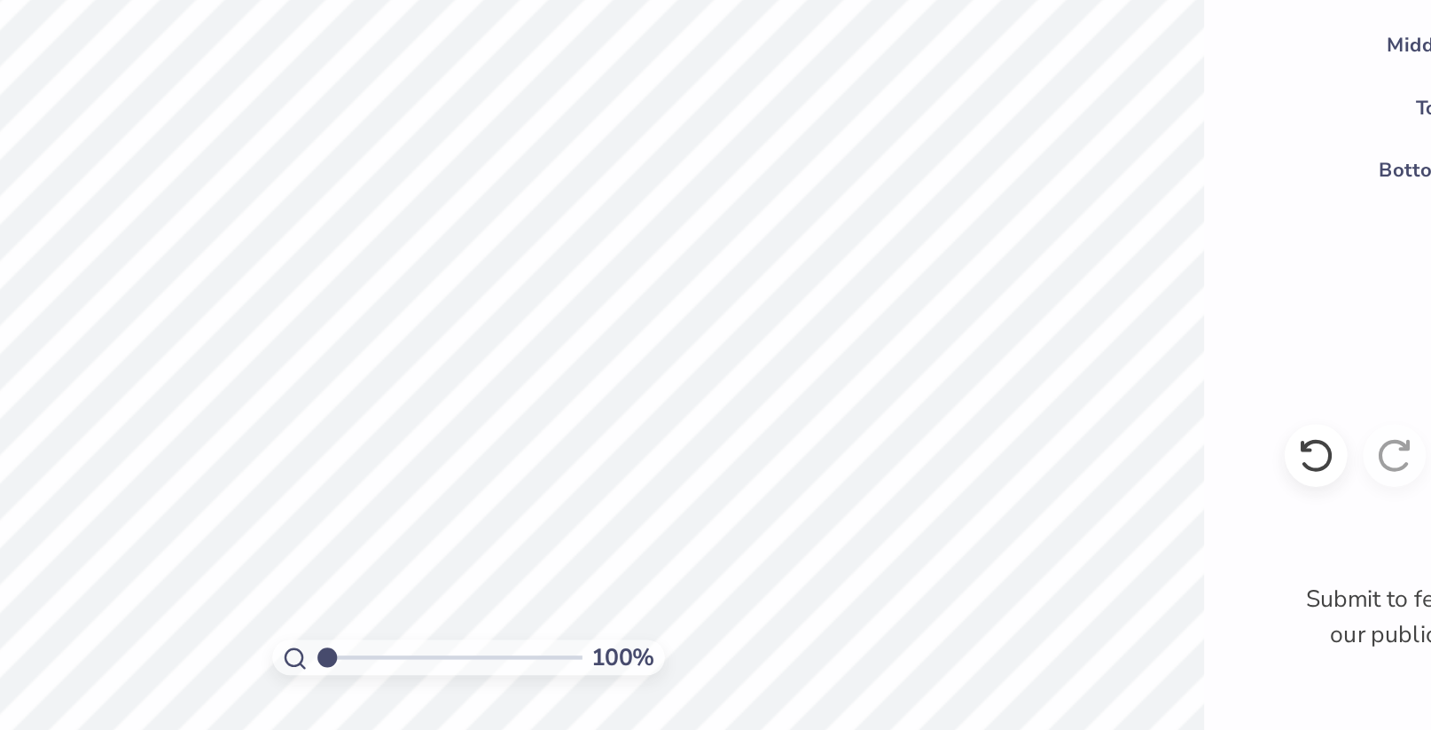
type textarea "x"
type input "1.07"
type textarea "x"
type input "0.79"
type input "1.01"
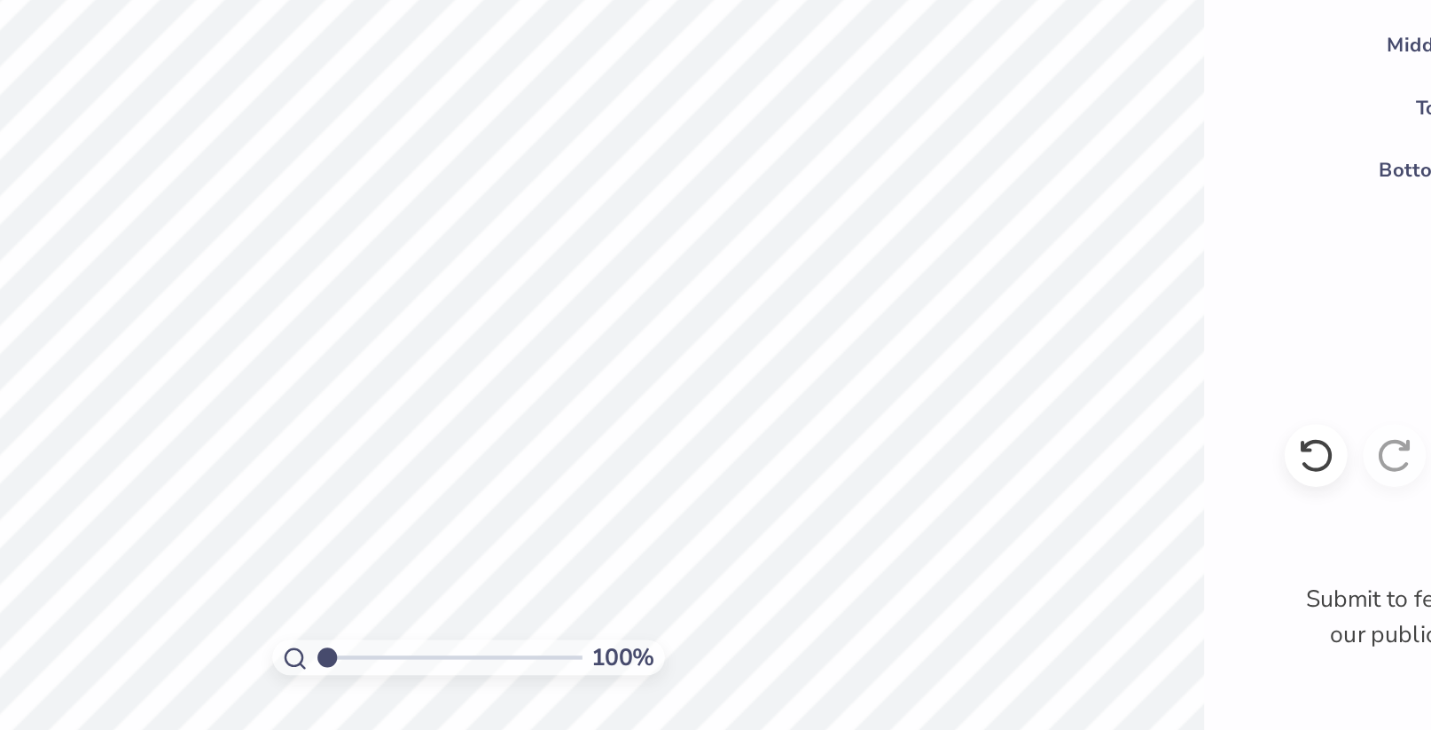
type textarea "x"
type input "0.71"
type input "0.96"
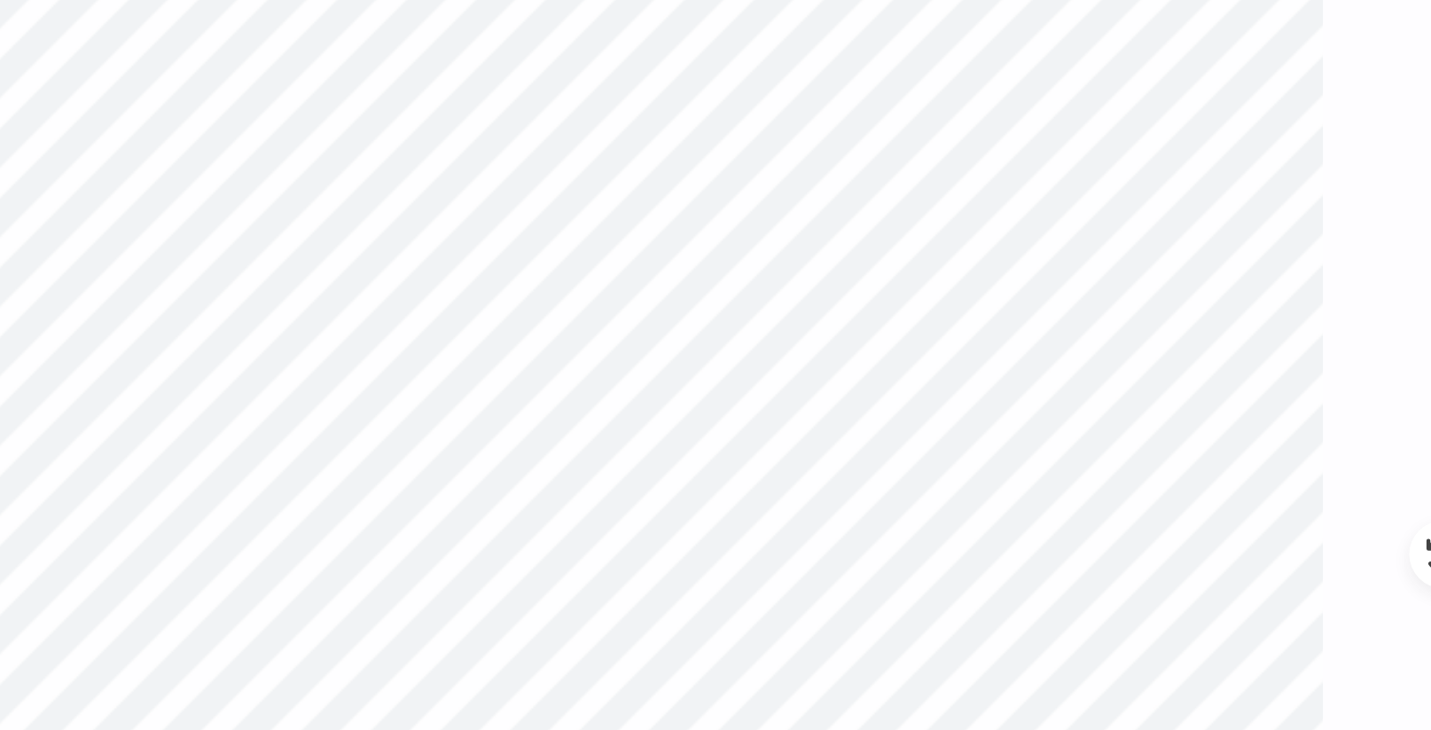
type textarea "x"
type input "0.99"
type textarea "x"
type input "0.80"
type input "1.26"
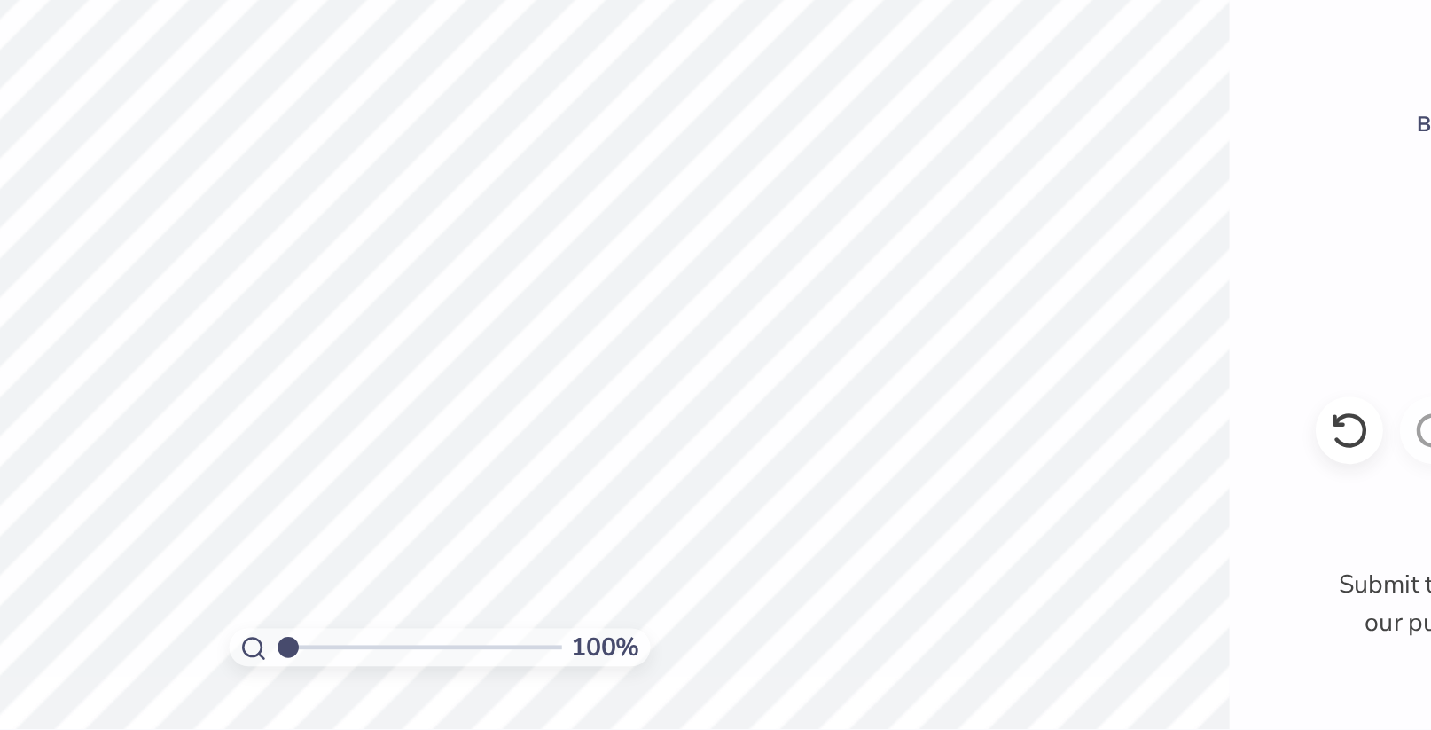
type textarea "x"
type input "0.78"
type input "0.90"
type textarea "x"
type input "0.64"
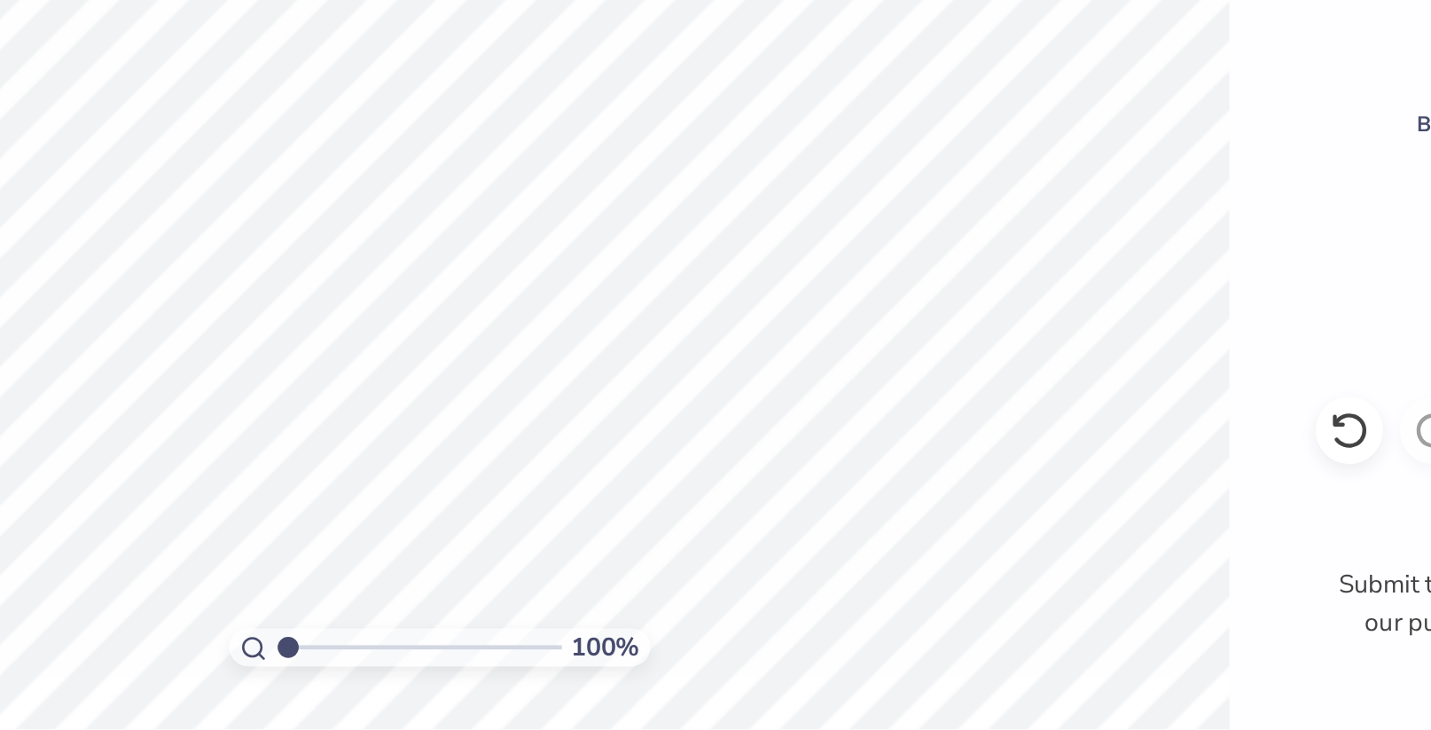
type input "0.96"
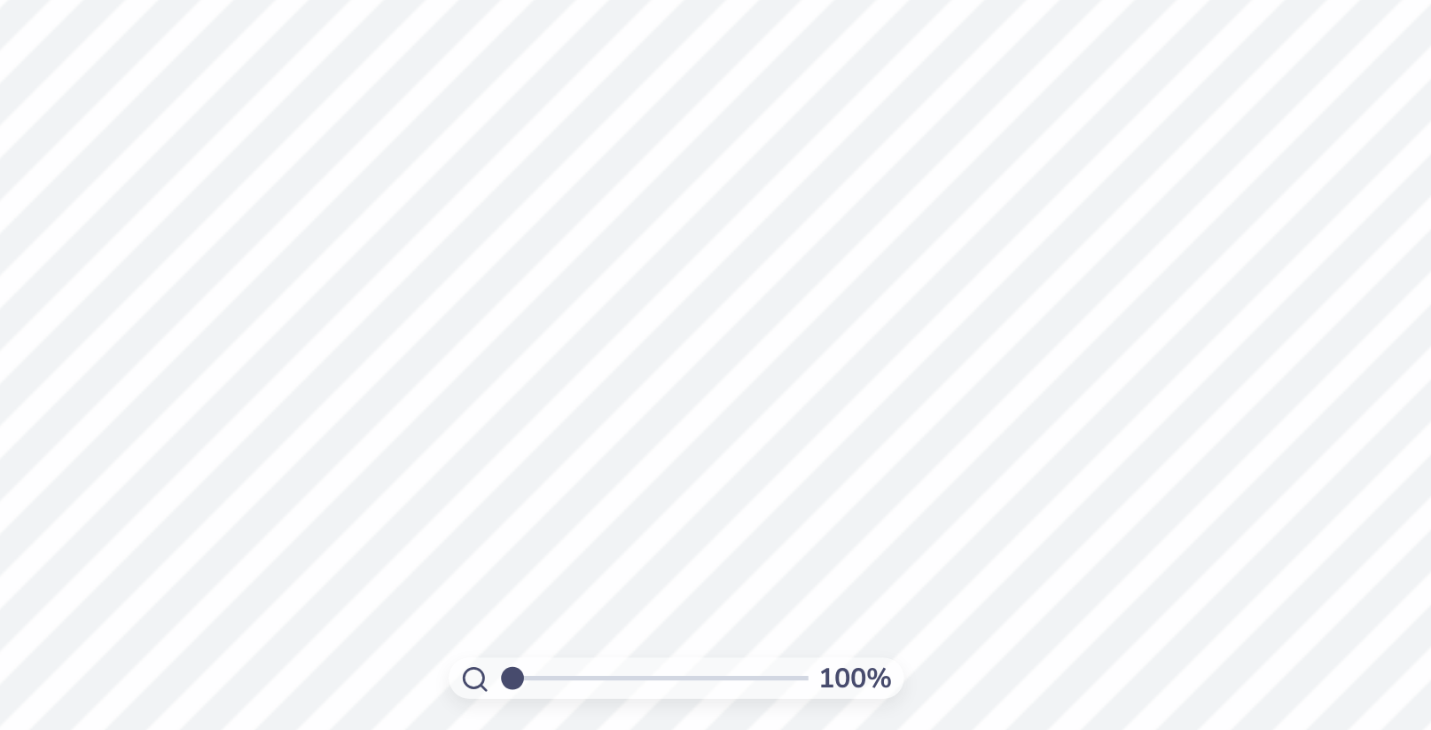
type textarea "x"
type input "0.71"
type input "0.95"
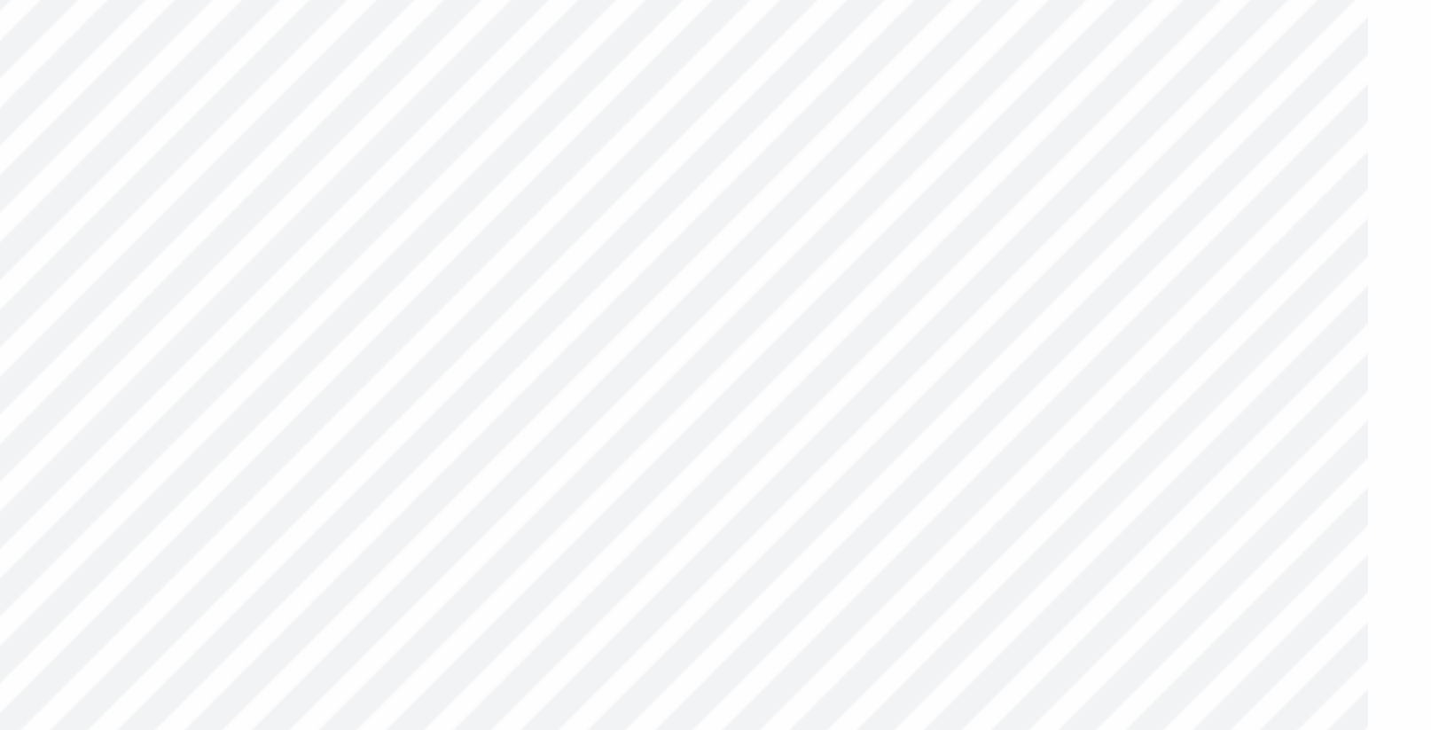
type textarea "x"
type input "6.50"
type input "6.53"
type textarea "x"
type input "6.97"
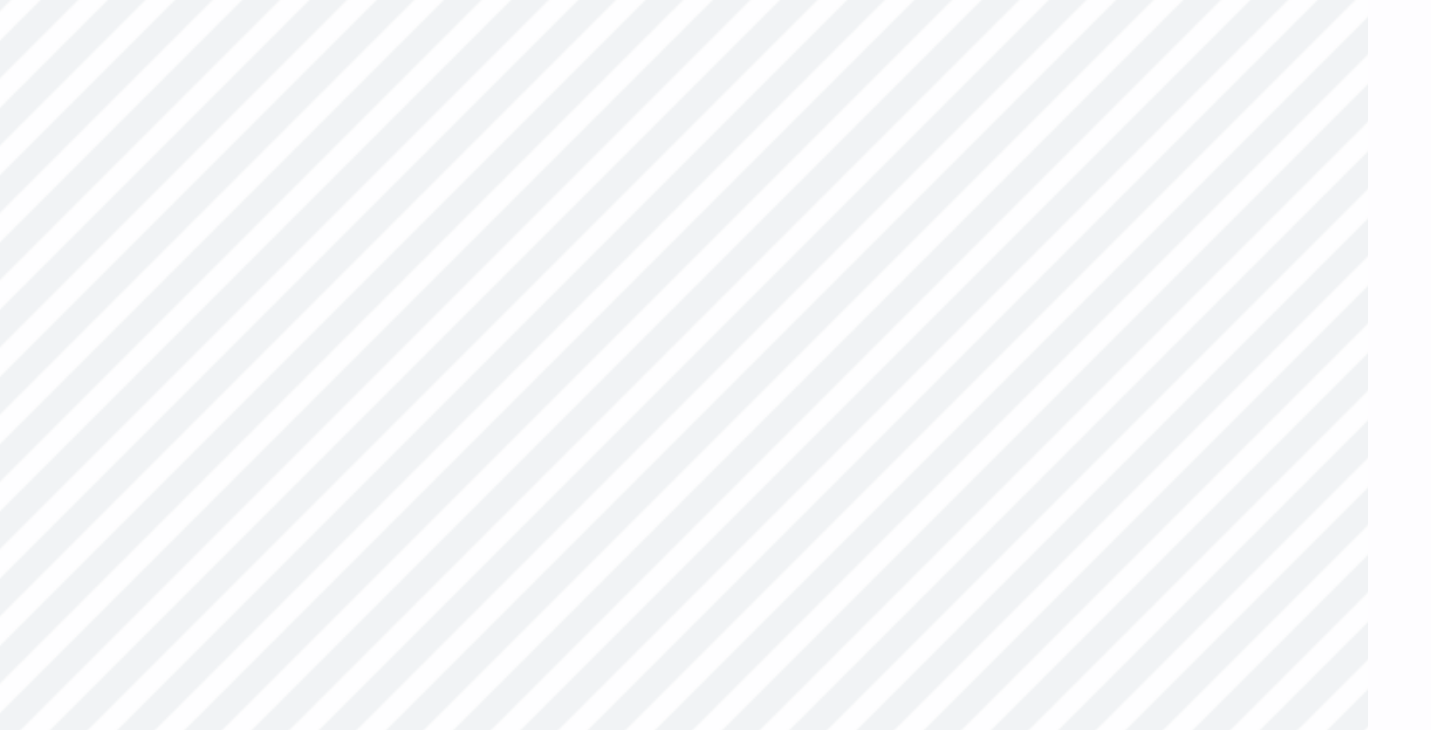
type input "7.00"
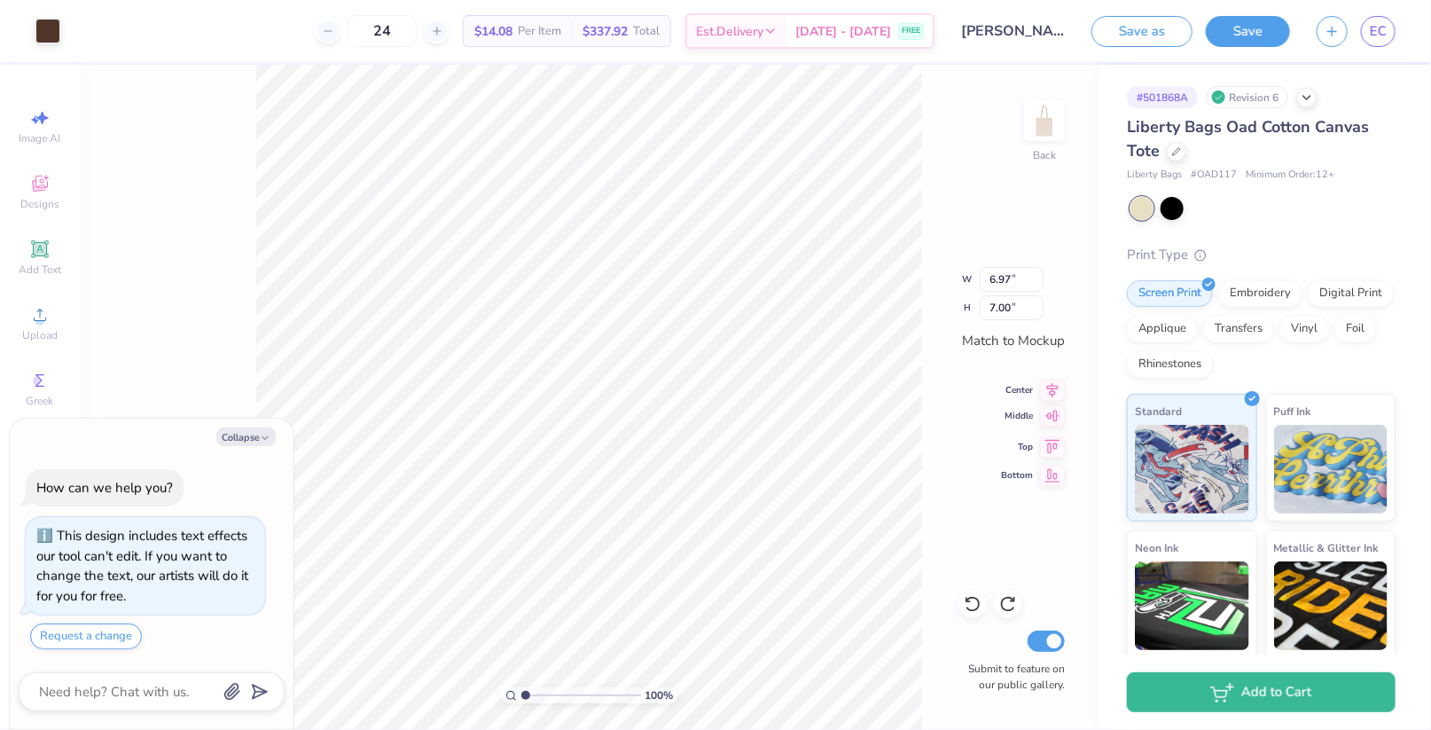
click at [1048, 418] on icon at bounding box center [1052, 415] width 25 height 21
click at [1052, 419] on icon at bounding box center [1053, 417] width 15 height 12
click at [1247, 30] on button "Save" at bounding box center [1248, 28] width 84 height 31
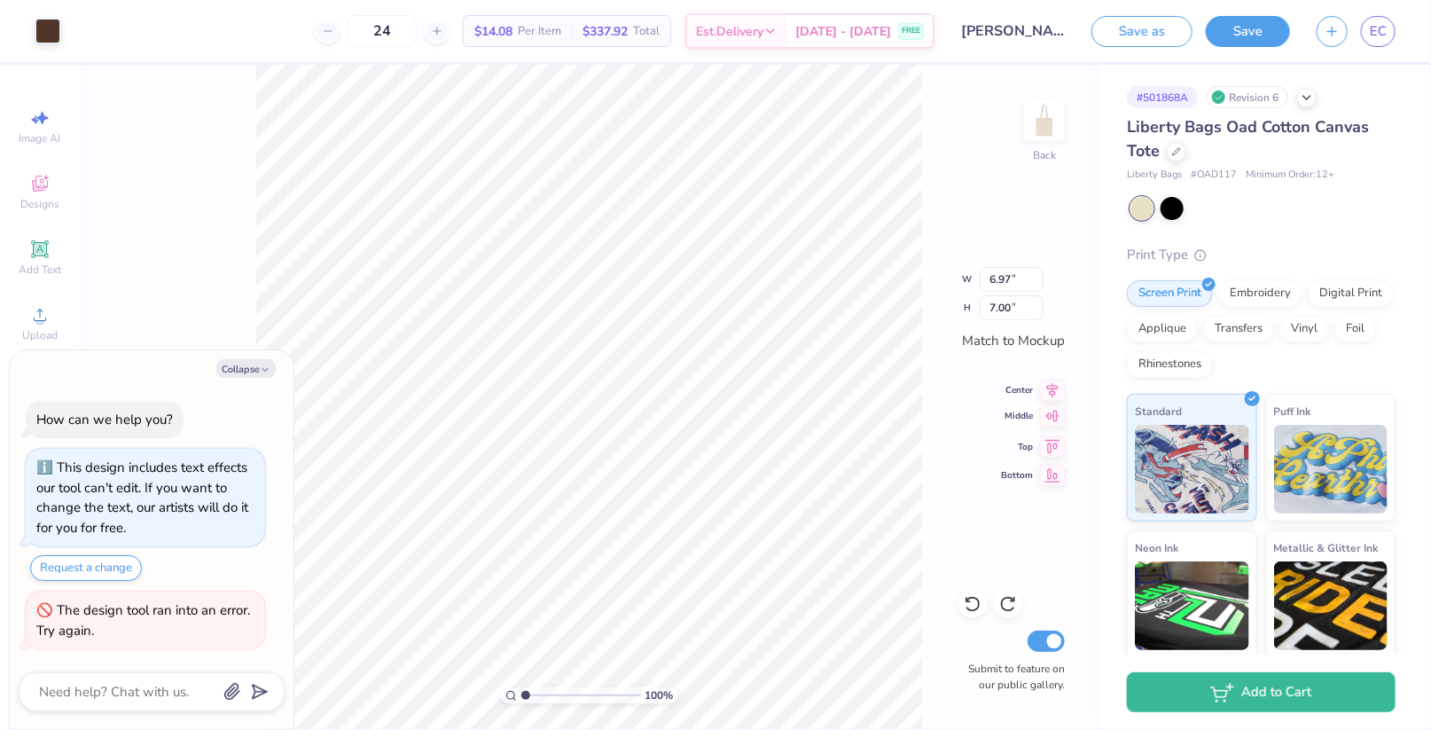
click at [1055, 415] on icon at bounding box center [1052, 415] width 25 height 21
type textarea "x"
type input "2.28"
type input "3.62"
type textarea "x"
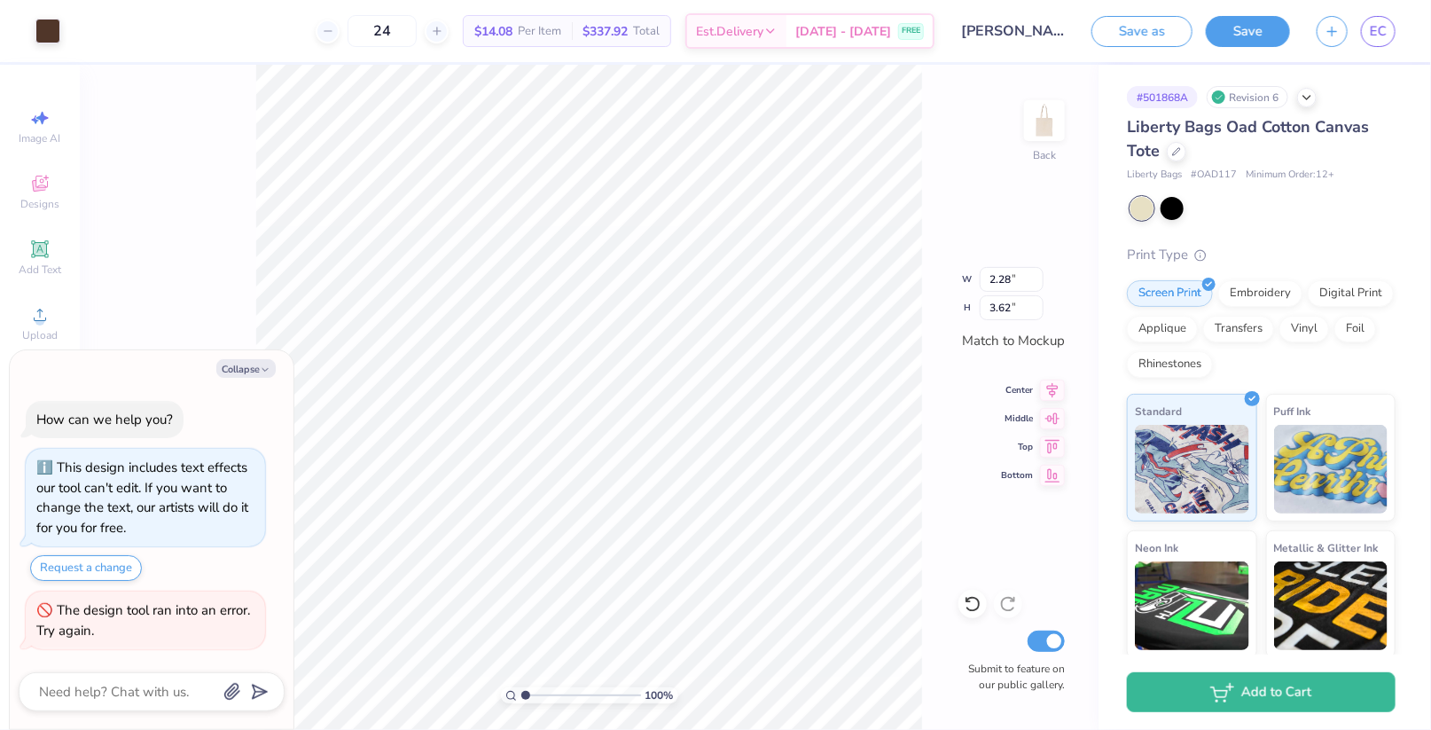
type input "1.97"
type input "3.13"
click at [1050, 396] on icon at bounding box center [1052, 387] width 25 height 21
click at [1053, 416] on icon at bounding box center [1052, 418] width 25 height 21
click at [968, 496] on div "100 % Back W 6.97 6.97 " H 7.00 7.00 " Match to [GEOGRAPHIC_DATA] Middle Top Bo…" at bounding box center [589, 397] width 1019 height 665
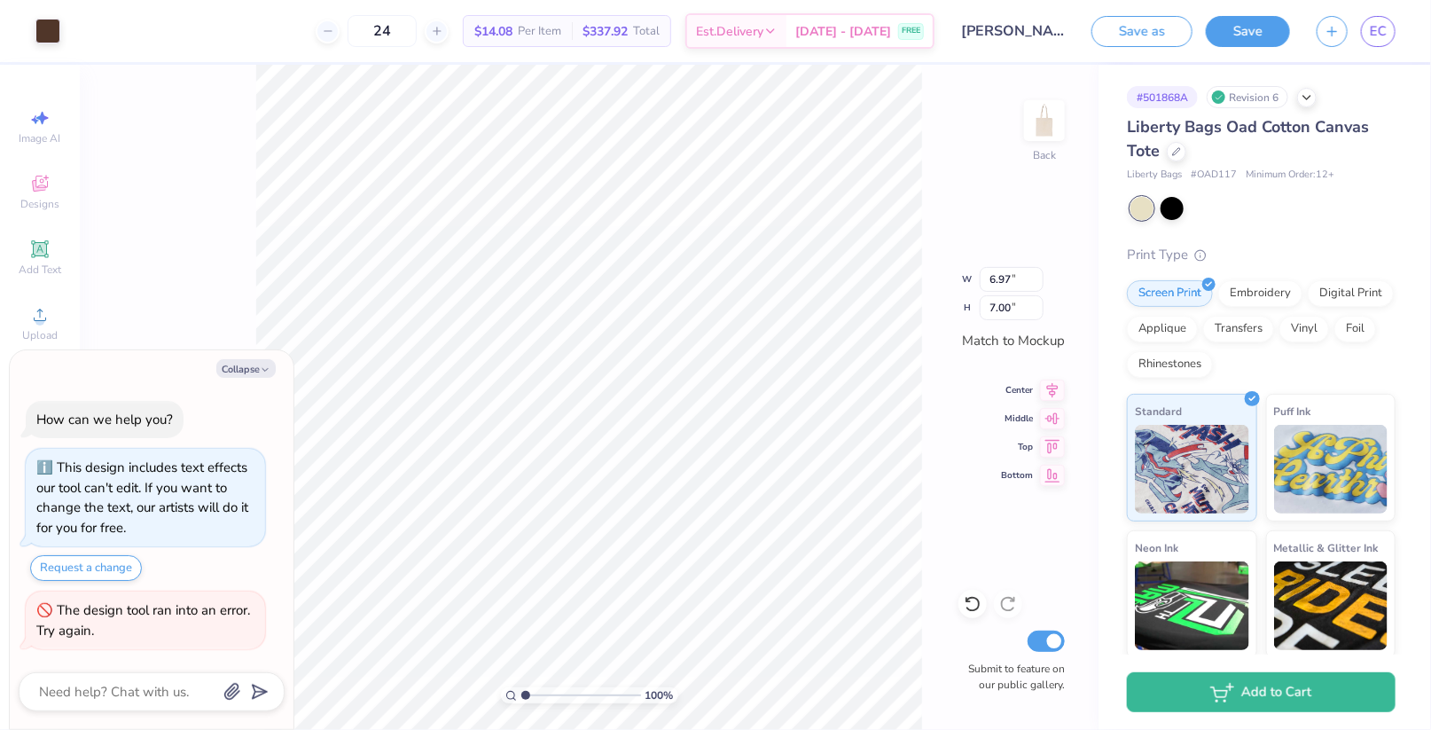
click at [871, 395] on div "100 % Back W 6.97 6.97 " H 7.00 7.00 " Match to [GEOGRAPHIC_DATA] Middle Top Bo…" at bounding box center [589, 397] width 1019 height 665
click at [1242, 36] on button "Save" at bounding box center [1248, 28] width 84 height 31
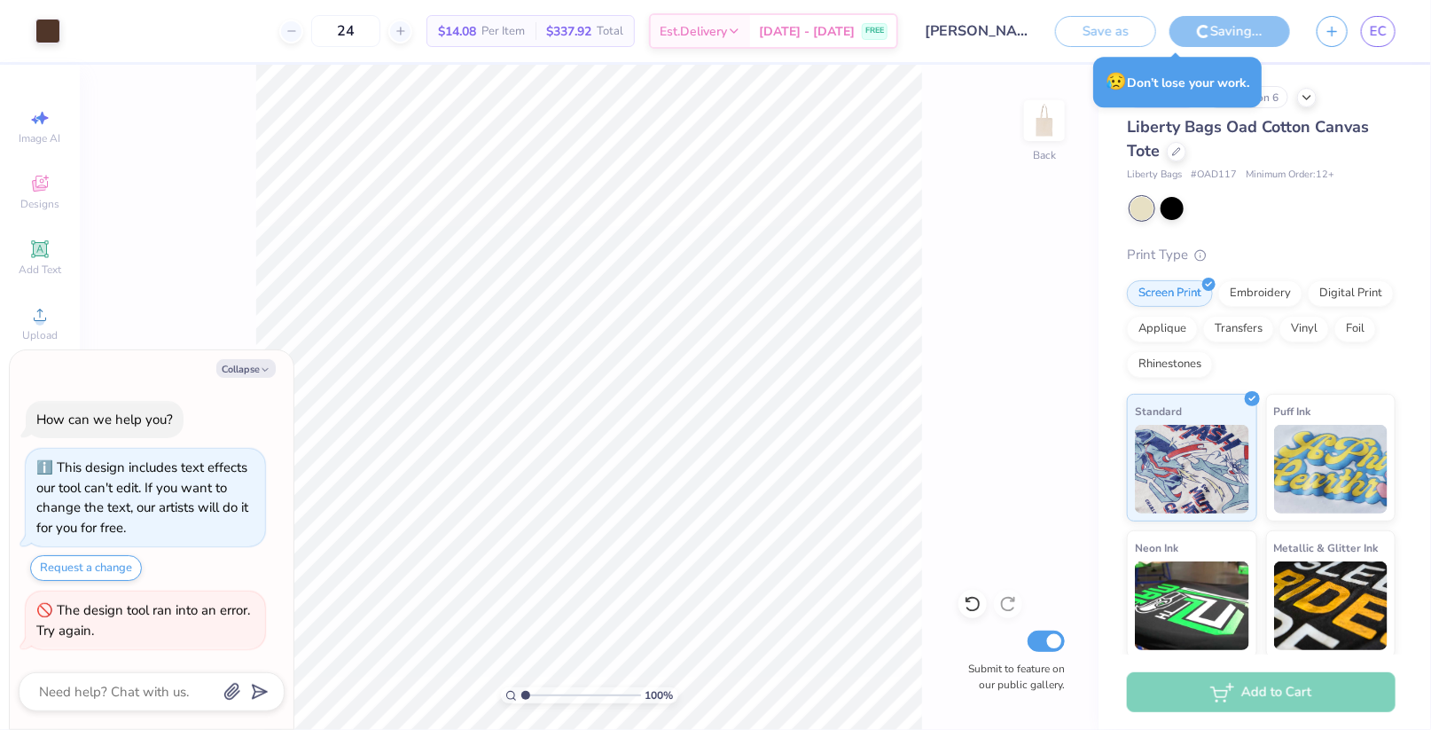
type textarea "x"
